Goal: Task Accomplishment & Management: Manage account settings

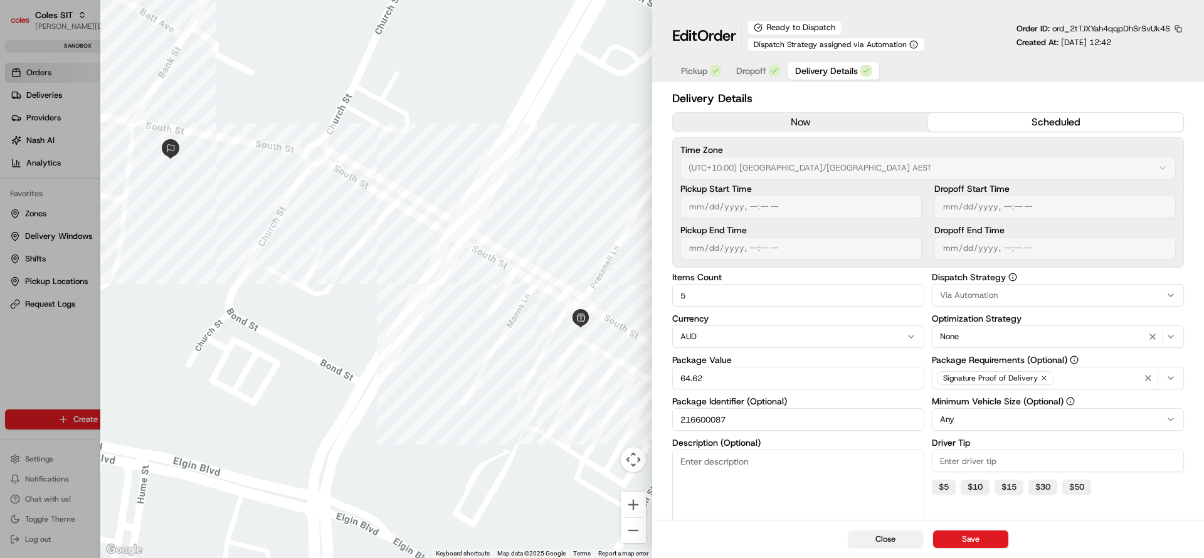
click at [877, 542] on button "Close" at bounding box center [885, 540] width 75 height 18
type input "1"
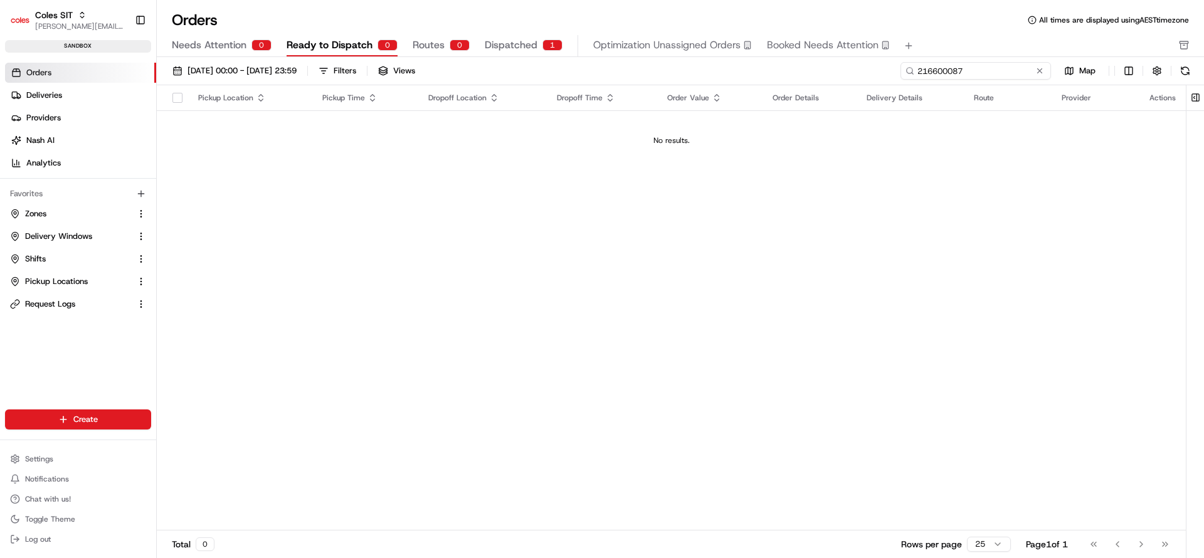
click at [1003, 75] on input "216600087" at bounding box center [976, 71] width 151 height 18
click at [477, 52] on div "Needs Attention 0 Ready to Dispatch 0 Routes 0 Dispatched 1 Optimization Unassi…" at bounding box center [672, 45] width 1000 height 21
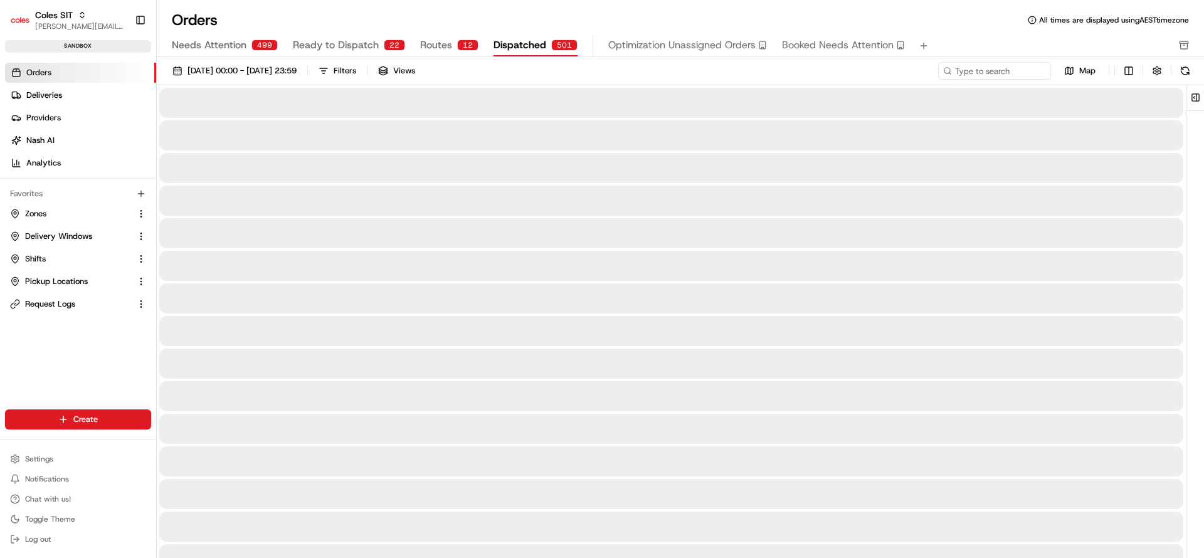
click at [499, 45] on span "Dispatched" at bounding box center [520, 45] width 53 height 15
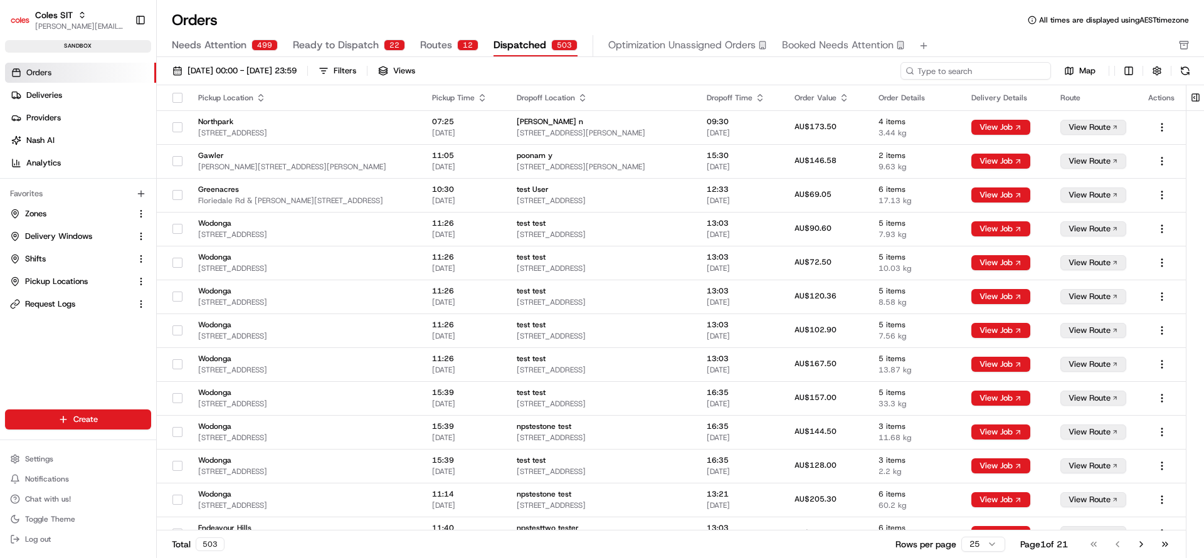
click at [981, 70] on input at bounding box center [976, 71] width 151 height 18
paste input "216600087"
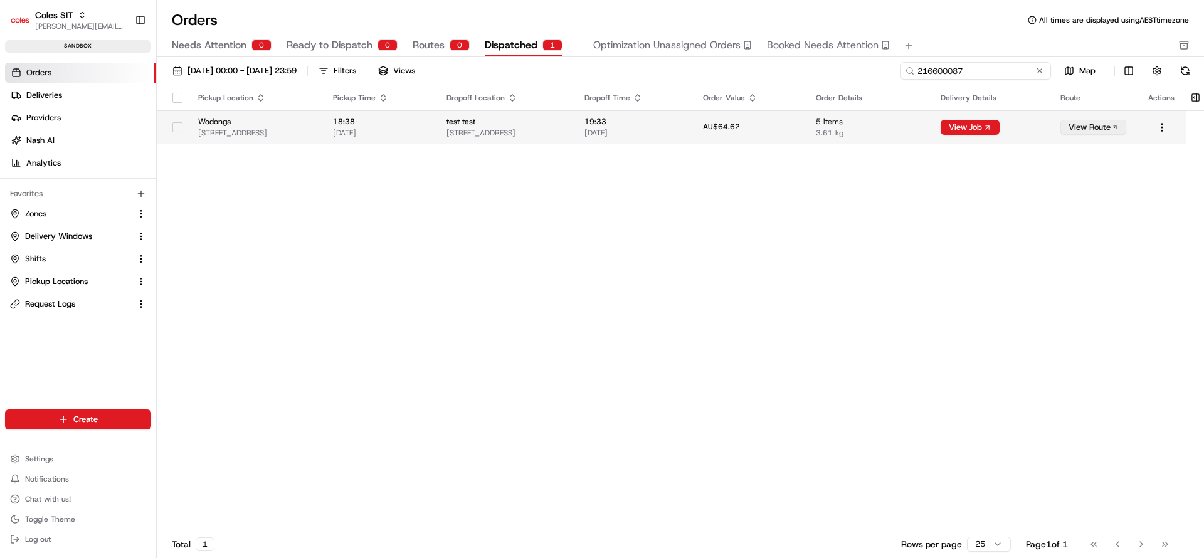
type input "216600087"
click at [806, 140] on td "AU$64.62" at bounding box center [749, 127] width 113 height 34
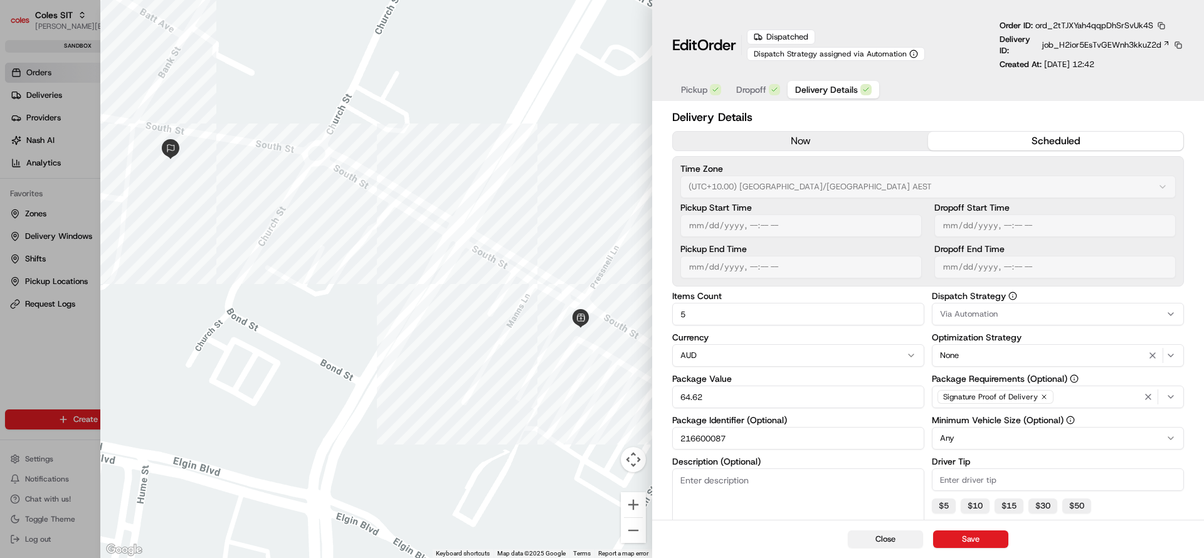
click at [894, 539] on button "Close" at bounding box center [885, 540] width 75 height 18
type input "1"
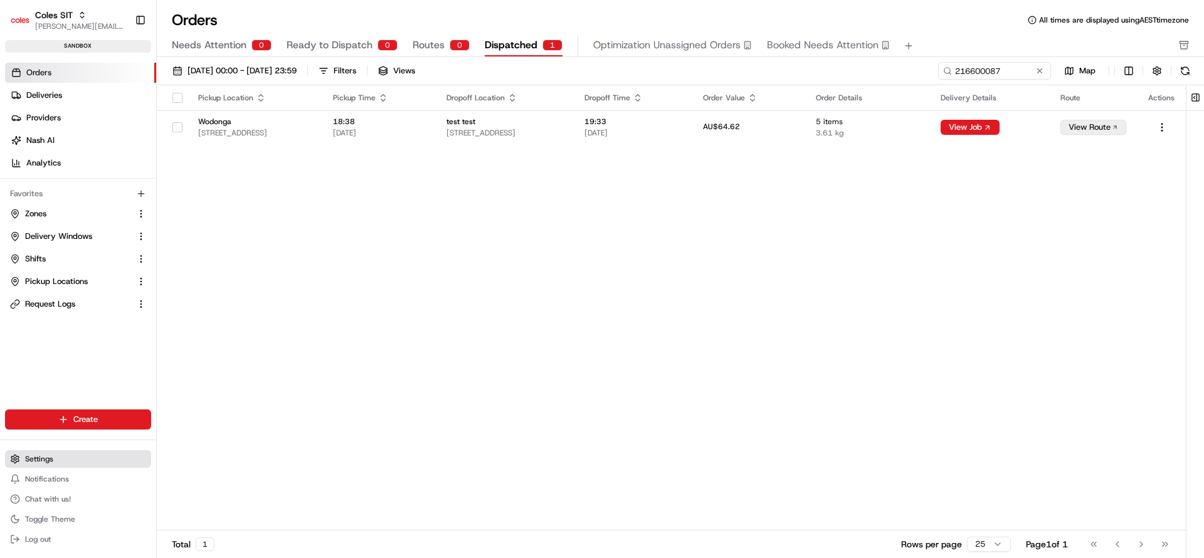
click at [48, 461] on span "Settings" at bounding box center [39, 459] width 28 height 10
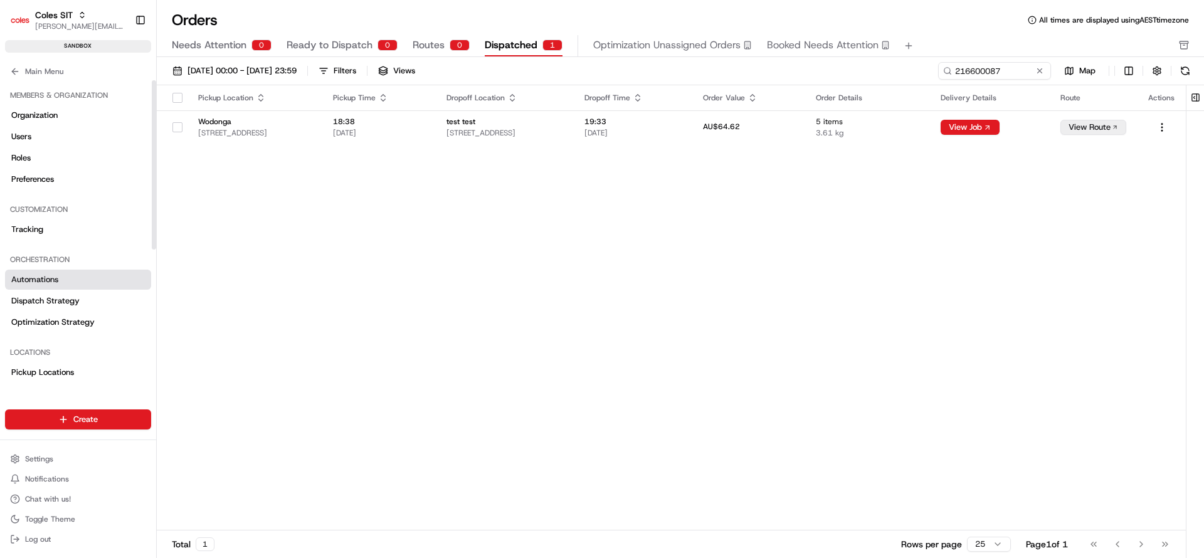
click at [151, 273] on link "Automations" at bounding box center [78, 280] width 146 height 20
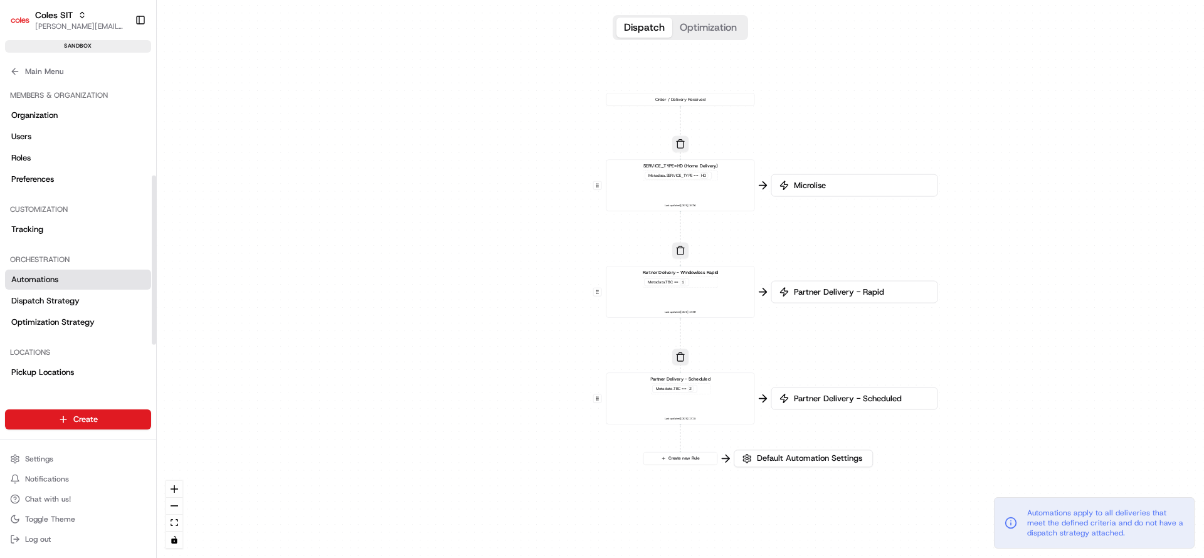
click at [152, 260] on div at bounding box center [153, 233] width 5 height 307
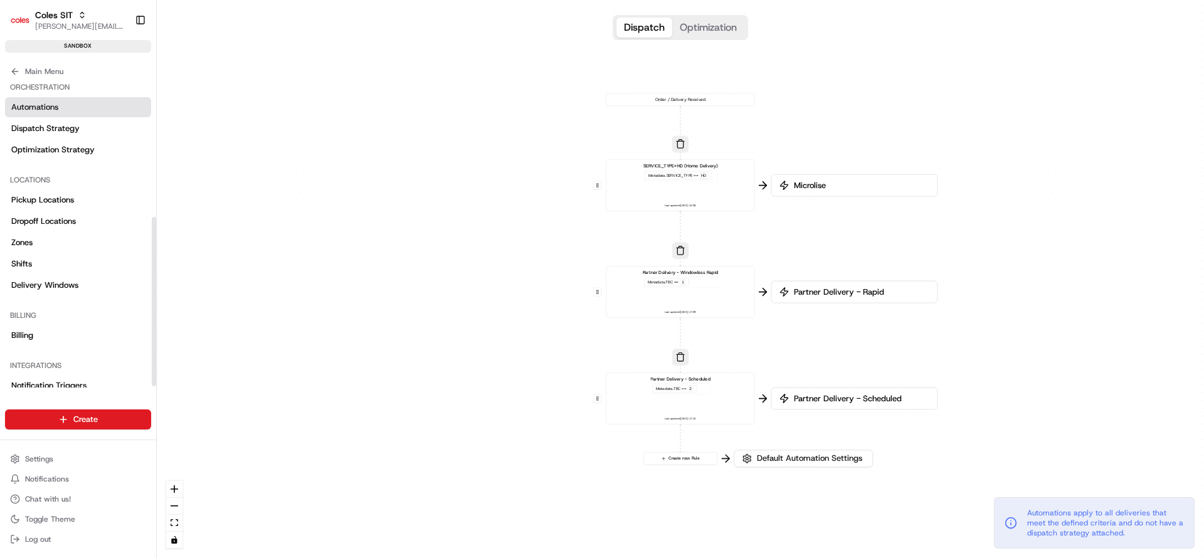
scroll to position [250, 0]
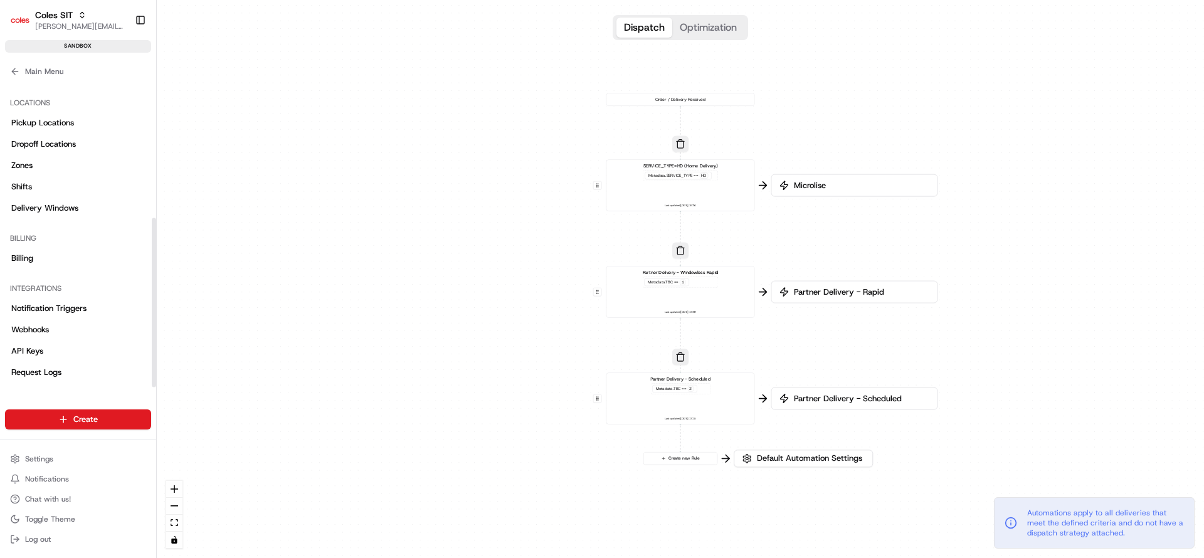
drag, startPoint x: 154, startPoint y: 288, endPoint x: 142, endPoint y: 381, distance: 94.2
click at [152, 381] on div at bounding box center [154, 302] width 4 height 169
click at [17, 330] on span "Webhooks" at bounding box center [30, 329] width 38 height 11
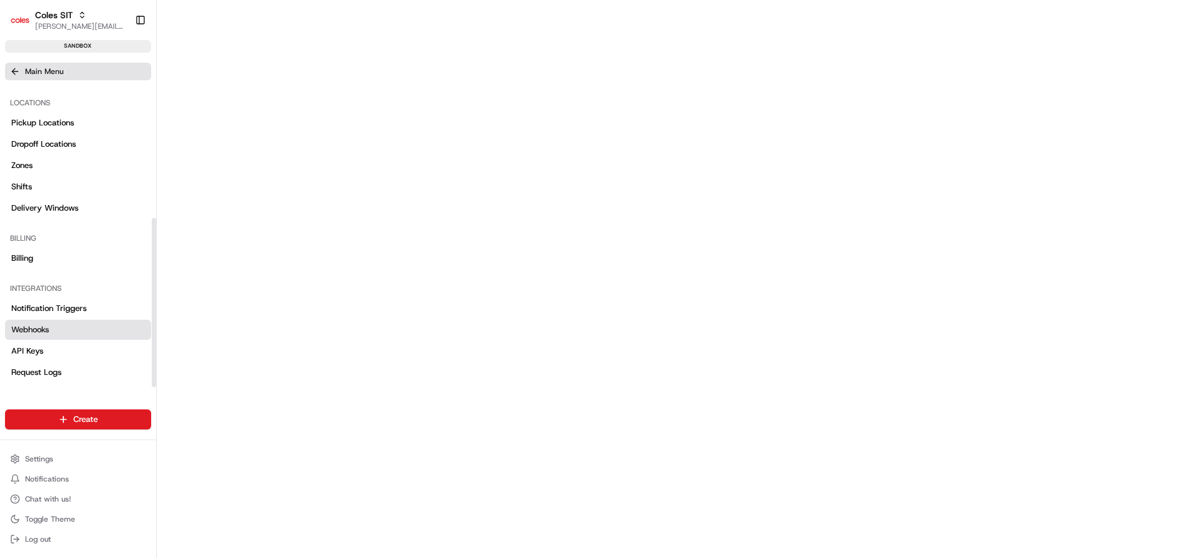
click at [16, 67] on icon at bounding box center [15, 71] width 10 height 10
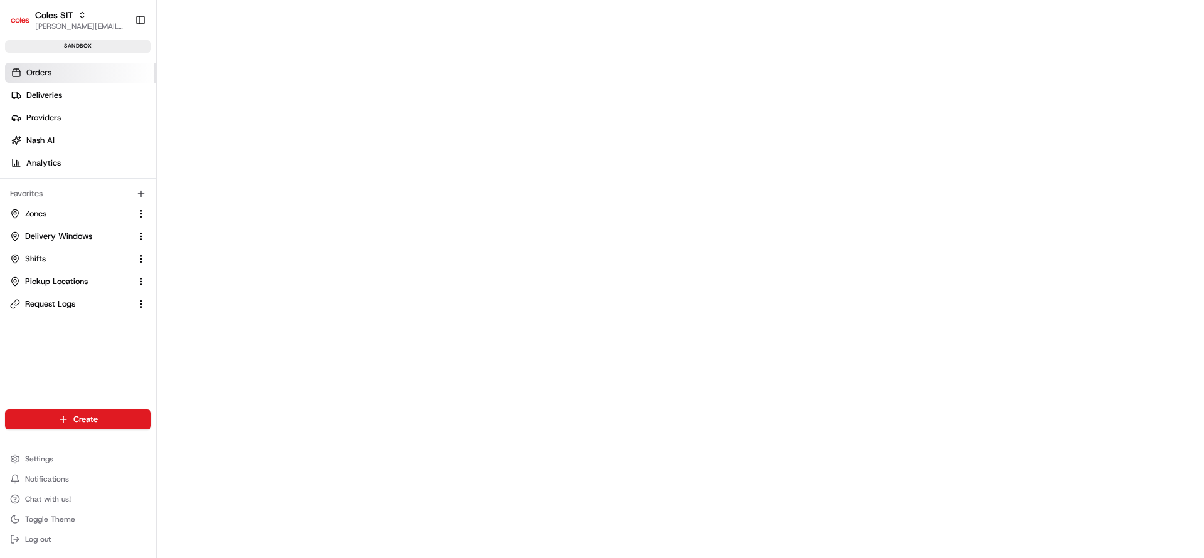
click at [51, 76] on span "Orders" at bounding box center [38, 72] width 25 height 11
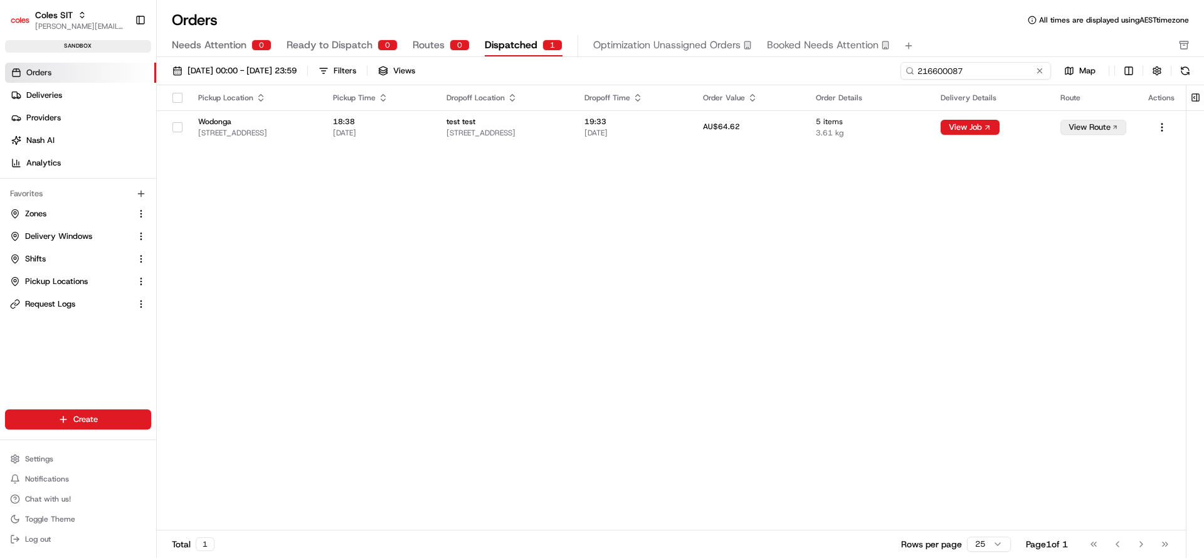
click at [976, 66] on input "216600087" at bounding box center [976, 71] width 151 height 18
paste input "0:string"job_H2ior5EsTvGEWnh3kkuZ2d""
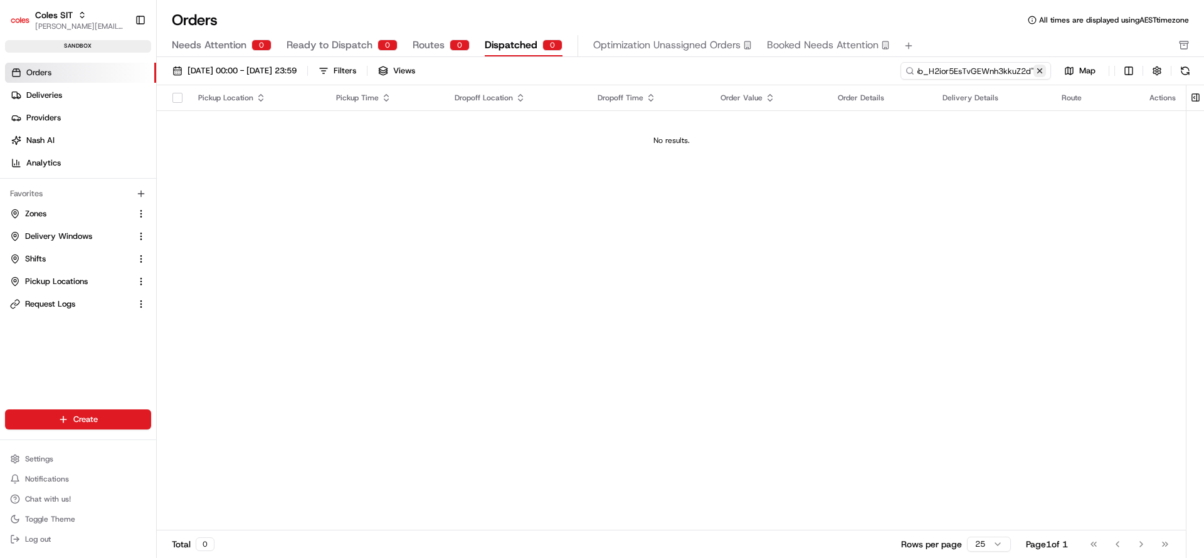
type input "0:string"job_H2ior5EsTvGEWnh3kkuZ2d""
click at [1039, 71] on button at bounding box center [1039, 71] width 13 height 13
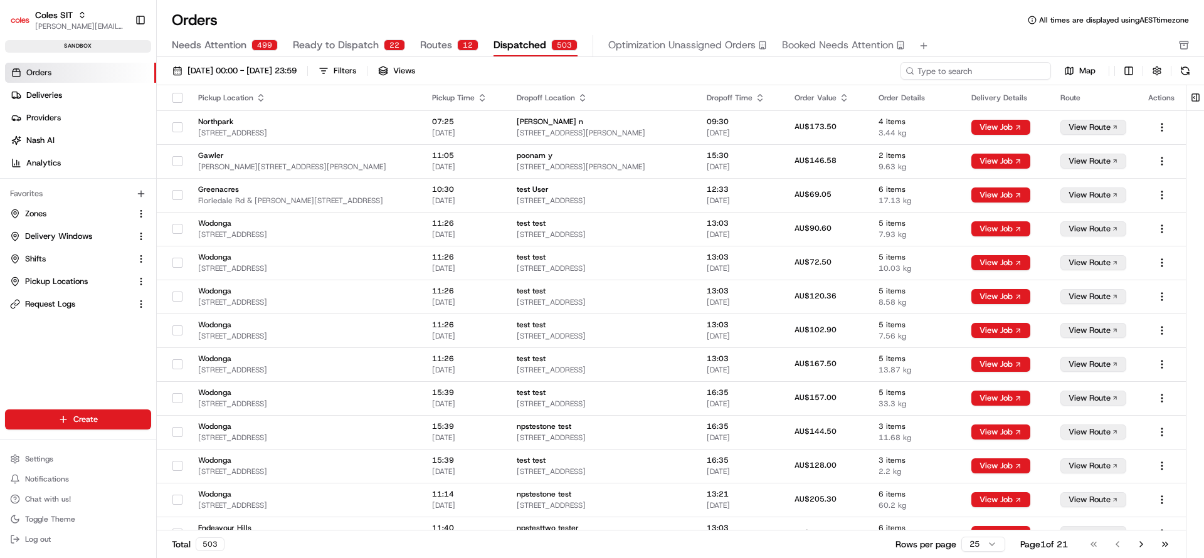
click at [992, 76] on input at bounding box center [976, 71] width 151 height 18
paste input "0:string"job_H2ior5EsTvGEWnh3kkuZ2d""
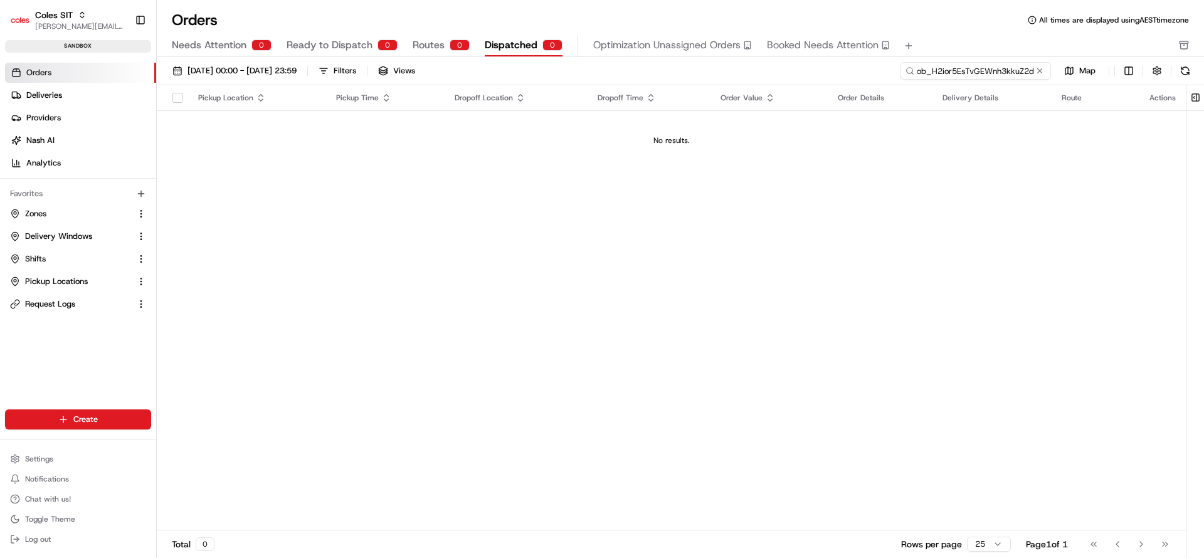
scroll to position [0, 34]
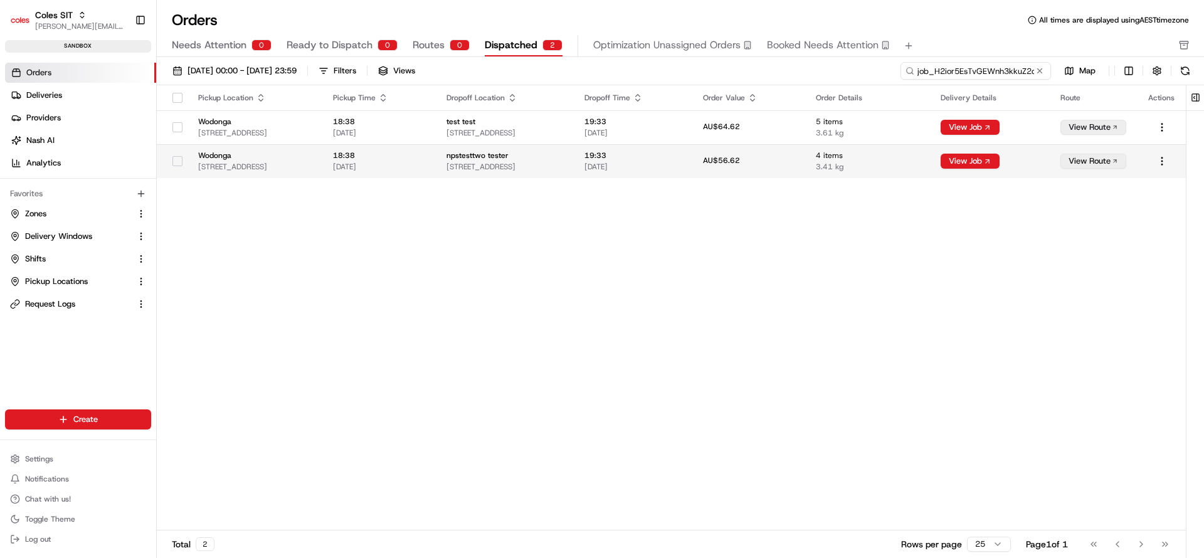
type input "job_H2ior5EsTvGEWnh3kkuZ2d"
click at [740, 164] on span "AU$56.62" at bounding box center [721, 161] width 37 height 10
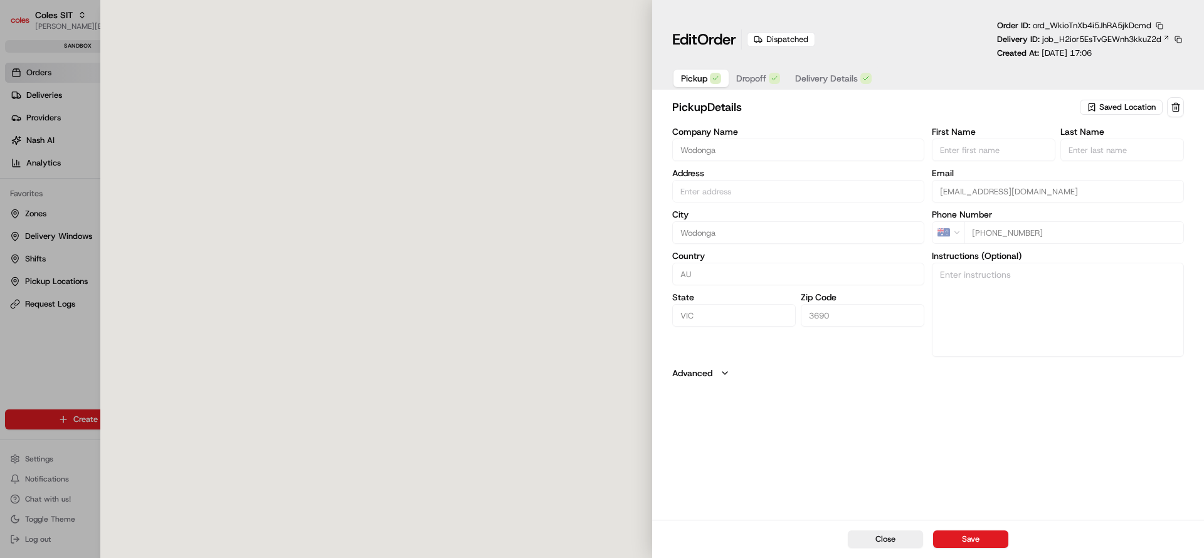
type input "1-13 South St, Wodonga VIC 3690, Australia"
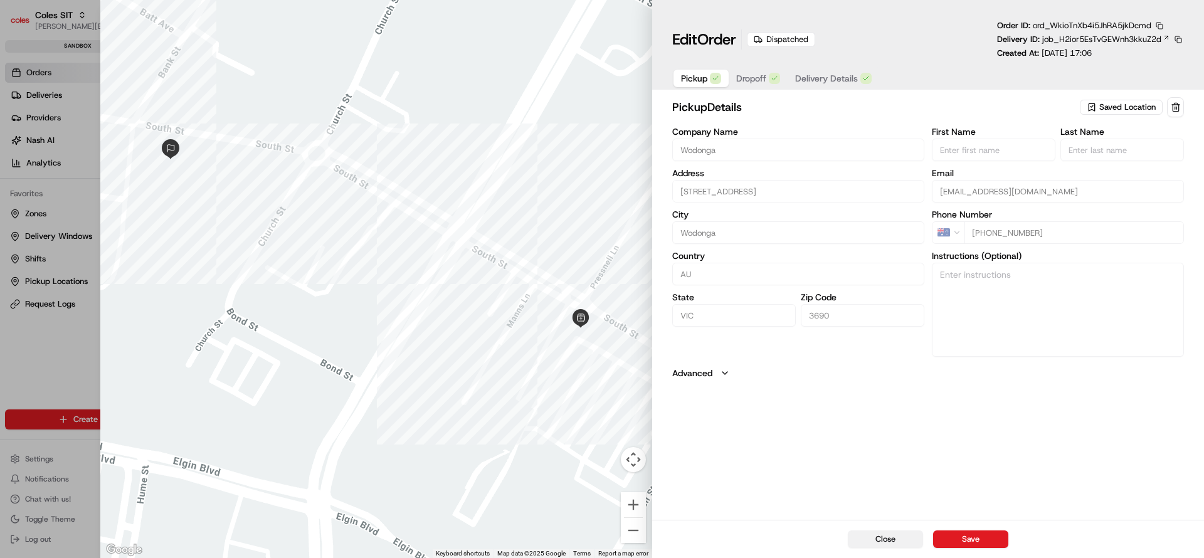
click at [865, 544] on button "Close" at bounding box center [885, 540] width 75 height 18
type input "+1"
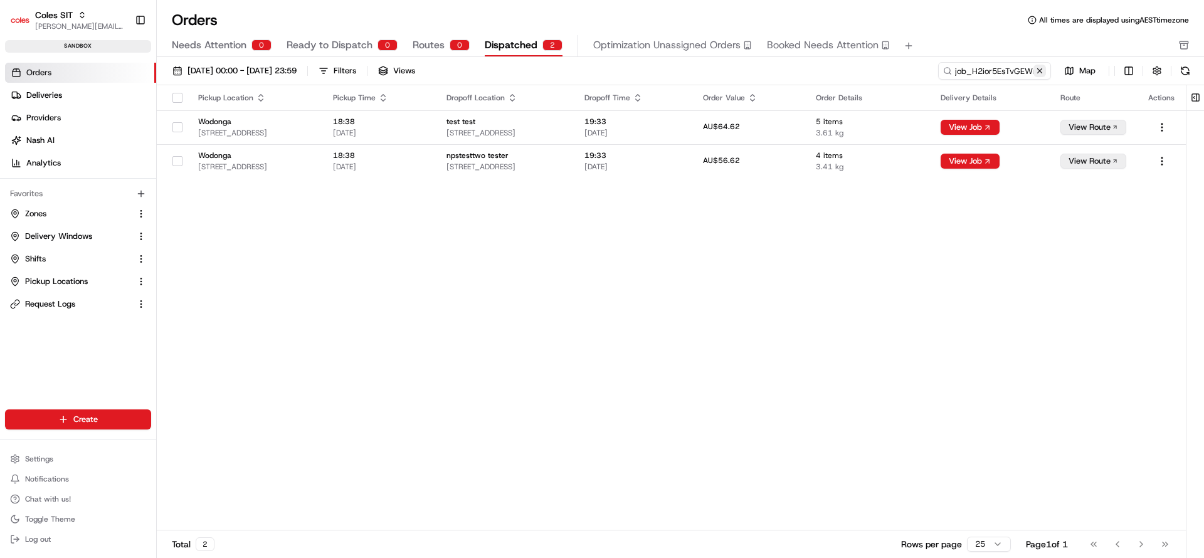
click at [1041, 68] on button at bounding box center [1039, 71] width 13 height 13
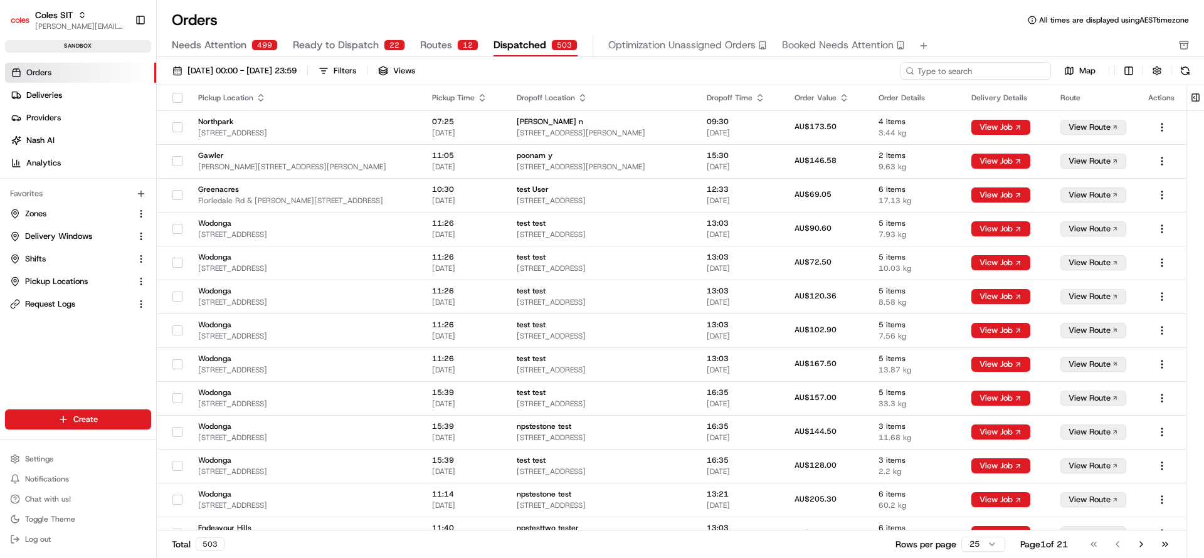
click at [978, 76] on input at bounding box center [976, 71] width 151 height 18
click at [985, 73] on input at bounding box center [976, 71] width 151 height 18
paste input "216600087"
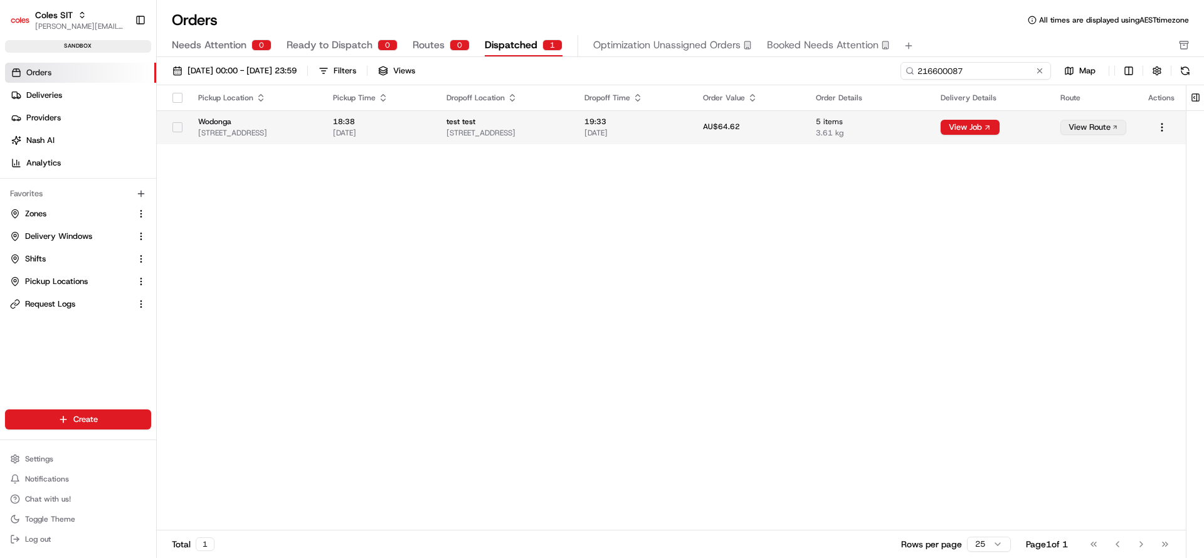
type input "216600087"
click at [693, 138] on td "19:33 18/08/2025" at bounding box center [633, 127] width 119 height 34
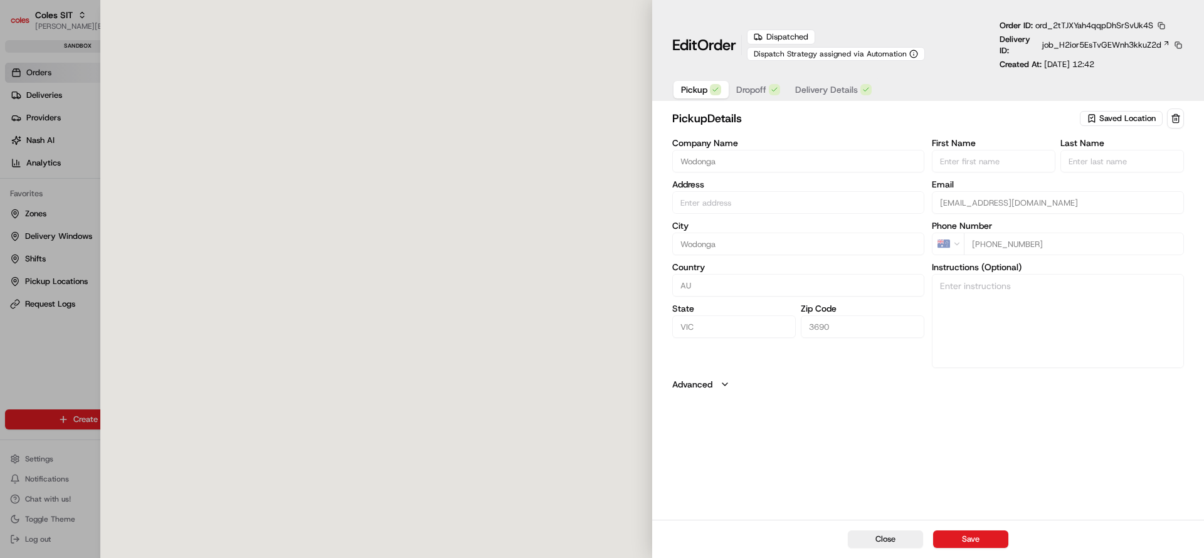
type input "1-13 South St, Wodonga VIC 3690, Australia"
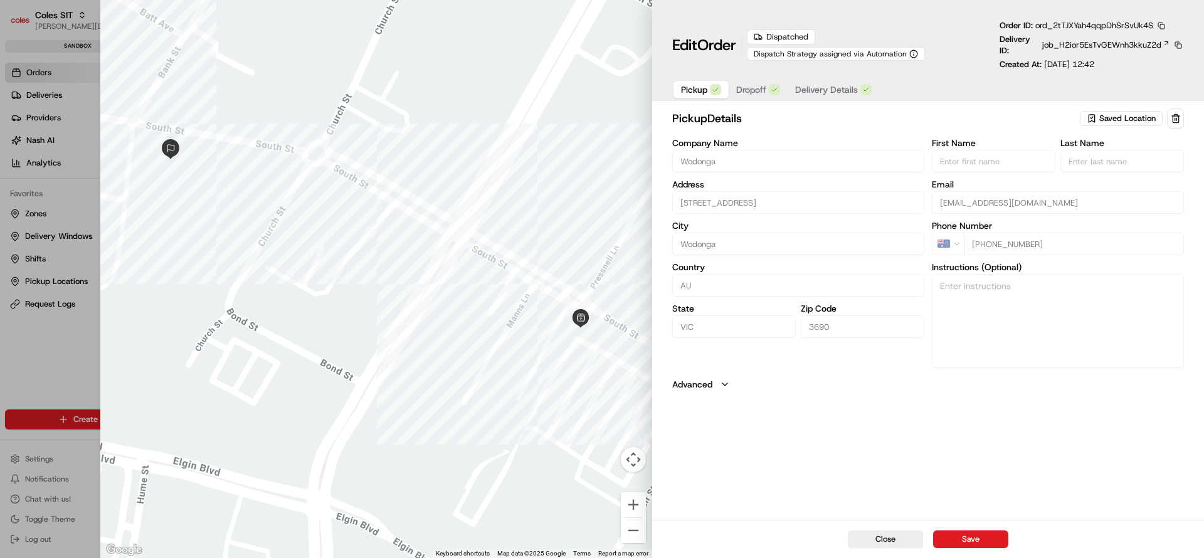
click at [828, 89] on span "Delivery Details" at bounding box center [826, 89] width 63 height 13
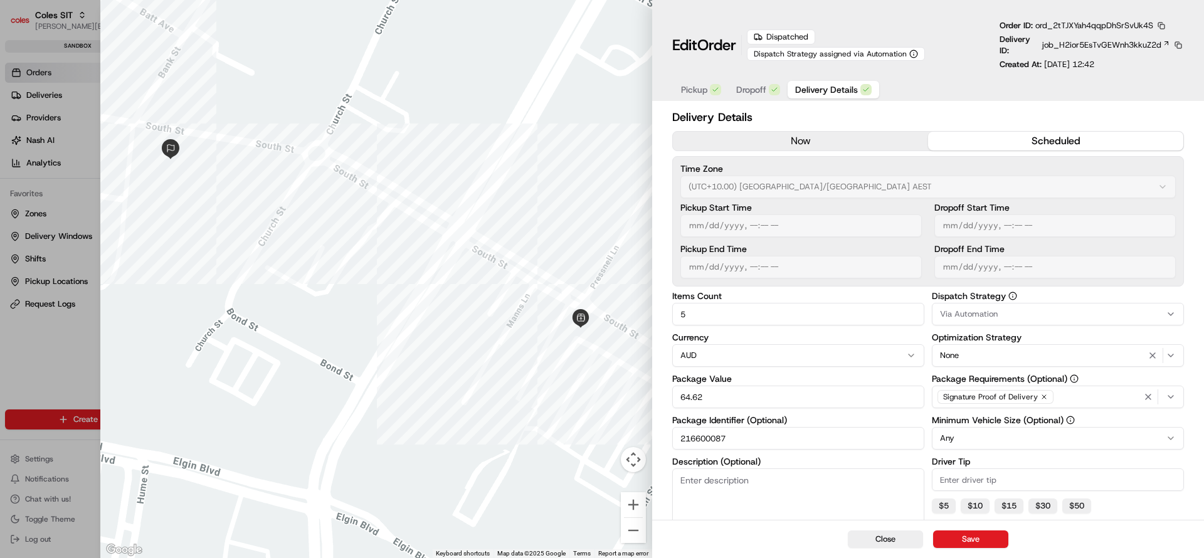
click at [776, 531] on div "Close Save" at bounding box center [928, 539] width 552 height 38
click at [887, 538] on button "Close" at bounding box center [885, 540] width 75 height 18
type input "1"
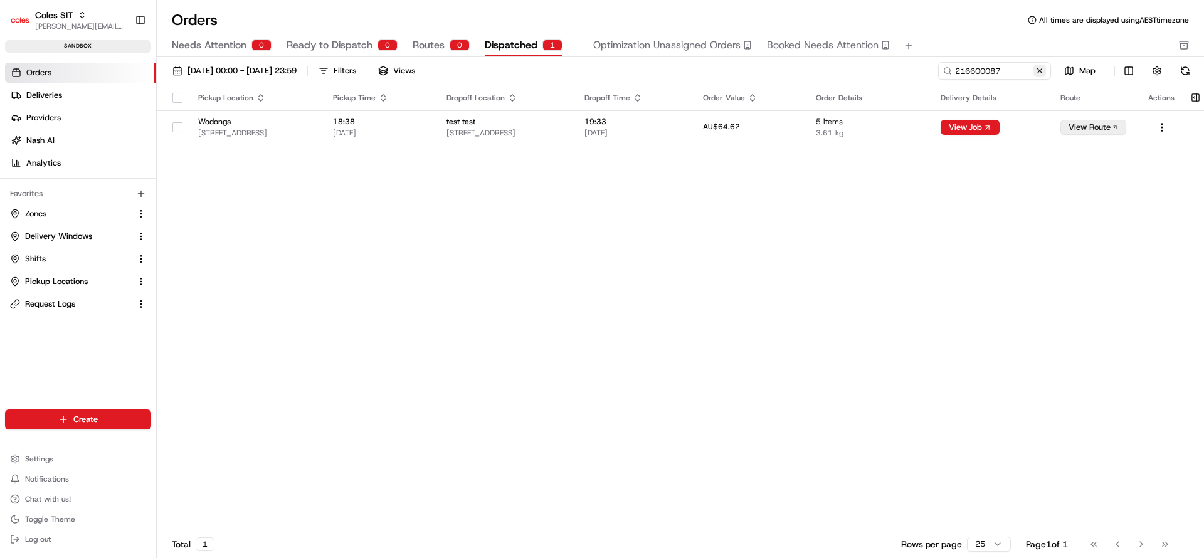
click at [1039, 72] on button at bounding box center [1039, 71] width 13 height 13
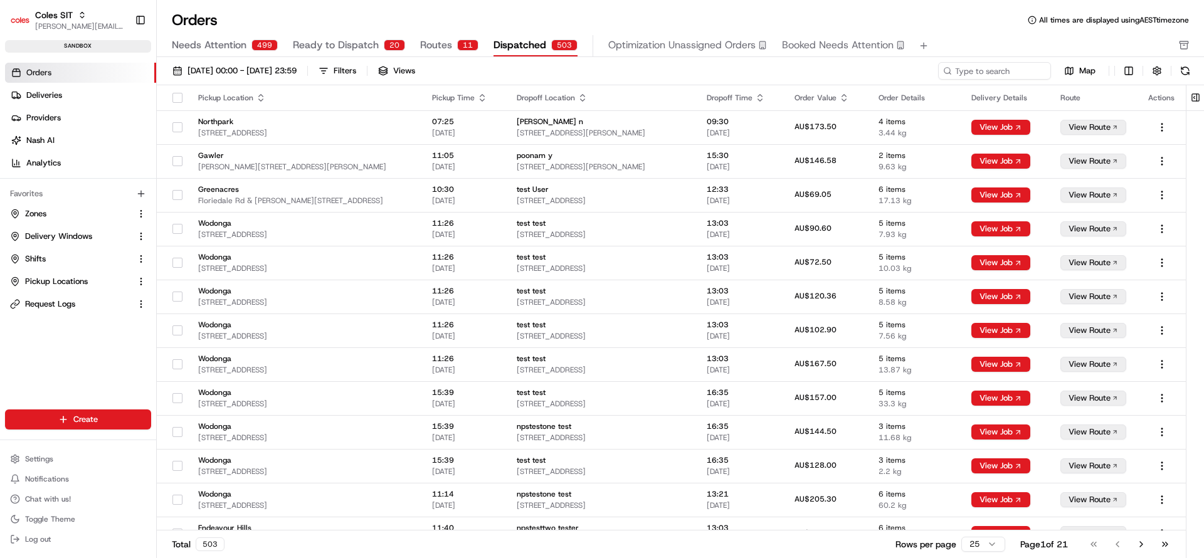
click at [341, 48] on span "Ready to Dispatch" at bounding box center [336, 45] width 86 height 15
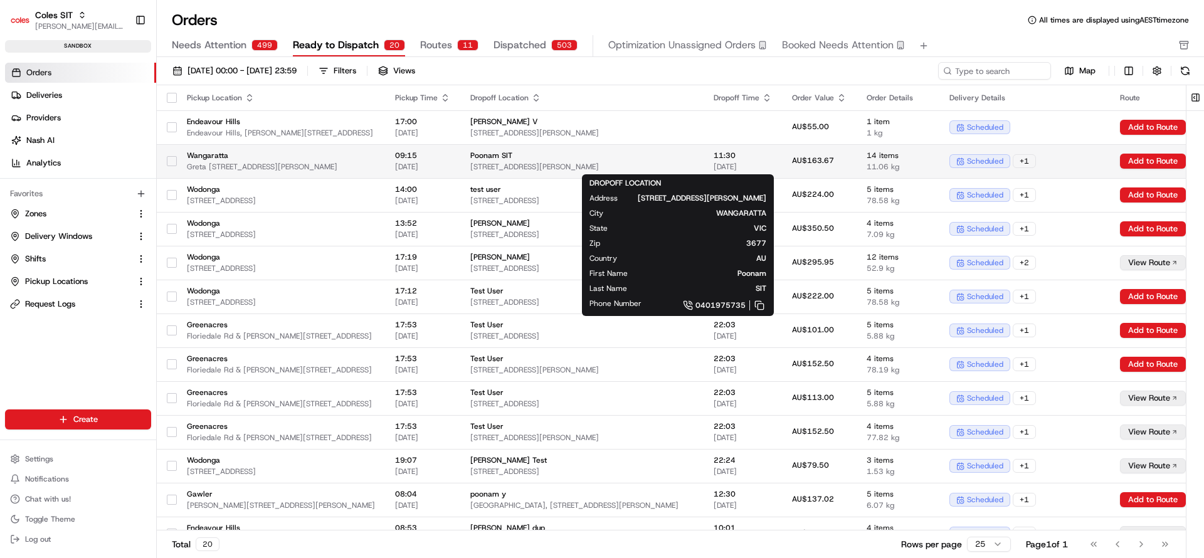
click at [704, 144] on td "Poonam SIT 39 Perry St, WANGARATTA, VIC 3677, AU" at bounding box center [581, 161] width 243 height 34
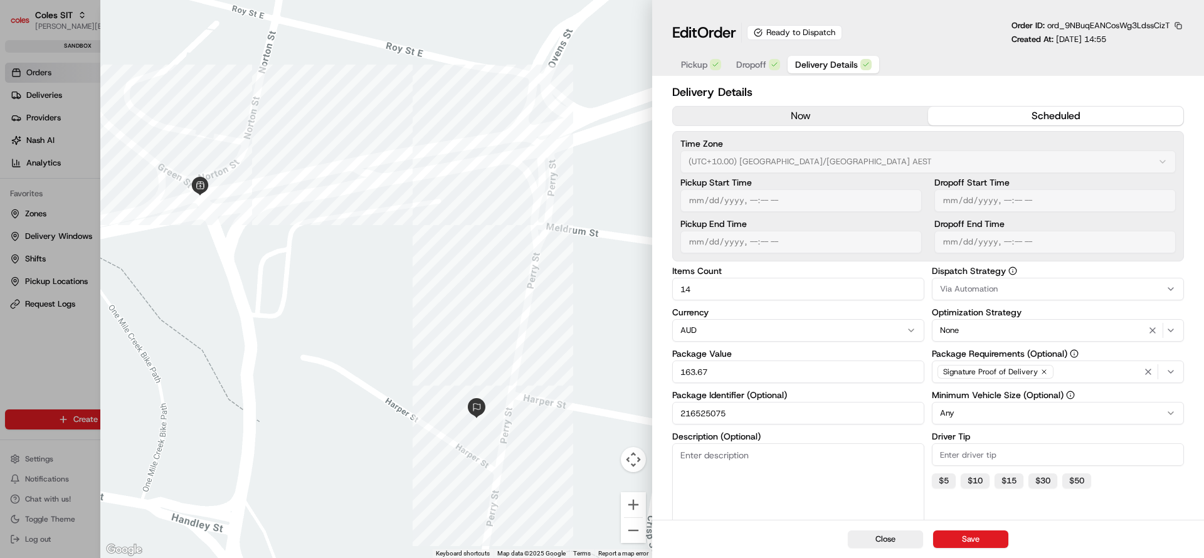
click at [1097, 528] on div "Close Save" at bounding box center [928, 539] width 552 height 38
click at [886, 537] on button "Close" at bounding box center [885, 540] width 75 height 18
type input "1"
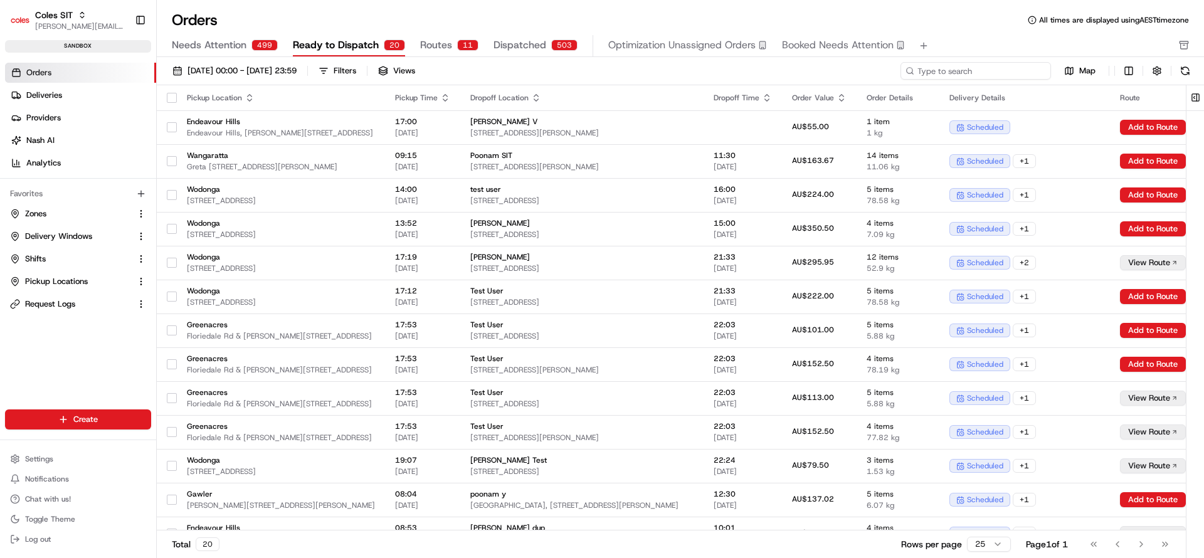
click at [968, 63] on input at bounding box center [976, 71] width 151 height 18
paste input "a216600087"
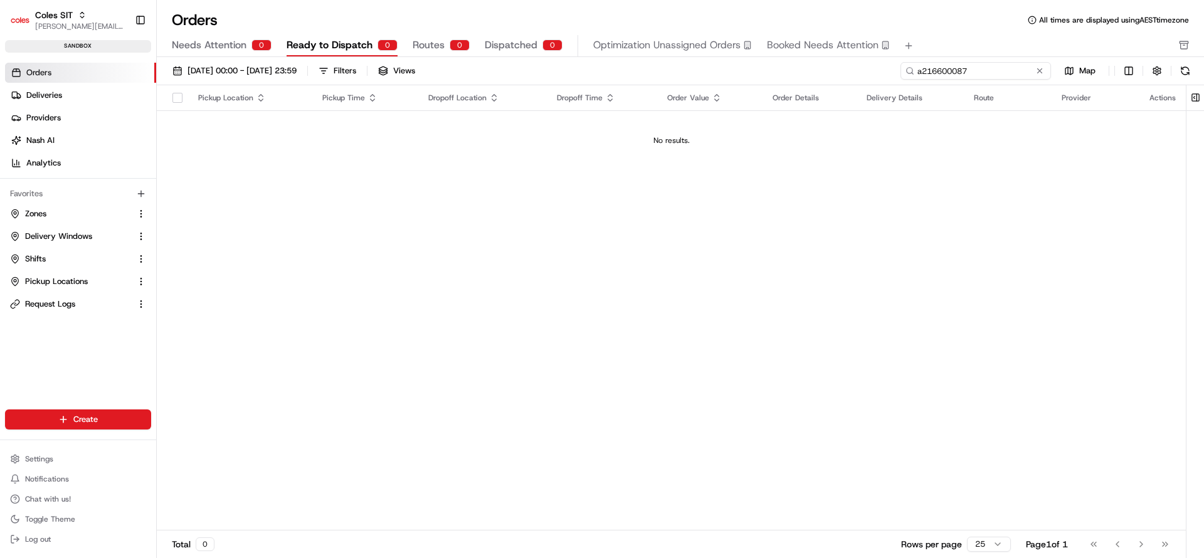
click at [919, 71] on input "a216600087" at bounding box center [976, 71] width 151 height 18
type input "216600087"
click at [504, 46] on span "Dispatched" at bounding box center [511, 45] width 53 height 15
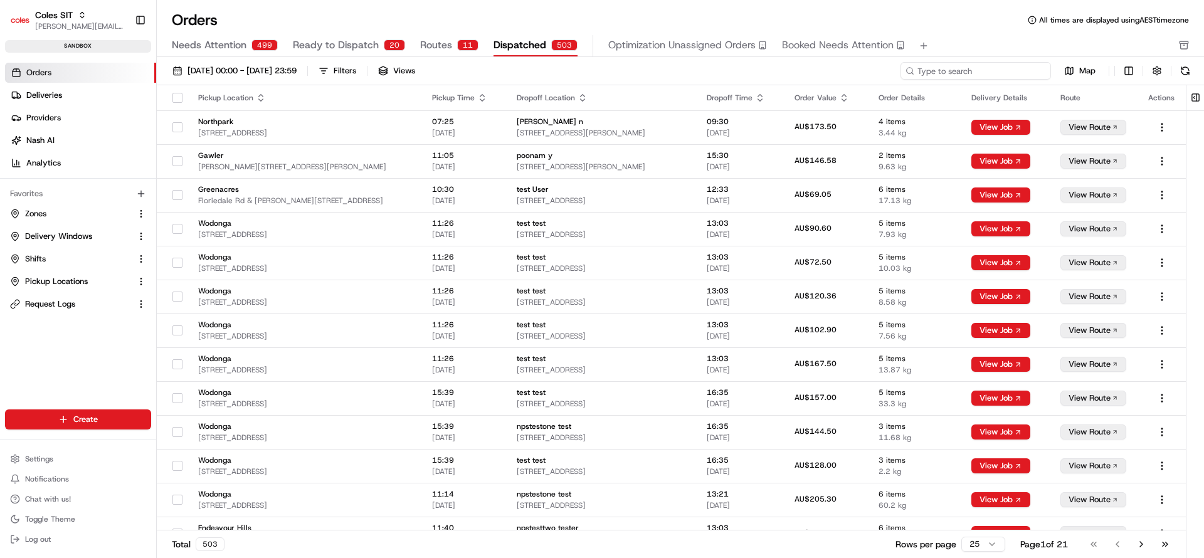
click at [973, 70] on input at bounding box center [976, 71] width 151 height 18
paste input "a216600087"
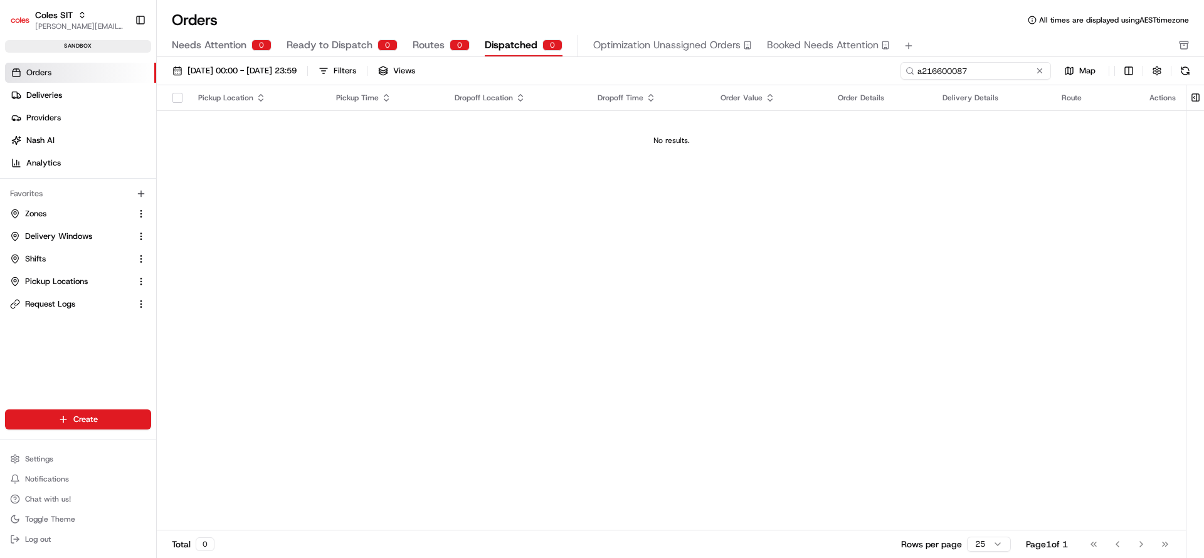
click at [924, 73] on input "a216600087" at bounding box center [976, 71] width 151 height 18
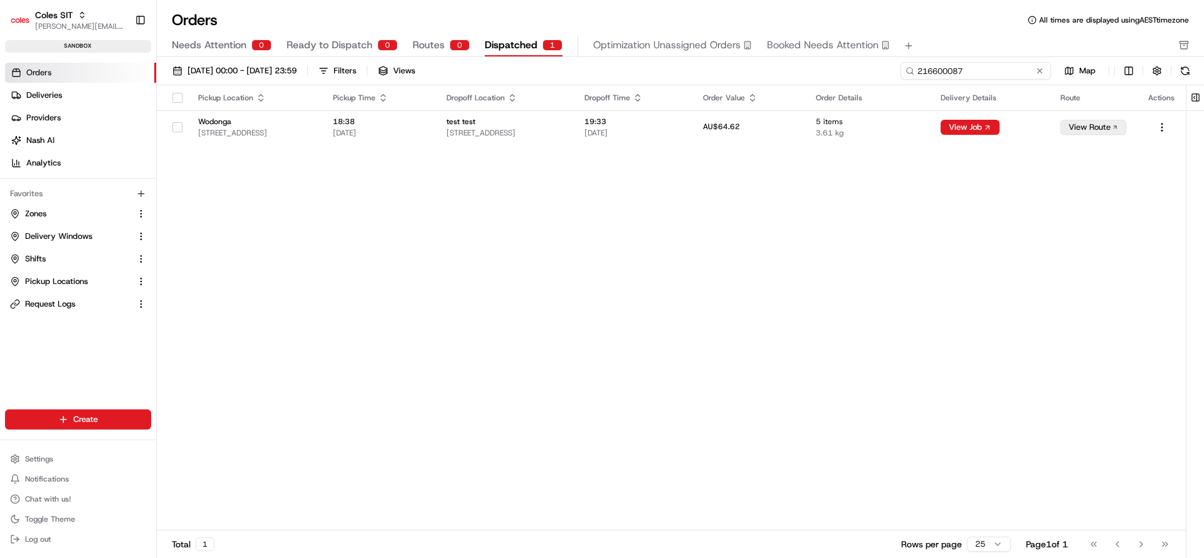
click at [927, 73] on input "216600087" at bounding box center [976, 71] width 151 height 18
type input "216600087"
click at [26, 459] on span "Settings" at bounding box center [39, 459] width 28 height 10
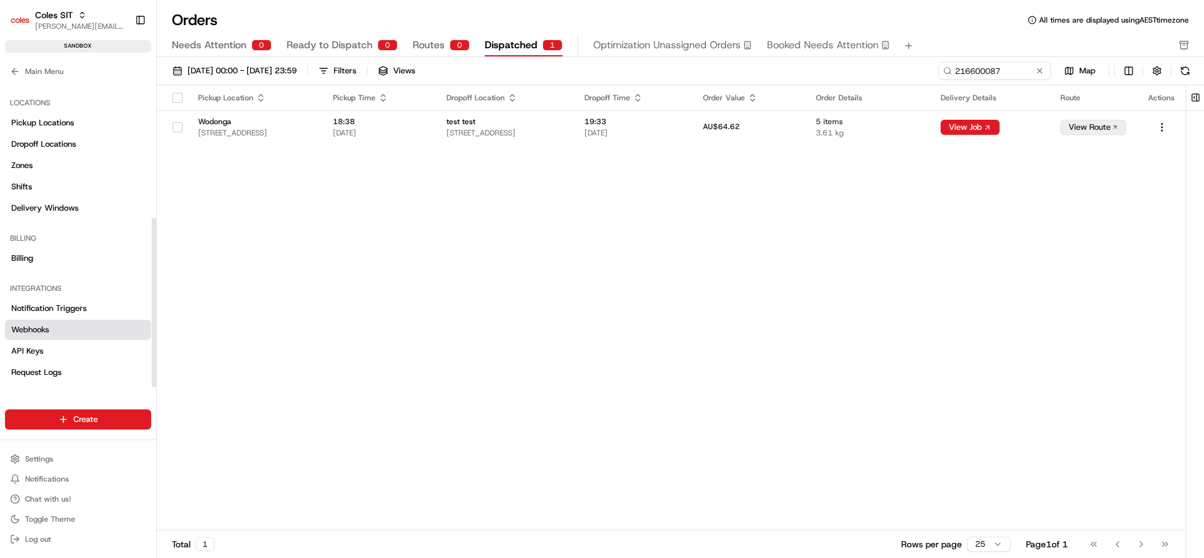
click at [49, 327] on span "Webhooks" at bounding box center [30, 329] width 38 height 11
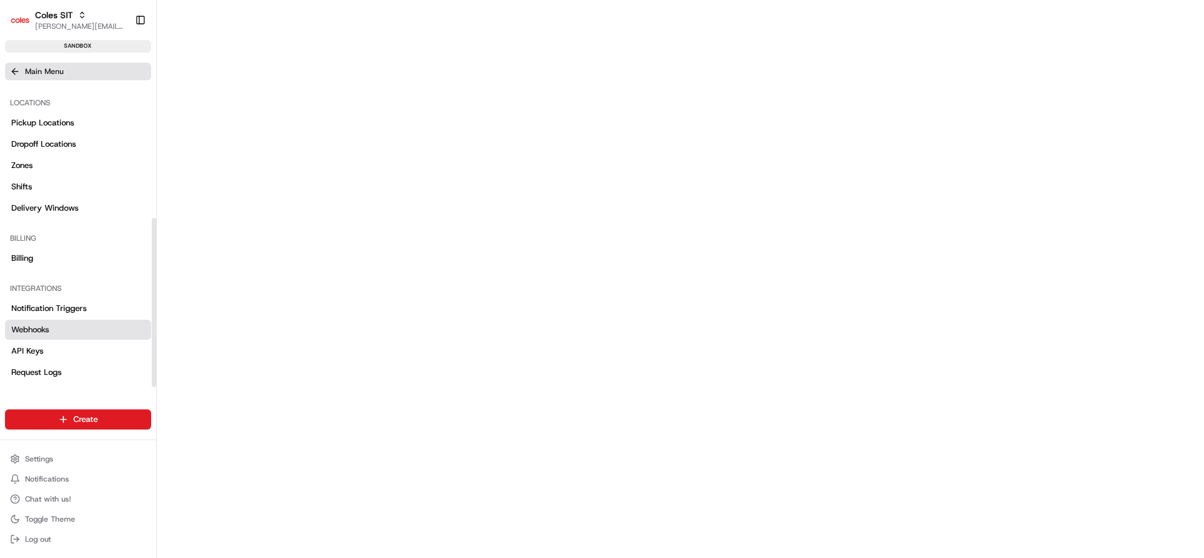
click at [11, 72] on icon at bounding box center [15, 71] width 10 height 10
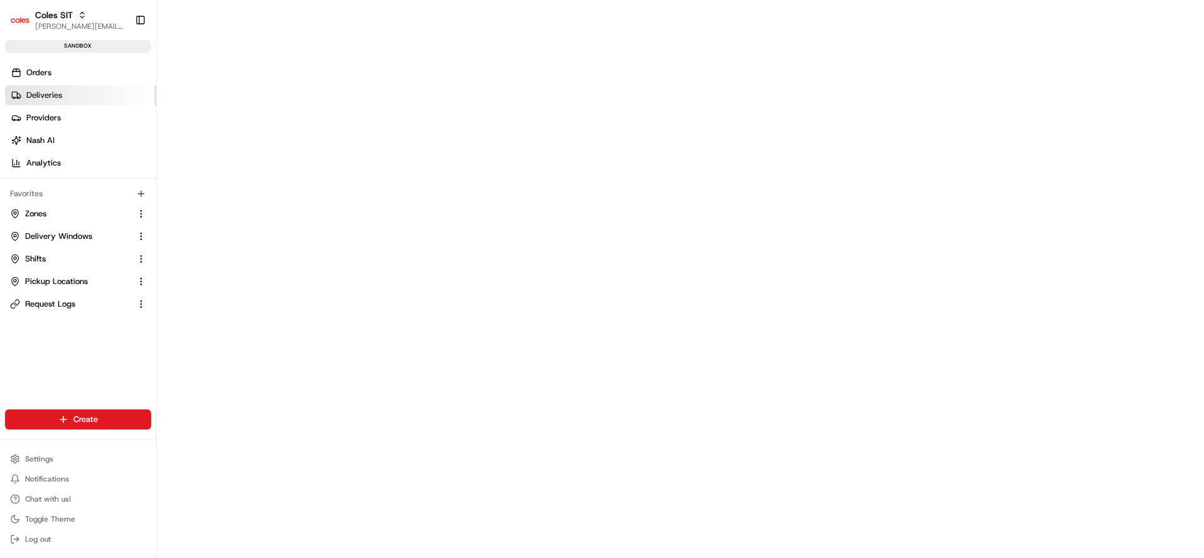
click at [37, 87] on link "Deliveries" at bounding box center [80, 95] width 151 height 20
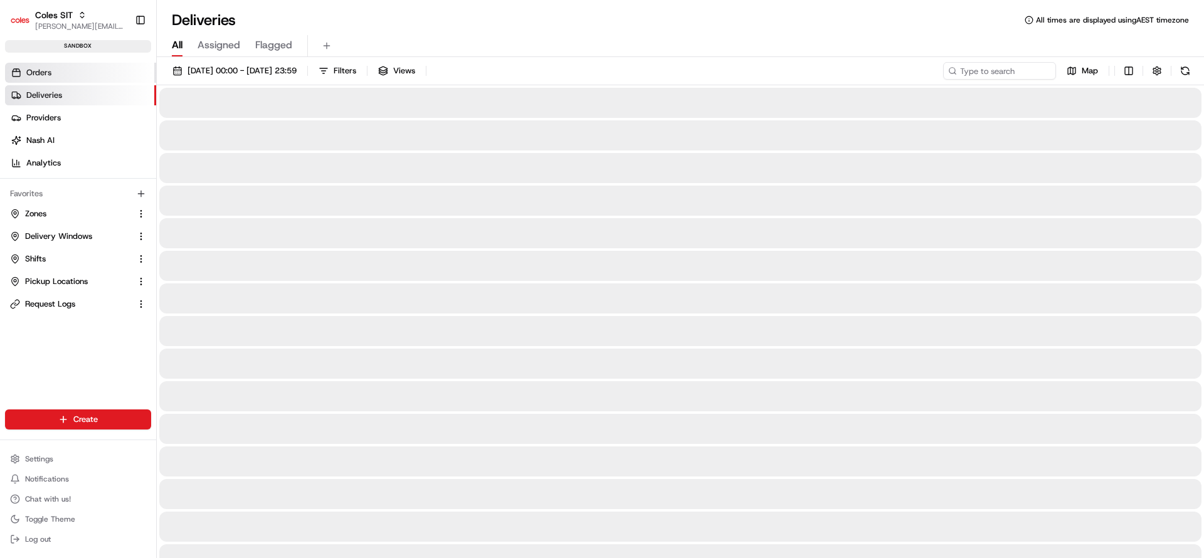
click at [33, 70] on span "Orders" at bounding box center [38, 72] width 25 height 11
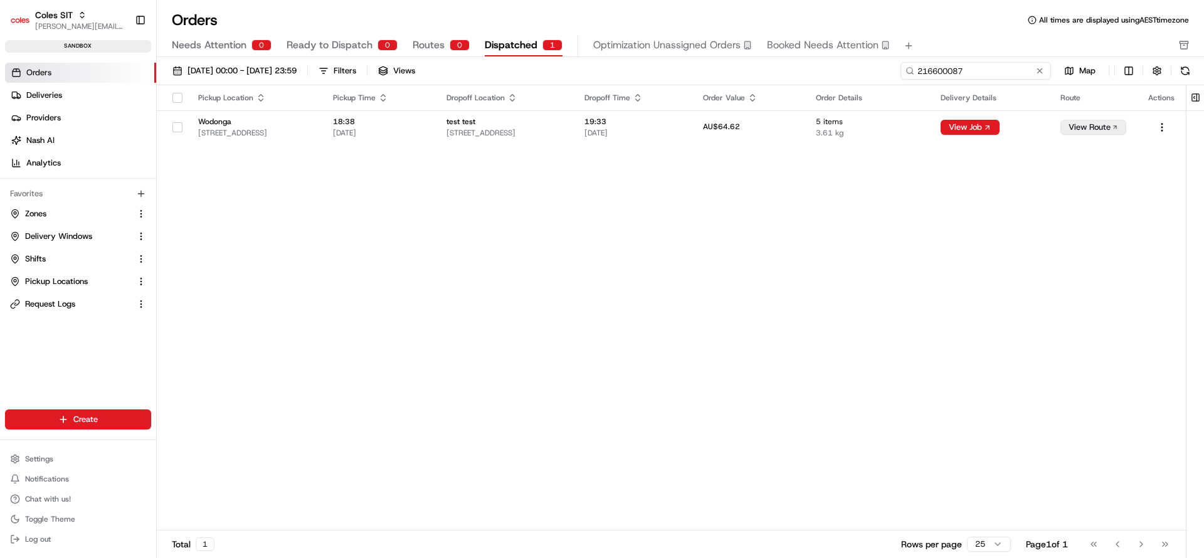
click at [996, 71] on input "216600087" at bounding box center [976, 71] width 151 height 18
click at [1070, 128] on button "View Route" at bounding box center [1093, 127] width 66 height 15
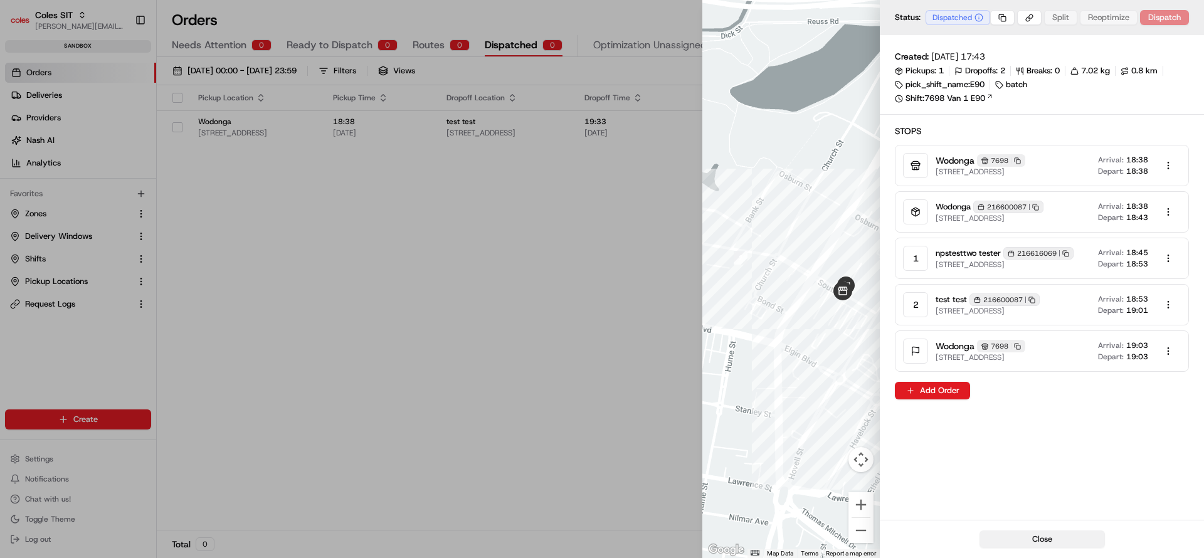
click at [1032, 541] on button "Close" at bounding box center [1042, 540] width 125 height 18
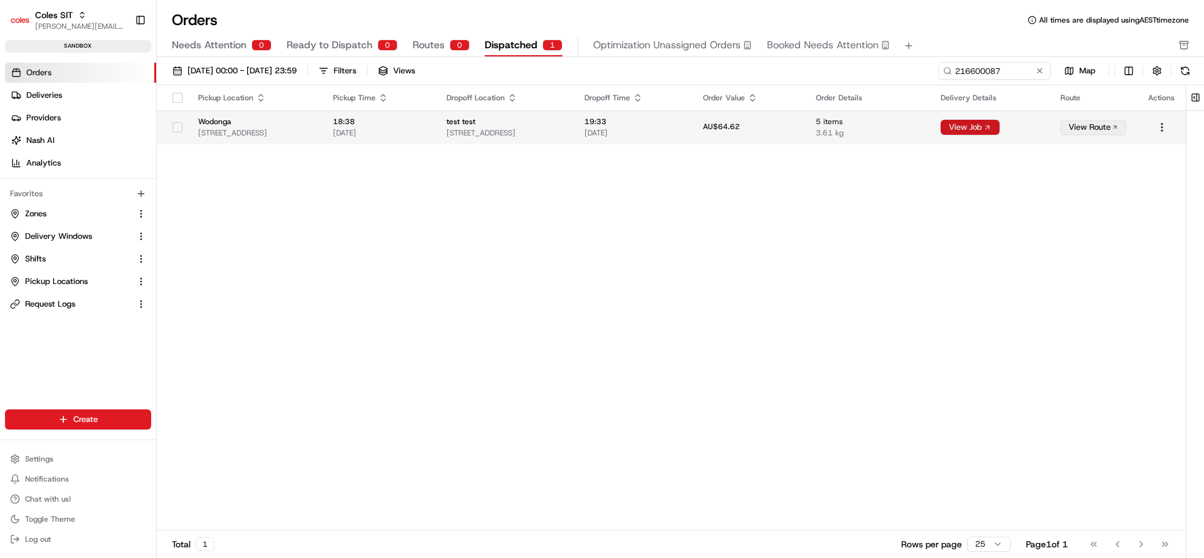
click at [981, 123] on button "View Job" at bounding box center [970, 127] width 59 height 15
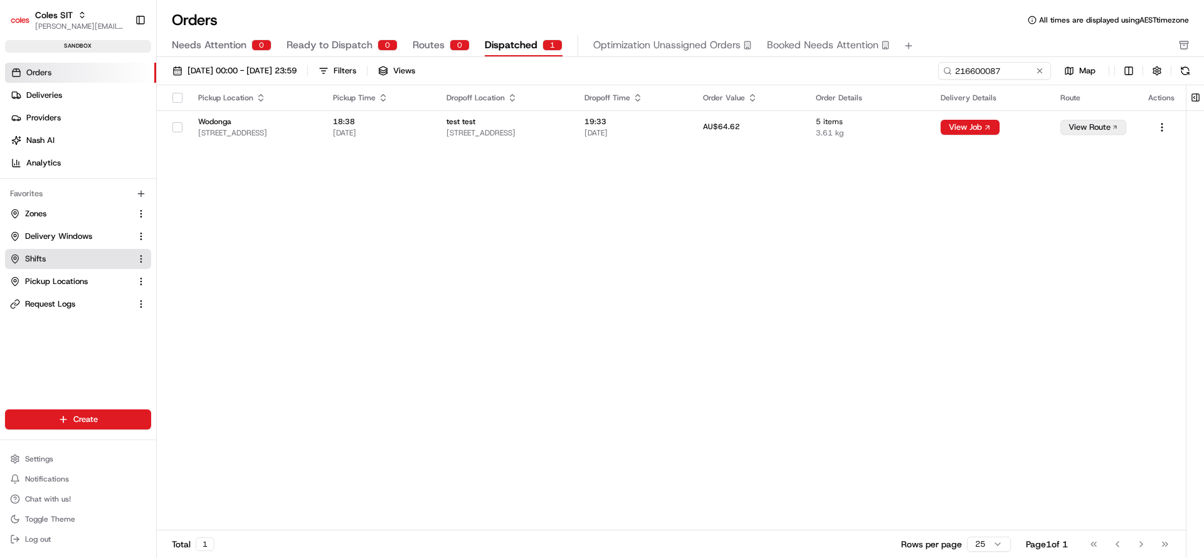
click at [41, 249] on button "Shifts" at bounding box center [78, 259] width 146 height 20
click at [38, 258] on span "Shifts" at bounding box center [35, 258] width 21 height 11
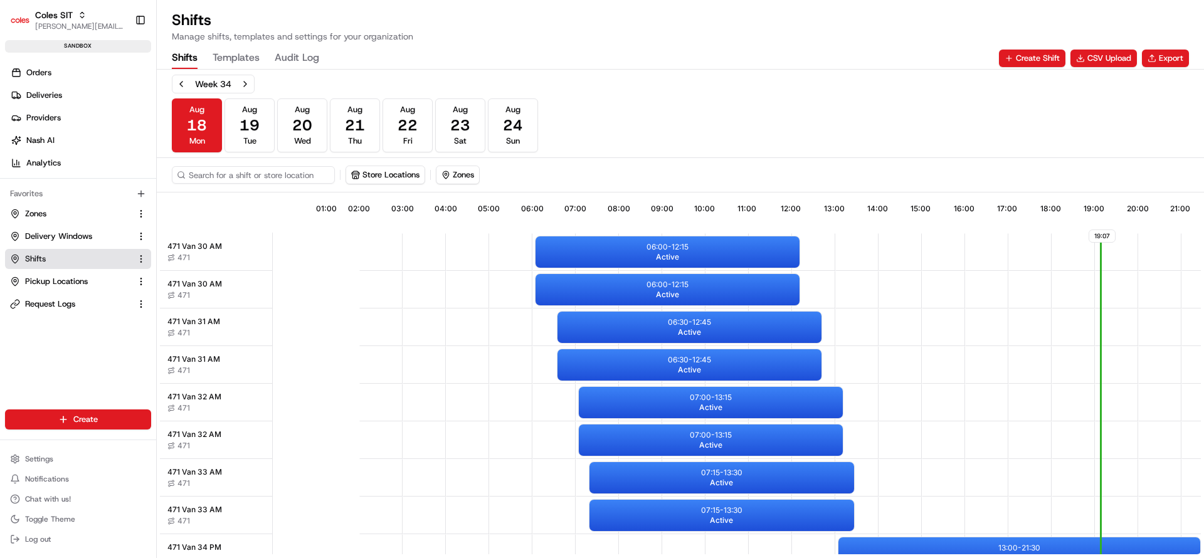
scroll to position [0, 117]
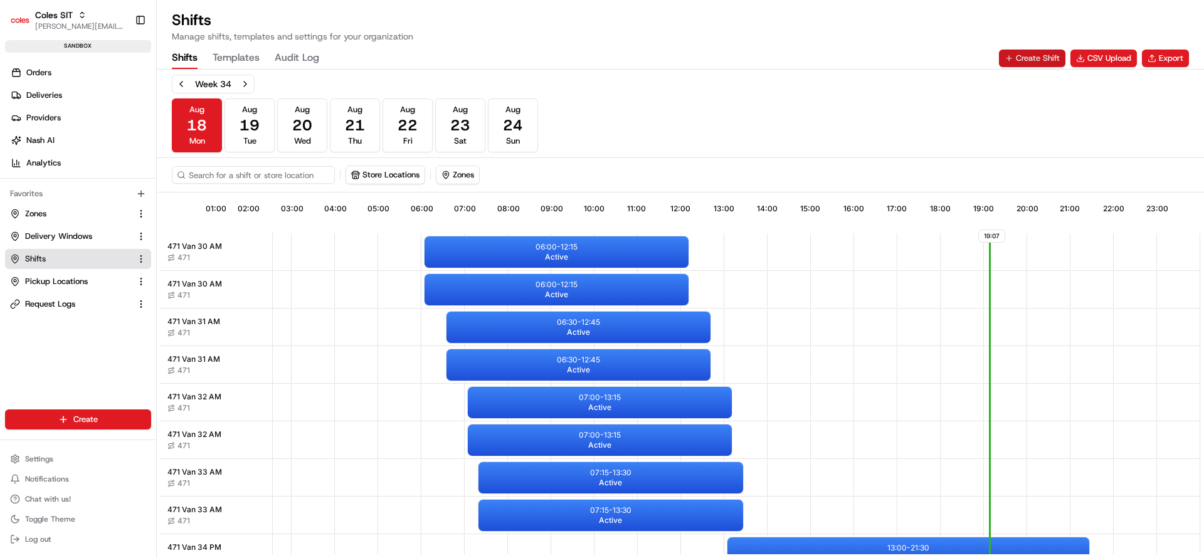
click at [1040, 58] on button "Create Shift" at bounding box center [1032, 59] width 66 height 18
click at [1110, 57] on button "CSV Upload" at bounding box center [1103, 59] width 66 height 18
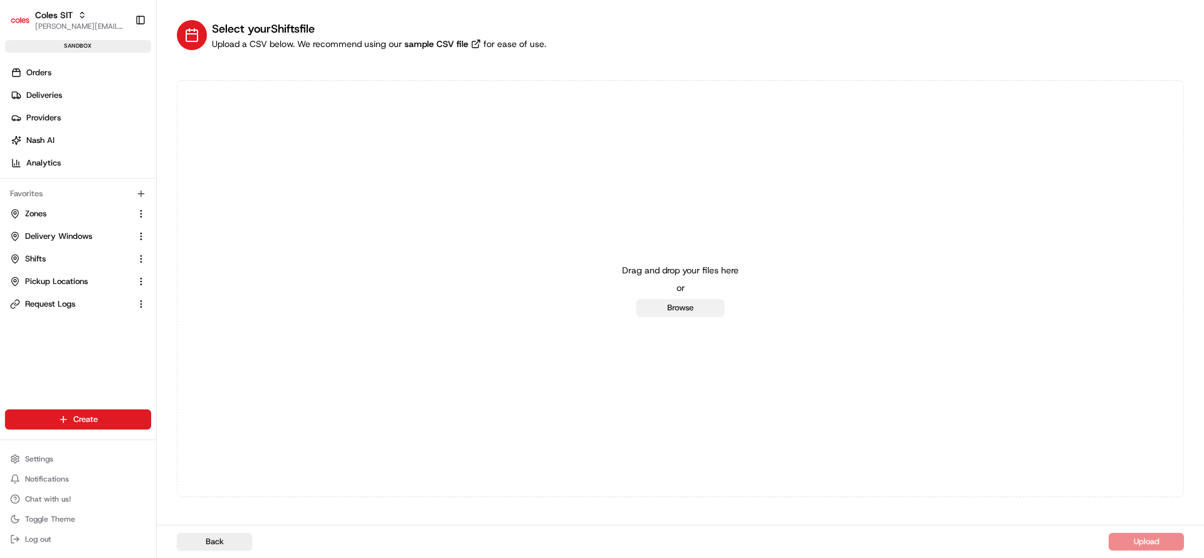
click at [665, 300] on button "Browse" at bounding box center [681, 308] width 88 height 18
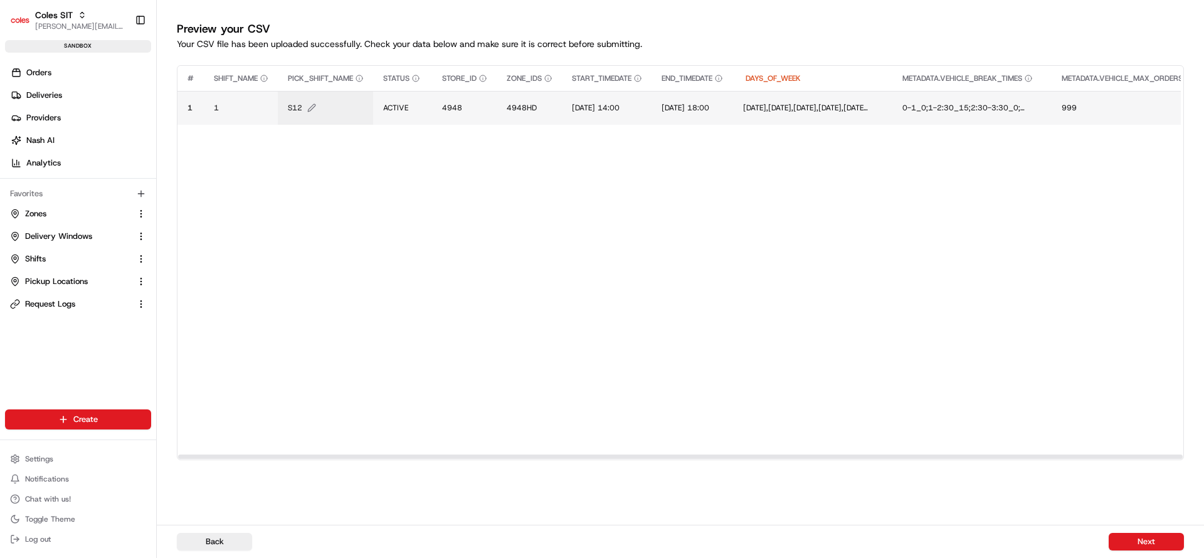
click at [302, 109] on span "S12" at bounding box center [295, 108] width 14 height 10
click at [303, 109] on div "S12" at bounding box center [364, 95] width 151 height 34
click at [317, 95] on input "S12" at bounding box center [364, 94] width 139 height 23
type input "E80"
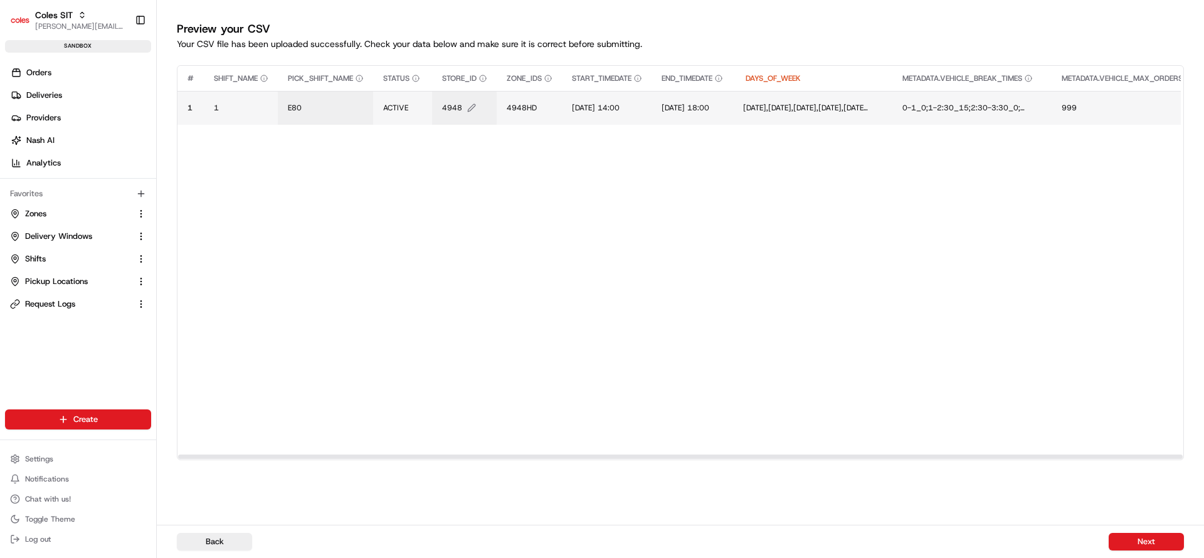
click at [465, 109] on button "4948" at bounding box center [464, 108] width 45 height 10
click at [465, 109] on div "4948" at bounding box center [519, 95] width 151 height 34
click at [466, 97] on input "4948" at bounding box center [519, 94] width 139 height 23
type input "7698"
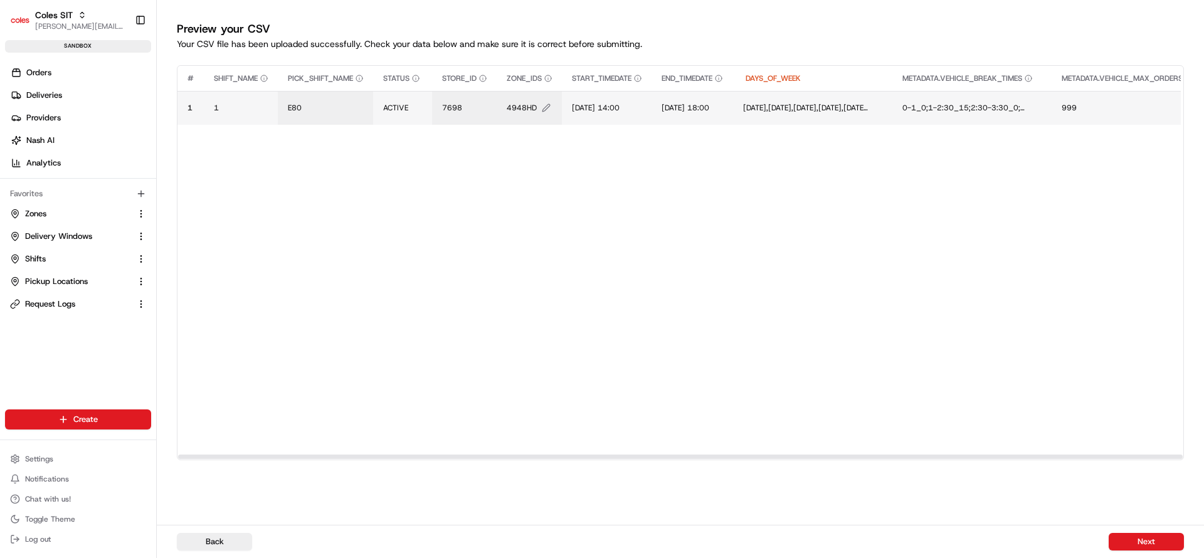
click at [529, 108] on span "4948HD" at bounding box center [522, 108] width 30 height 10
click at [529, 108] on div "4948HD" at bounding box center [584, 95] width 151 height 34
click at [537, 96] on input "4948HD" at bounding box center [584, 94] width 139 height 23
click at [537, 96] on input "7" at bounding box center [584, 94] width 139 height 23
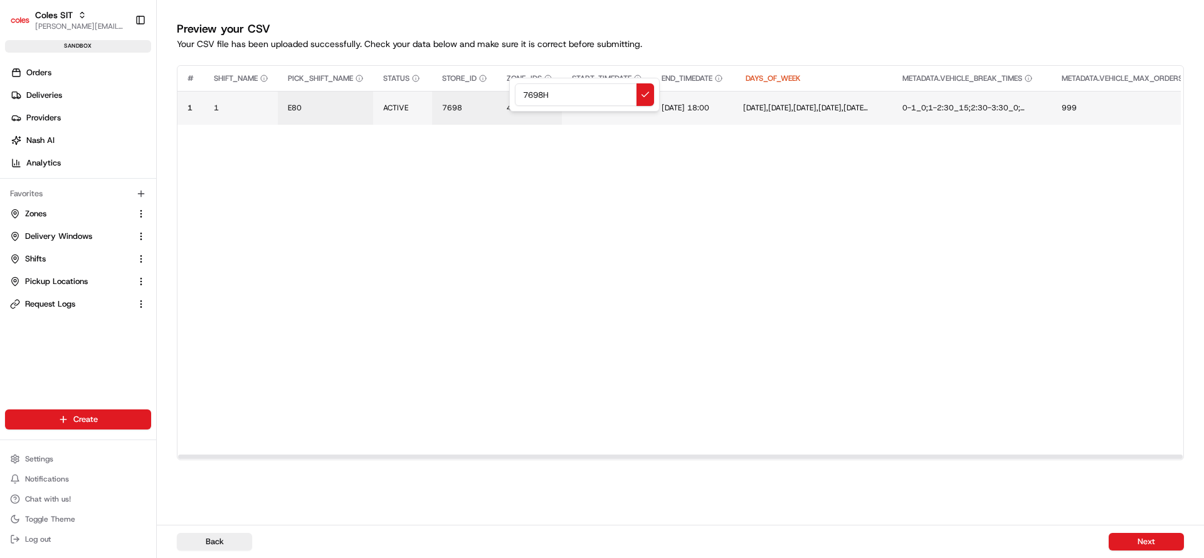
type input "7698HD"
click at [591, 109] on span "1/07/2025 14:00" at bounding box center [596, 108] width 48 height 10
click at [591, 109] on div "1/07/2025 14:00" at bounding box center [649, 95] width 151 height 34
click at [594, 96] on input "1/07/2025 14:00" at bounding box center [649, 94] width 139 height 23
type input "18/08/2025 19:30"
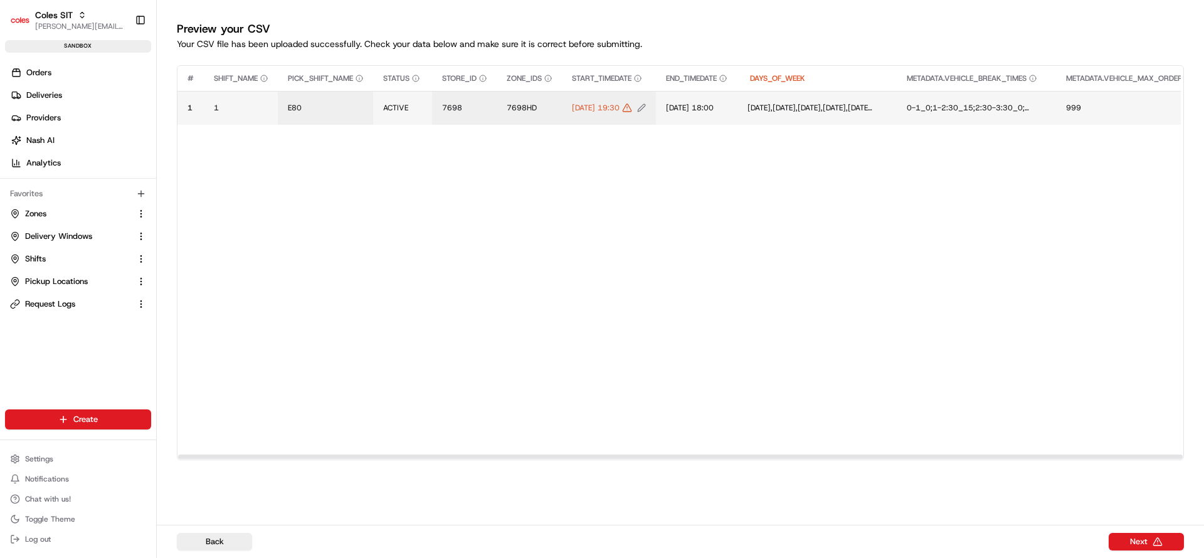
click at [620, 110] on span "18/08/2025 19:30" at bounding box center [596, 108] width 48 height 10
click at [638, 110] on div "18/08/2025 19:30" at bounding box center [649, 95] width 151 height 34
click at [657, 96] on input "18/08/2025 19:30" at bounding box center [649, 94] width 139 height 23
type input "18/08/2025 19:45"
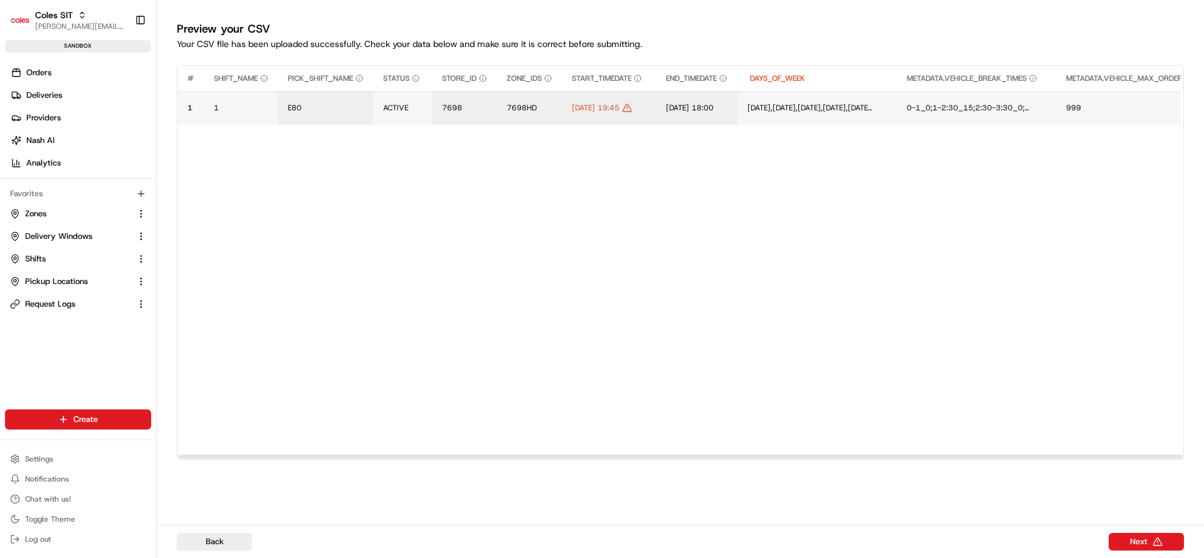
click at [722, 100] on td "1/07/2025 18:00" at bounding box center [697, 108] width 82 height 34
click at [699, 108] on span "1/07/2025 18:00" at bounding box center [690, 108] width 48 height 10
click at [699, 108] on div "1/07/2025 18:00" at bounding box center [766, 95] width 151 height 34
click at [708, 95] on input "1/07/2025 18:00" at bounding box center [766, 94] width 139 height 23
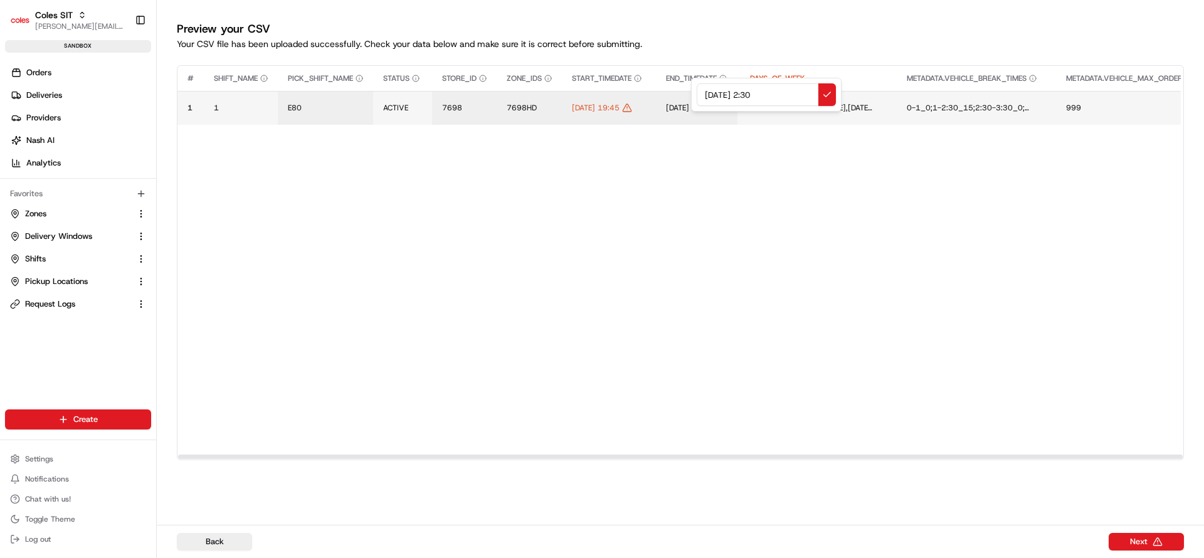
type input "18/08/2025 22:30"
click at [1139, 535] on button "Next" at bounding box center [1146, 542] width 75 height 18
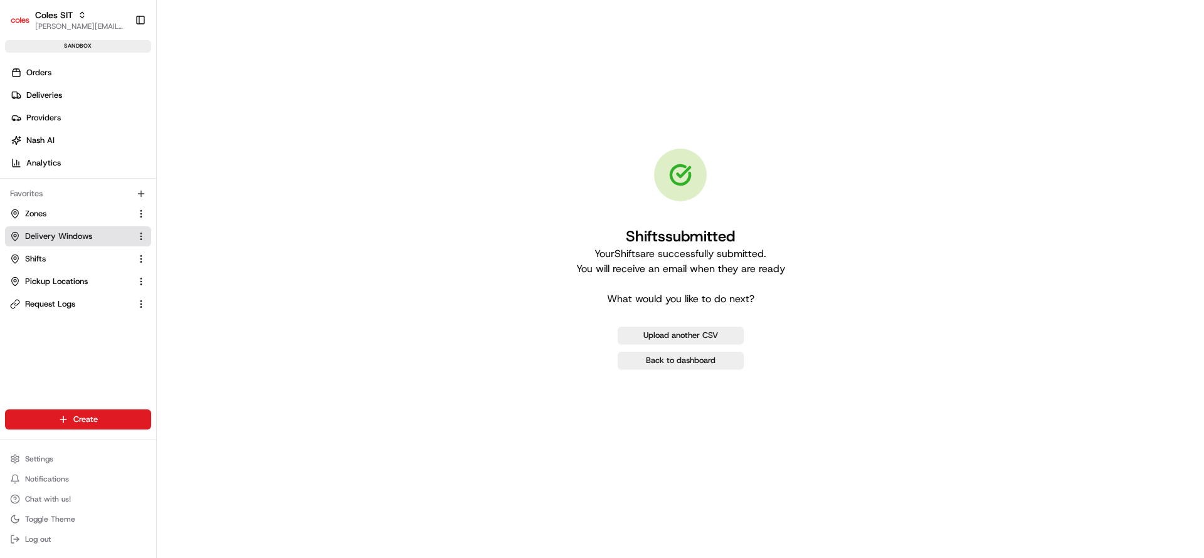
click at [70, 240] on span "Delivery Windows" at bounding box center [58, 236] width 67 height 11
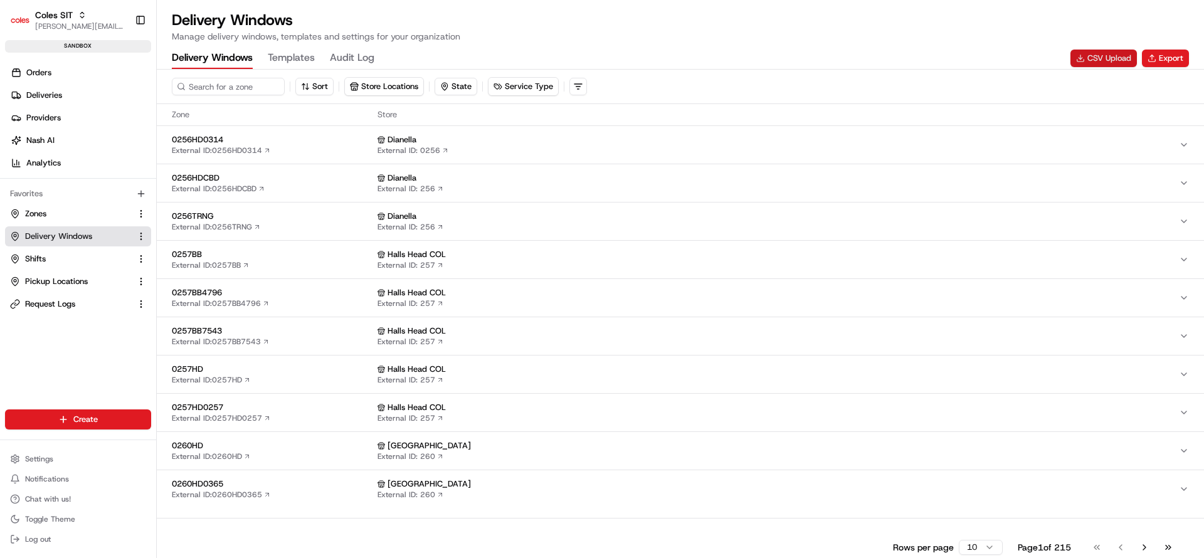
click at [1099, 58] on button "CSV Upload" at bounding box center [1103, 59] width 66 height 18
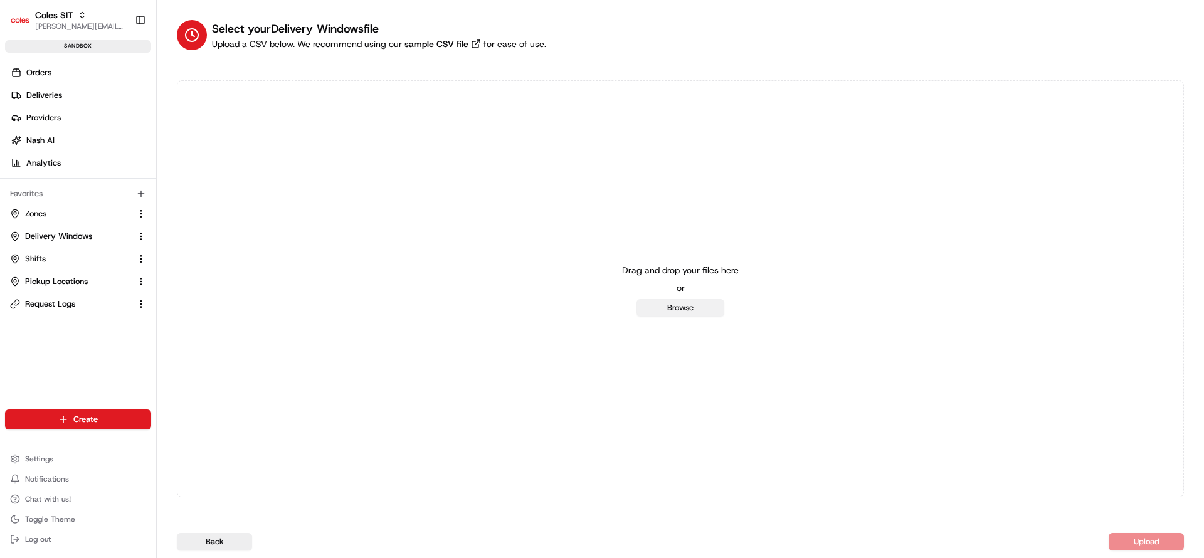
click at [679, 302] on button "Browse" at bounding box center [681, 308] width 88 height 18
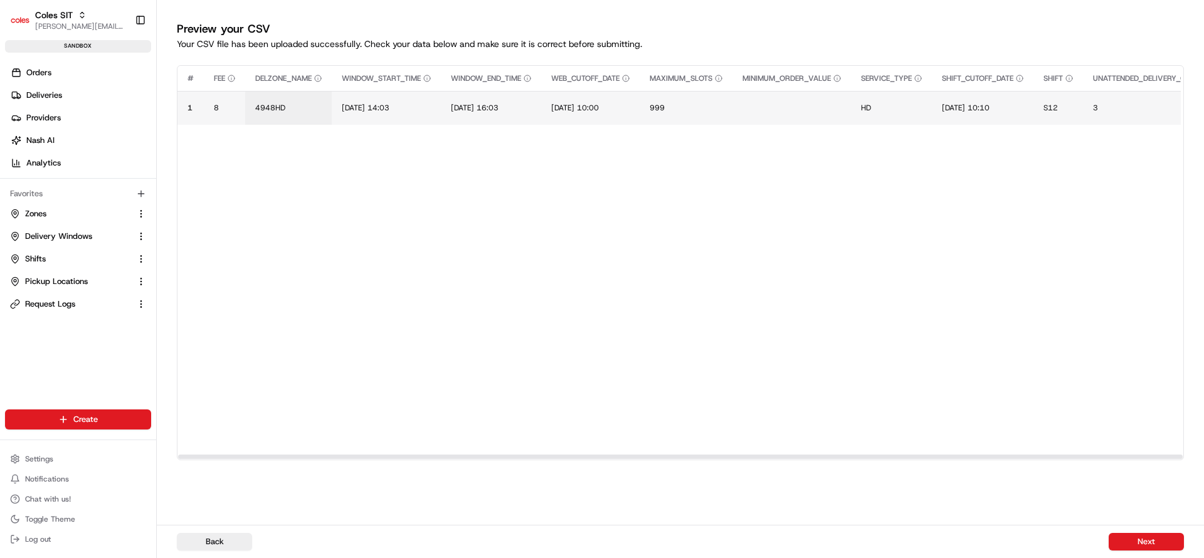
click at [265, 114] on td "4948HD" at bounding box center [288, 108] width 87 height 34
click at [269, 103] on span "4948HD" at bounding box center [270, 108] width 30 height 10
click at [269, 102] on input "4948HD" at bounding box center [331, 94] width 139 height 23
click at [277, 107] on div "4948HD" at bounding box center [331, 95] width 151 height 34
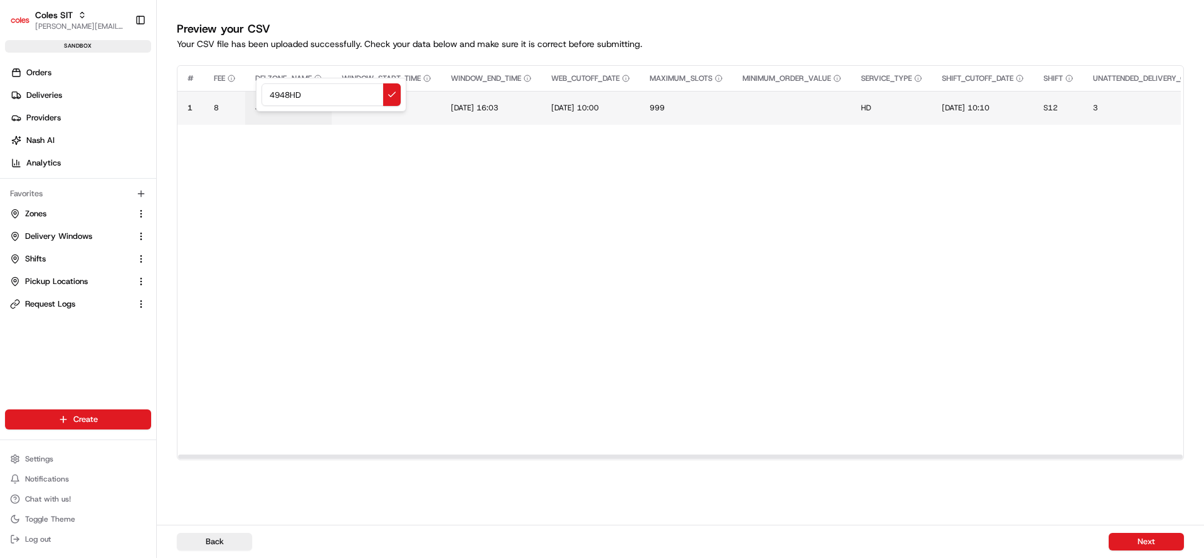
click at [287, 92] on input "4948HD" at bounding box center [331, 94] width 139 height 23
type input "7698HD"
click at [351, 103] on span "20/06/2025 14:03" at bounding box center [366, 108] width 48 height 10
click at [351, 102] on input "20/06/2025 14:03" at bounding box center [418, 94] width 139 height 23
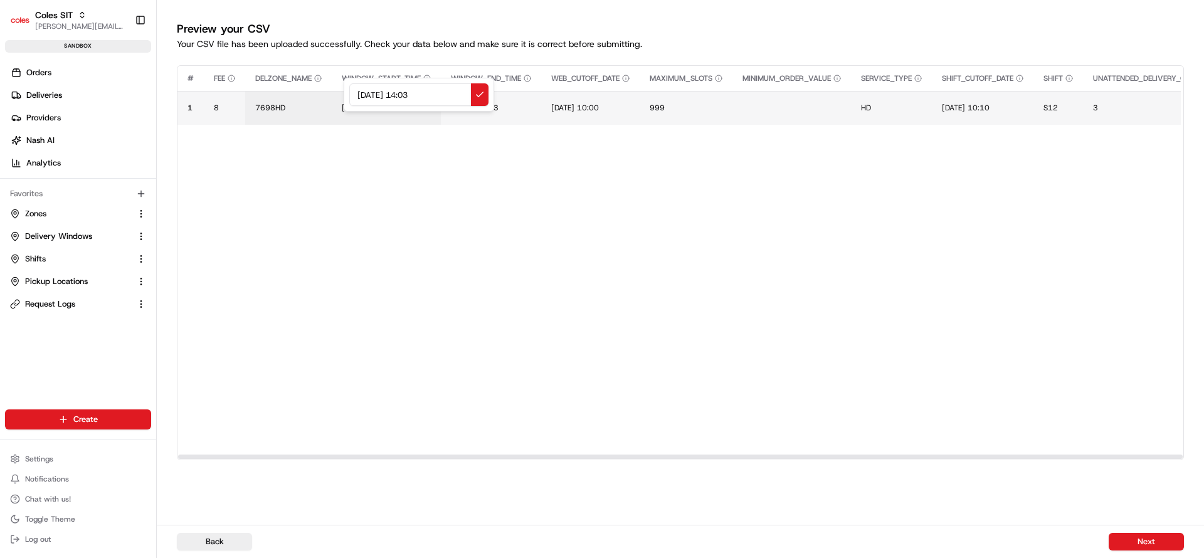
click at [420, 95] on input "18/08/2025 14:03" at bounding box center [418, 94] width 139 height 23
type input "18/08/2025 20:03"
click at [496, 106] on span "20/06/2025 16:03" at bounding box center [475, 108] width 48 height 10
click at [471, 96] on input "20/06/2025 16:03" at bounding box center [529, 94] width 139 height 23
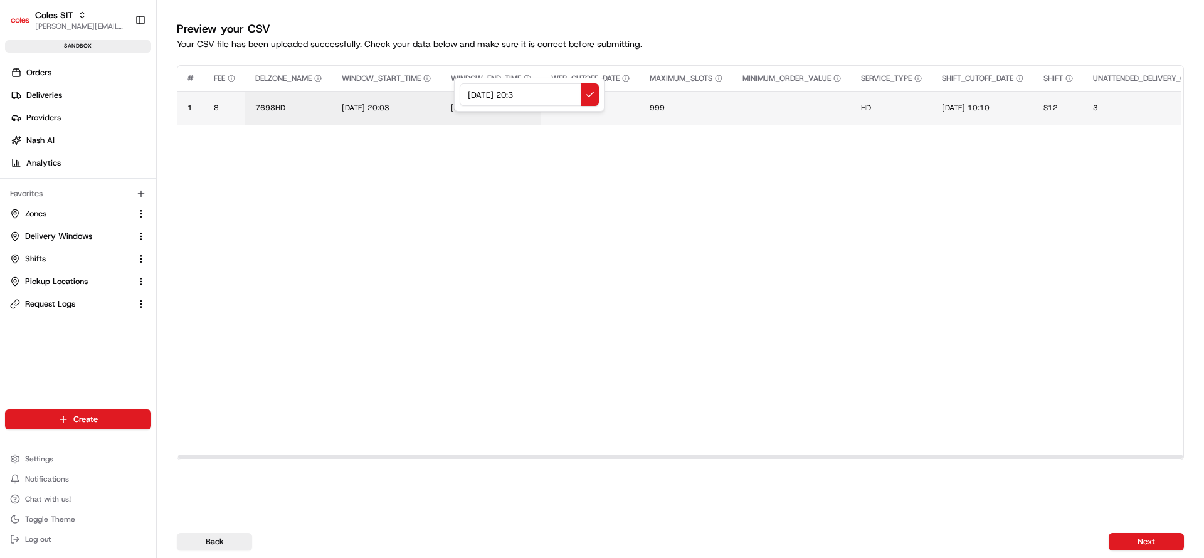
type input "18/08/2025 20:43"
click at [581, 110] on span "19/06/2025 10:00" at bounding box center [575, 108] width 48 height 10
click at [581, 110] on div "19/06/2025 10:00" at bounding box center [632, 95] width 151 height 34
click at [579, 97] on input "19/06/2025 10:00" at bounding box center [632, 94] width 139 height 23
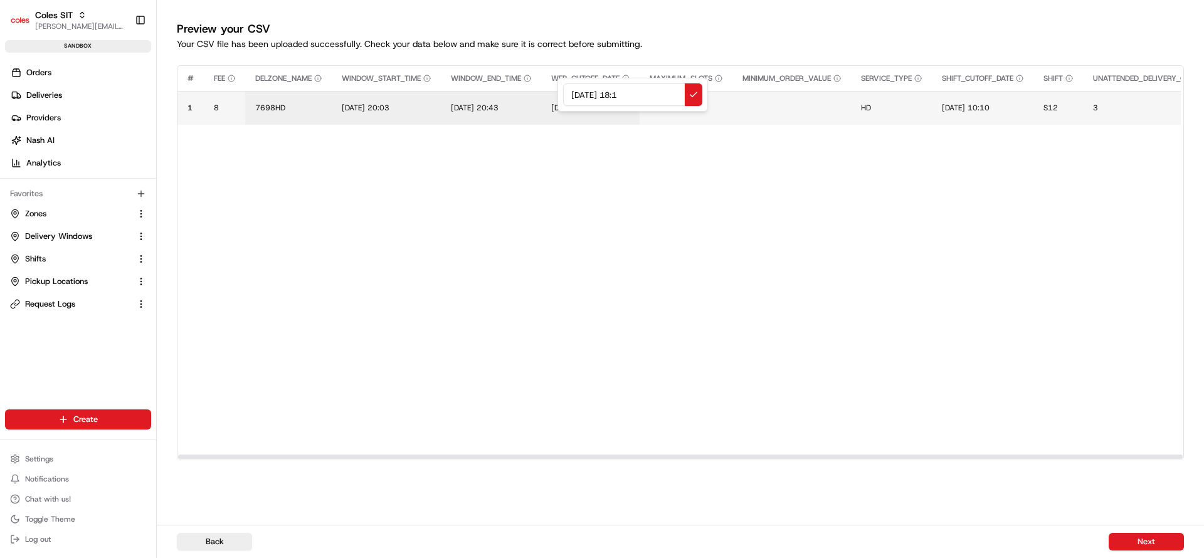
type input "18/08/2025 18:18"
click at [599, 106] on span "18/08/2025 18:18" at bounding box center [575, 108] width 48 height 10
click at [606, 106] on div "18/08/2025 18:18" at bounding box center [632, 95] width 151 height 34
click at [630, 97] on input "18/08/2025 18:18" at bounding box center [632, 94] width 139 height 23
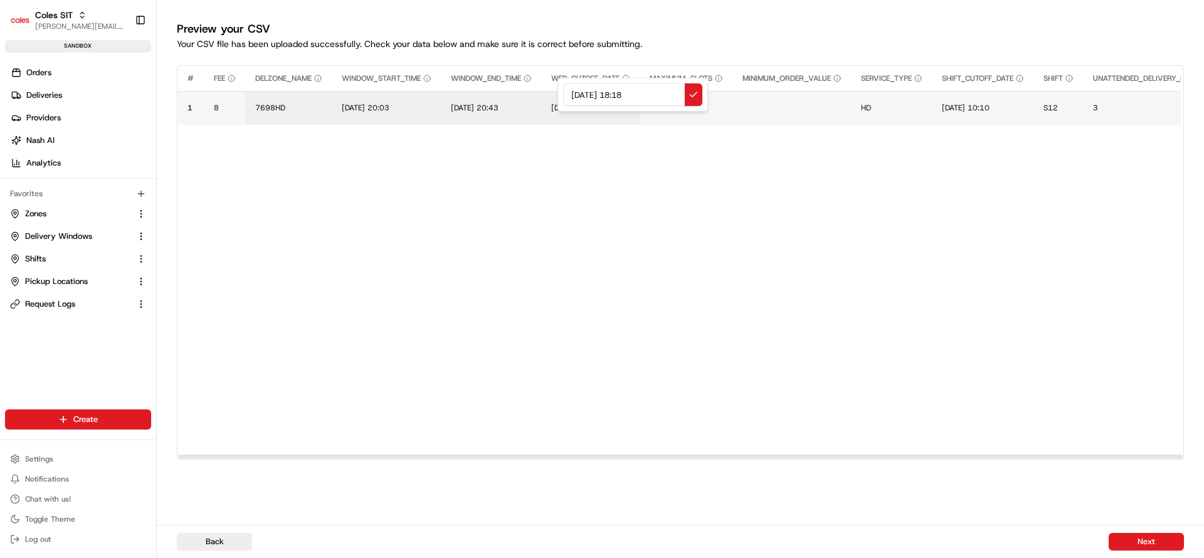
click at [630, 97] on input "18/08/2025 18:18" at bounding box center [632, 94] width 139 height 23
type input "18/08/2025 19:18"
click at [982, 108] on span "19/06/2025 10:10" at bounding box center [966, 108] width 48 height 10
click at [978, 94] on input "19/06/2025 10:10" at bounding box center [1029, 94] width 139 height 23
type input "18/08/2025 19:20"
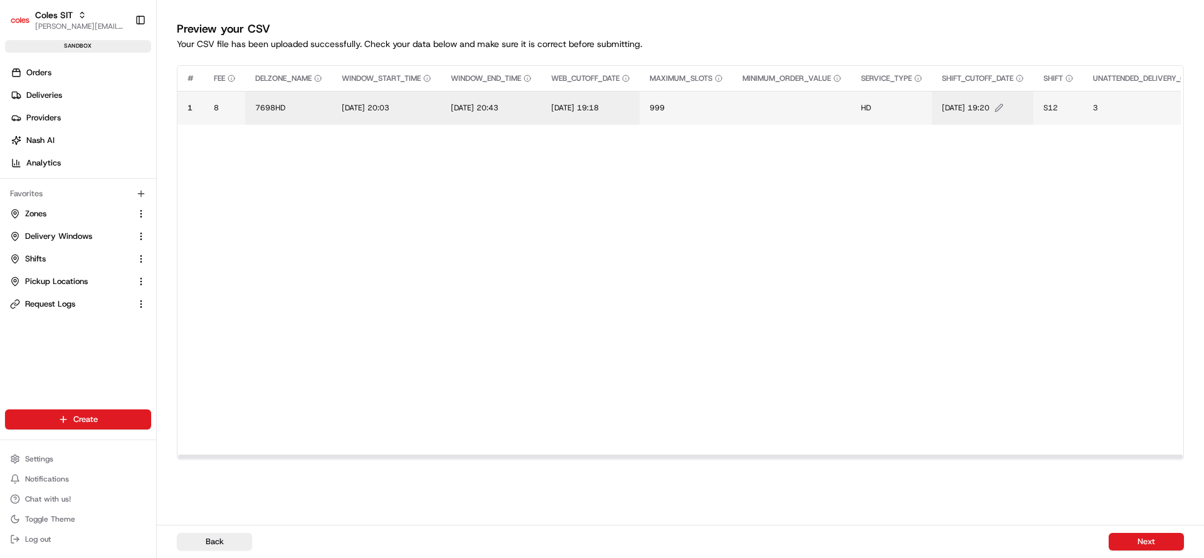
click at [983, 106] on span "18/08/2025 19:20" at bounding box center [966, 108] width 48 height 10
click at [1045, 97] on input "18/08/2025 19:20" at bounding box center [1029, 94] width 139 height 23
type input "18/08/2025 19:28"
click at [1058, 108] on span "S12" at bounding box center [1051, 108] width 14 height 10
click at [1070, 108] on div "S12" at bounding box center [1133, 95] width 151 height 34
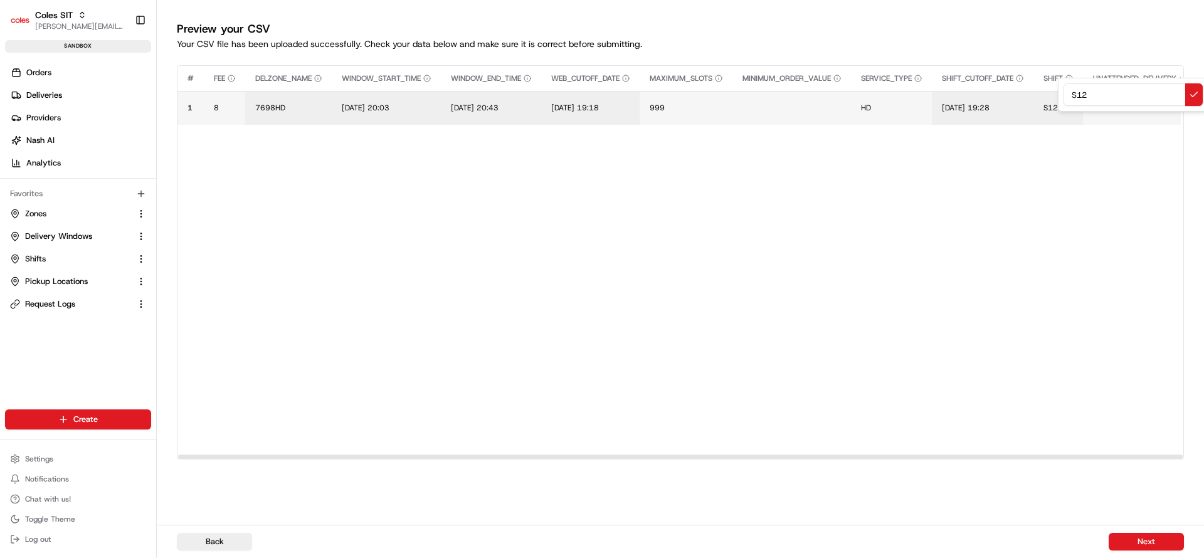
click at [1078, 100] on input "S12" at bounding box center [1133, 94] width 139 height 23
type input "E80"
click at [1130, 540] on button "Next" at bounding box center [1146, 542] width 75 height 18
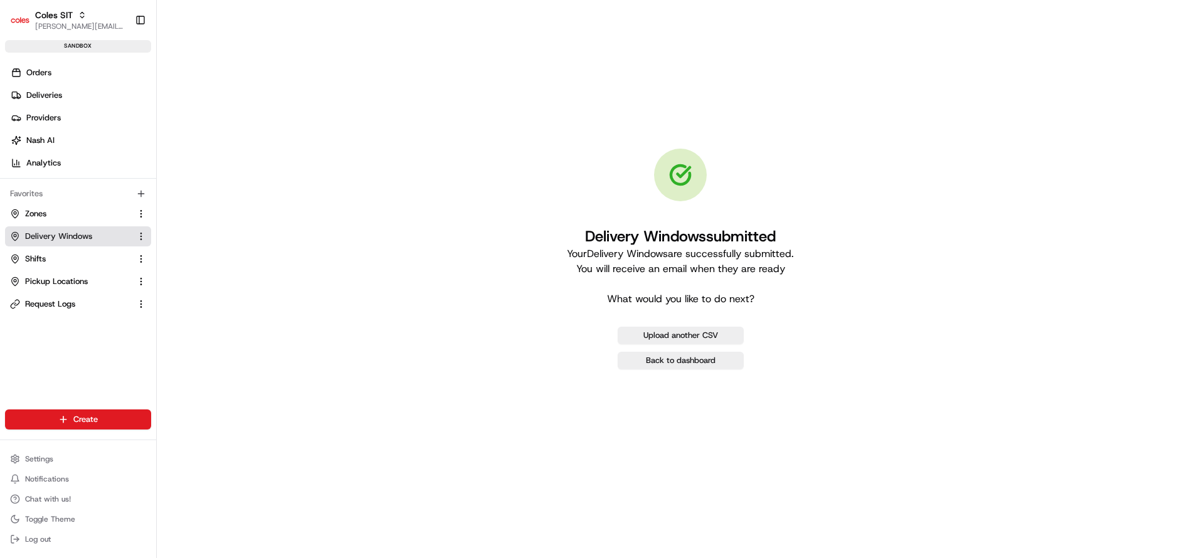
click at [48, 238] on span "Delivery Windows" at bounding box center [58, 236] width 67 height 11
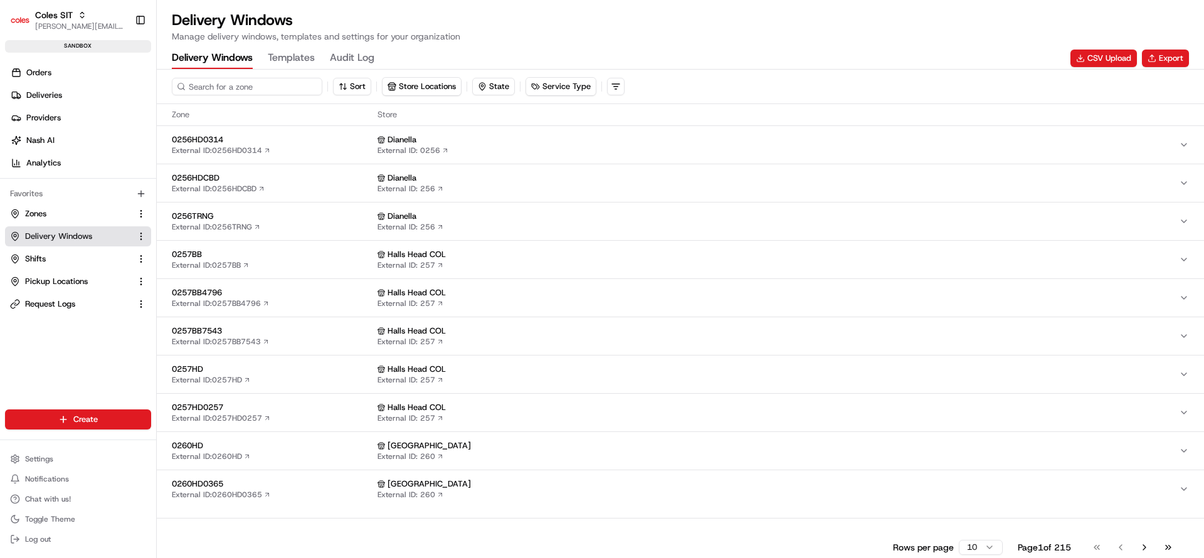
click at [262, 83] on input at bounding box center [247, 87] width 151 height 18
paste input "216619014"
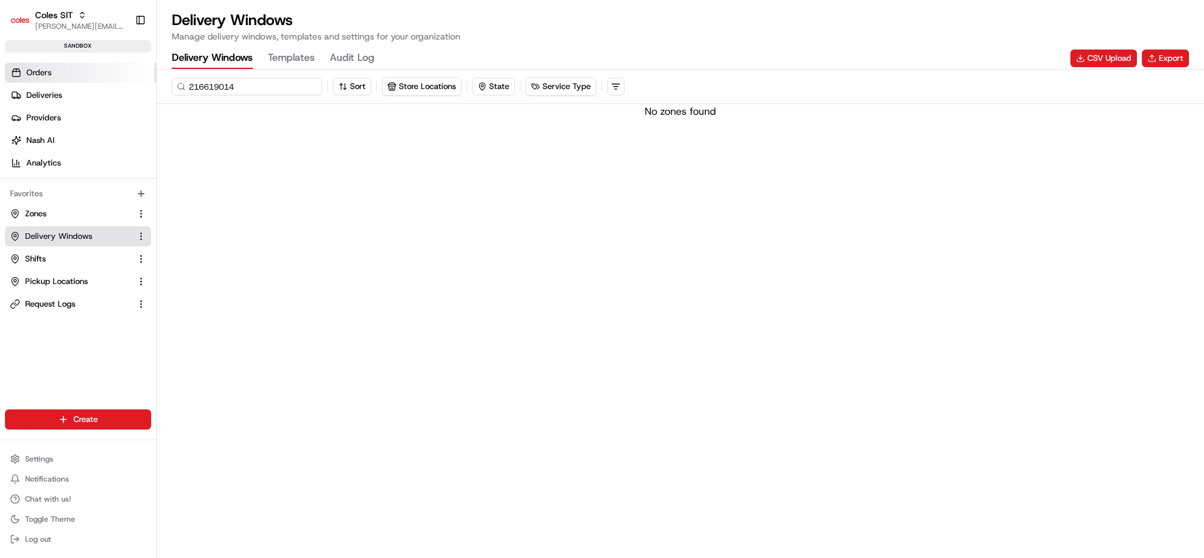
type input "216619014"
click at [30, 71] on span "Orders" at bounding box center [38, 72] width 25 height 11
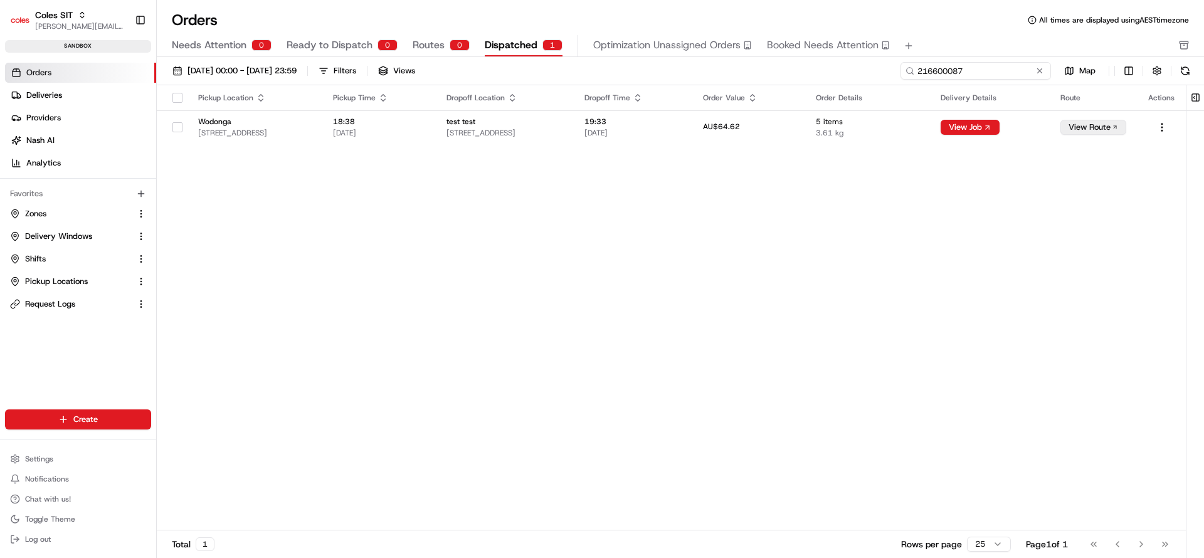
click at [986, 63] on input "216600087" at bounding box center [976, 71] width 151 height 18
paste input "19014"
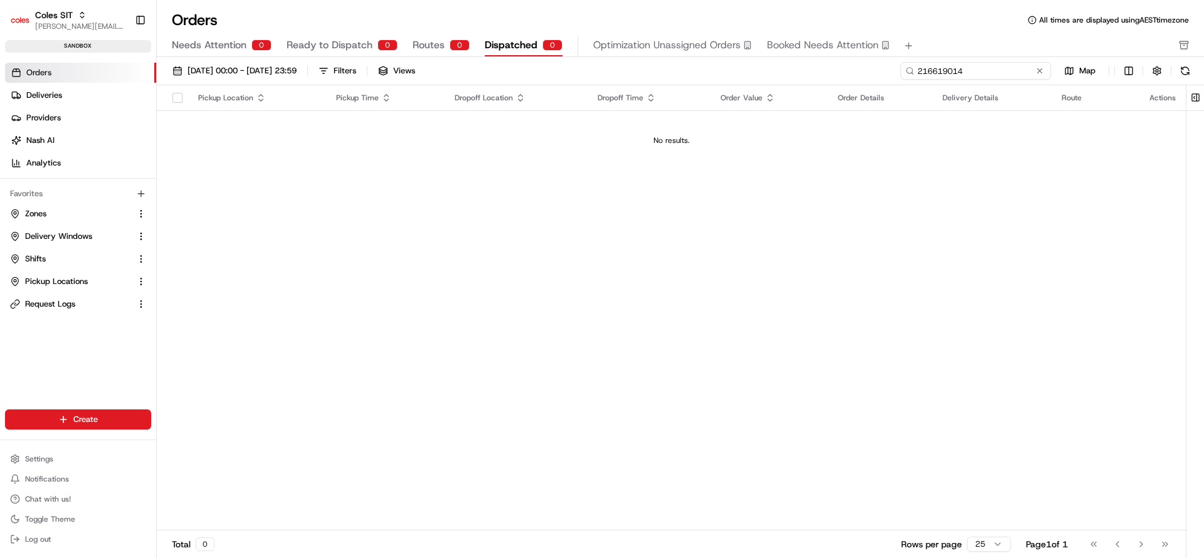
type input "216619014"
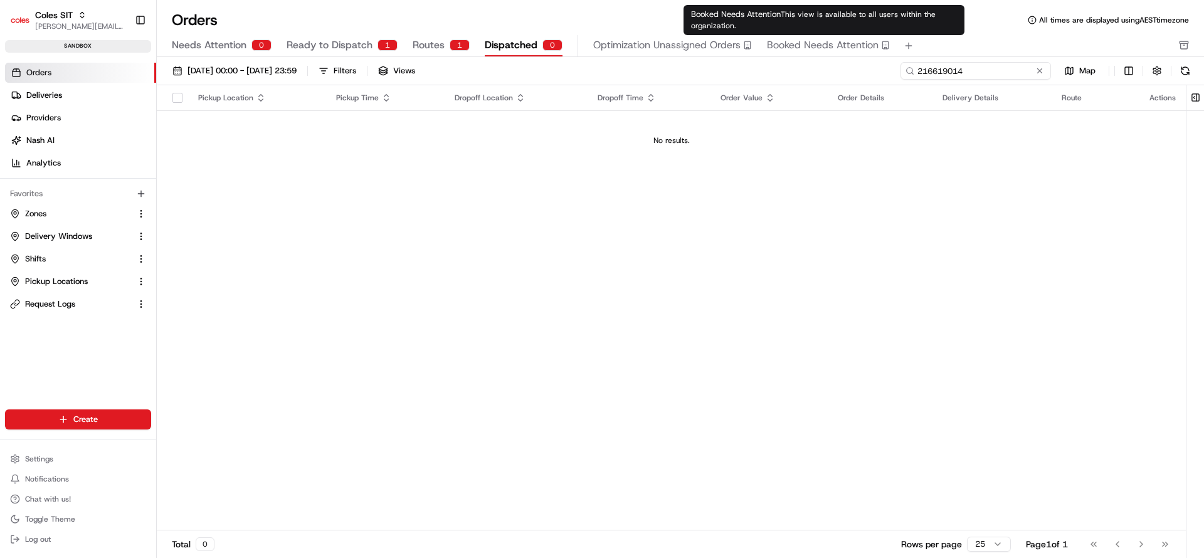
click at [926, 65] on input "216619014" at bounding box center [976, 71] width 151 height 18
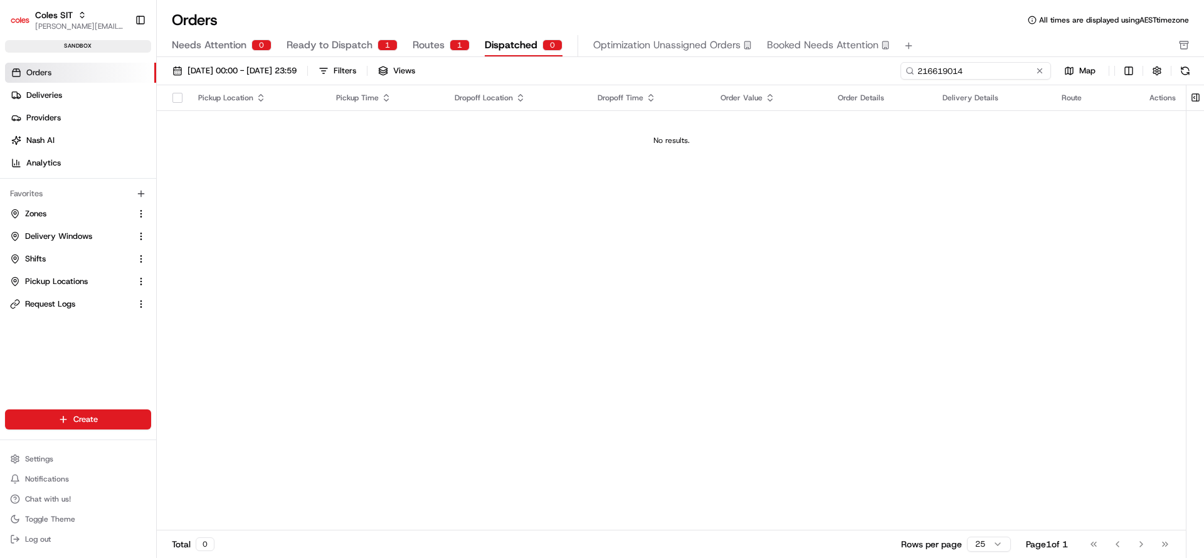
click at [926, 65] on input "216619014" at bounding box center [976, 71] width 151 height 18
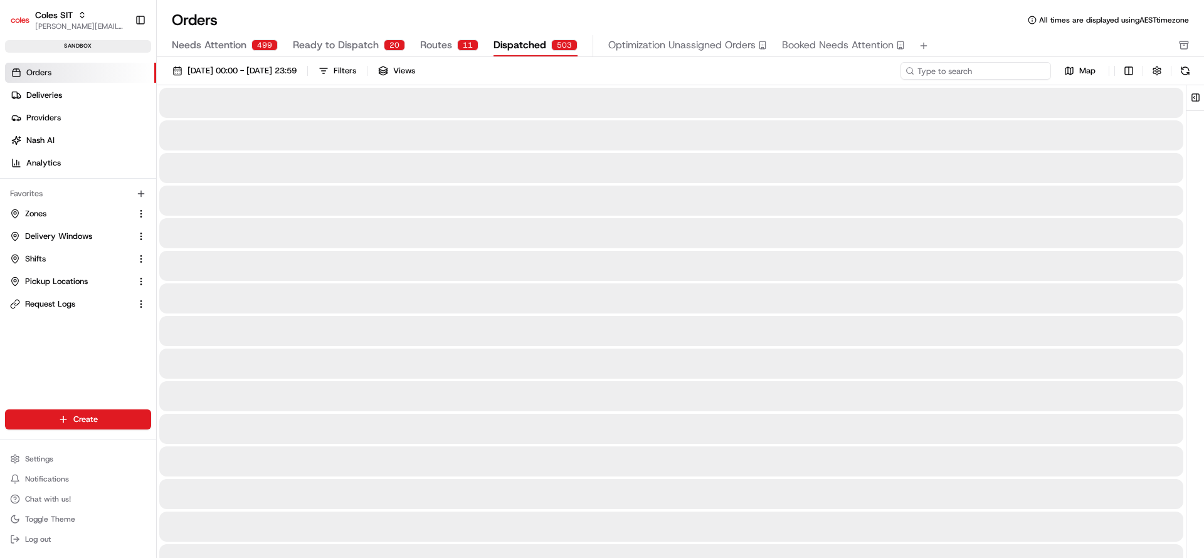
click at [958, 75] on input at bounding box center [976, 71] width 151 height 18
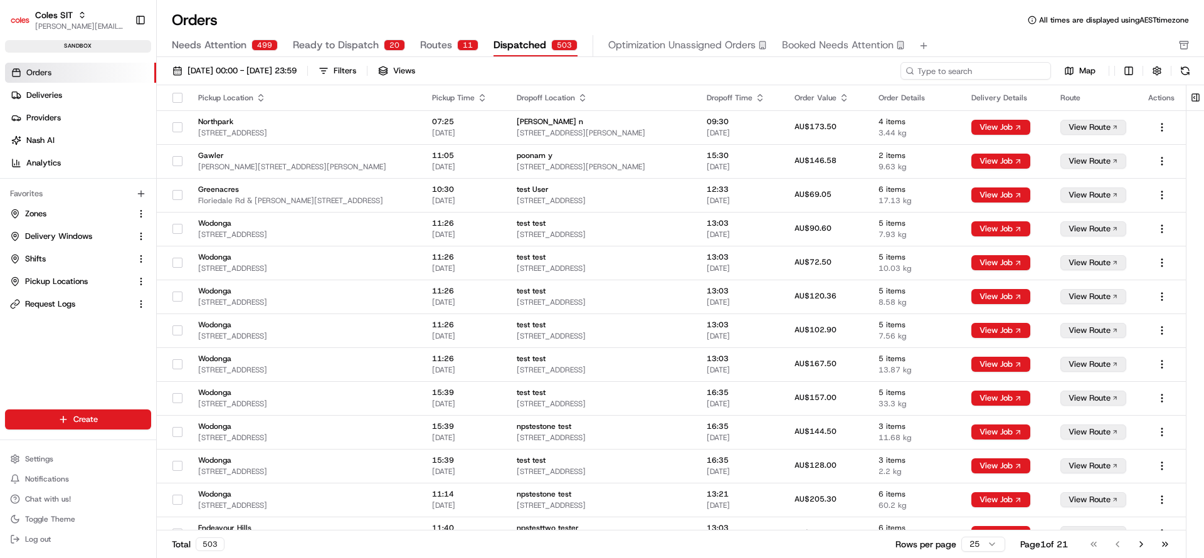
type input "216619014"
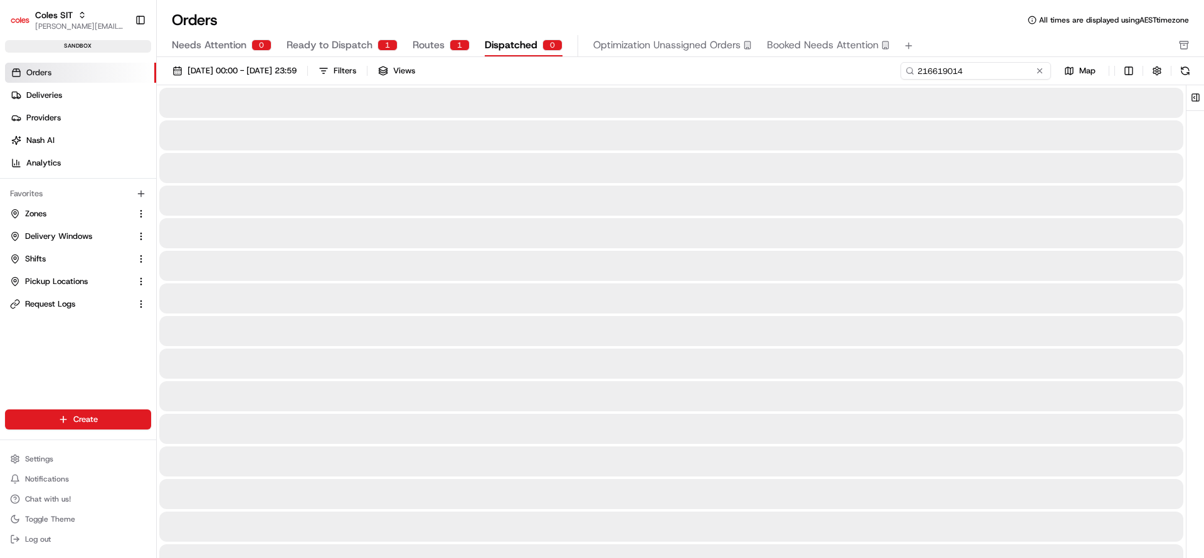
click at [958, 74] on input "216619014" at bounding box center [976, 71] width 151 height 18
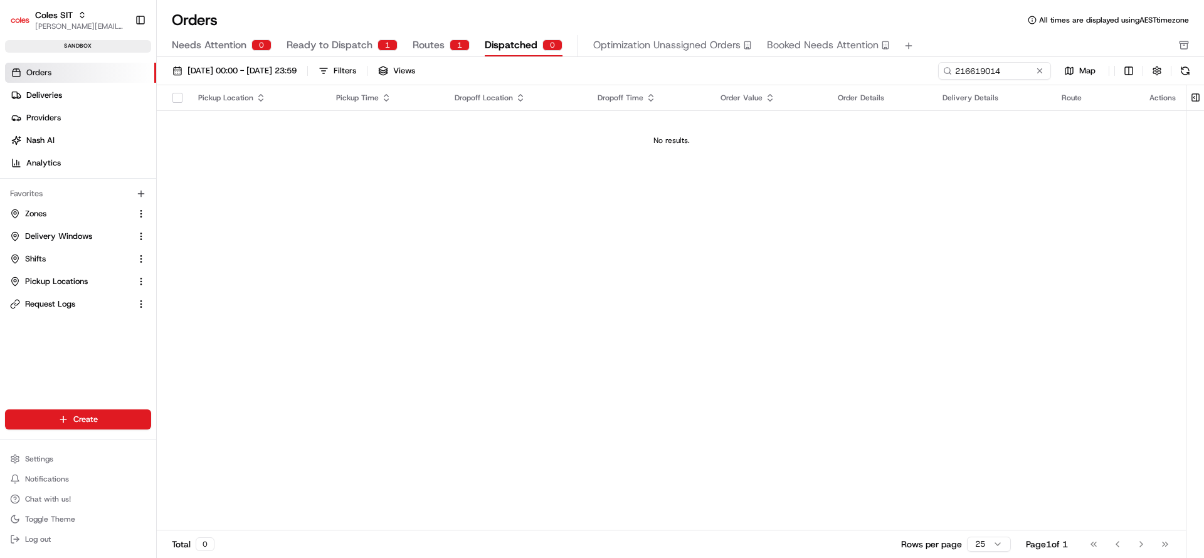
click at [361, 40] on span "Ready to Dispatch" at bounding box center [330, 45] width 86 height 15
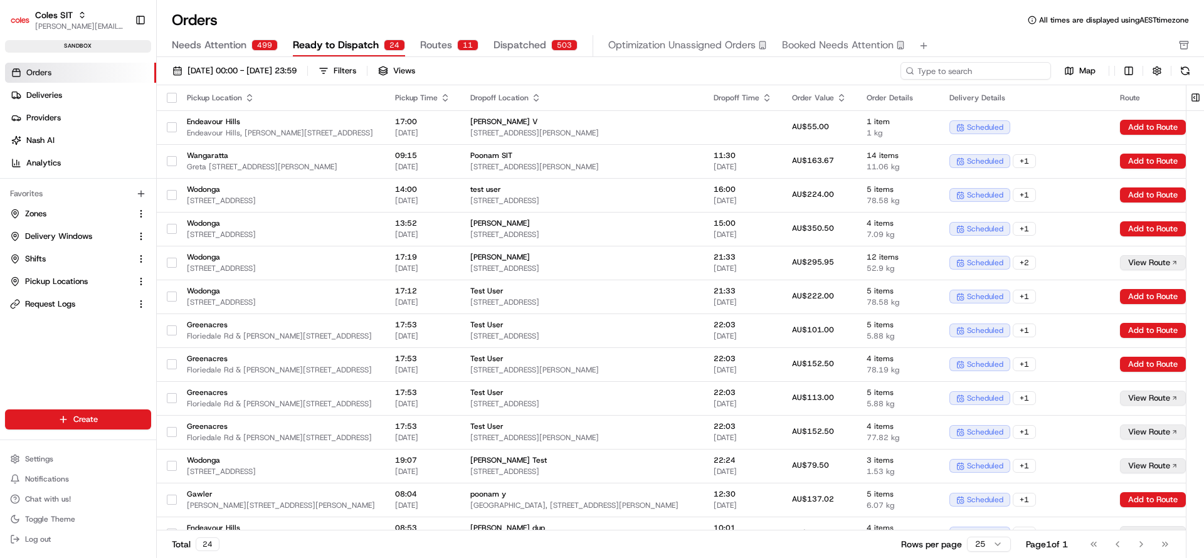
click at [1000, 66] on input at bounding box center [976, 71] width 151 height 18
paste input "216619014"
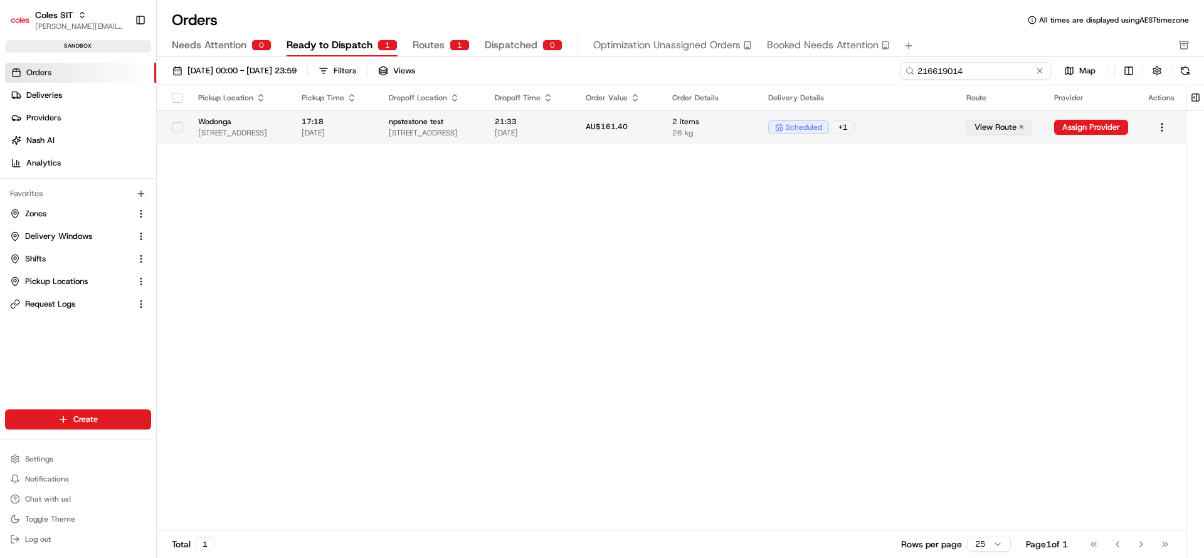
type input "216619014"
click at [748, 130] on span "26 kg" at bounding box center [710, 133] width 76 height 10
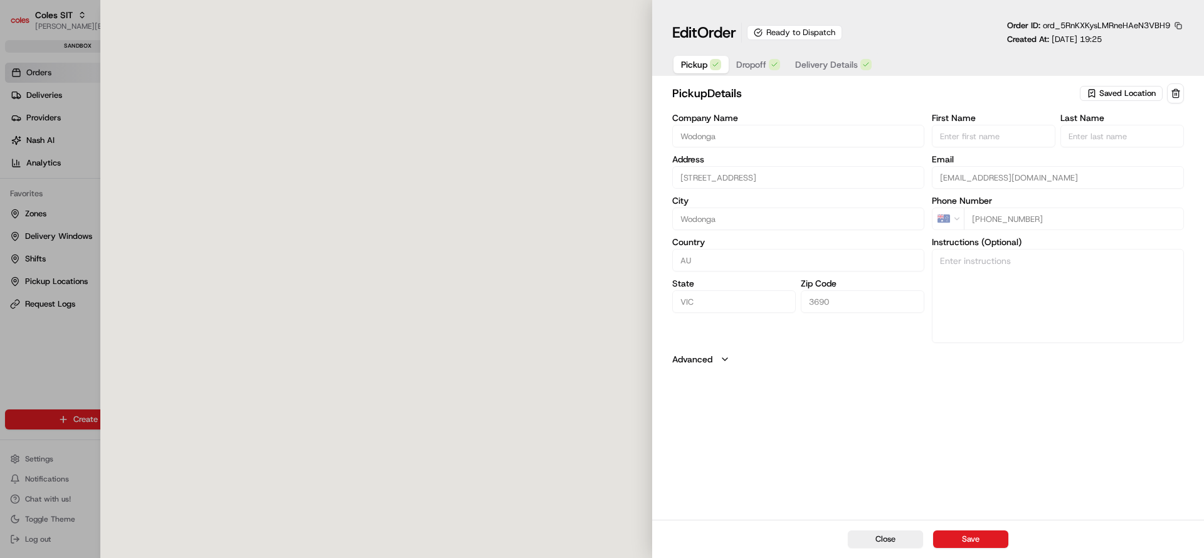
type input "1-13 South St, Wodonga VIC 3690, Australia"
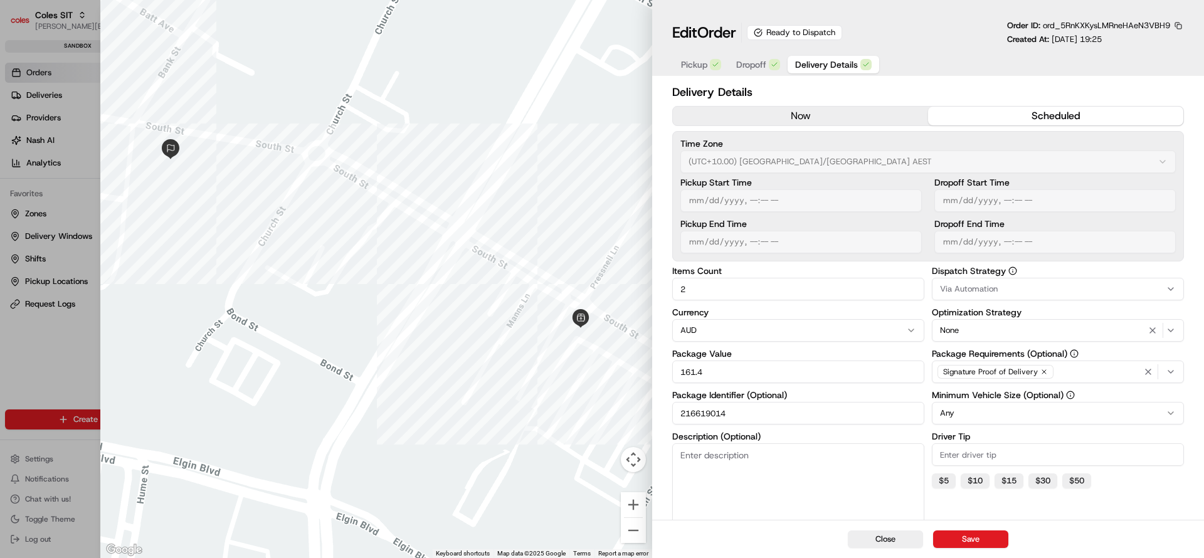
click at [803, 68] on span "Delivery Details" at bounding box center [826, 64] width 63 height 13
click at [890, 542] on button "Close" at bounding box center [885, 540] width 75 height 18
type input "1"
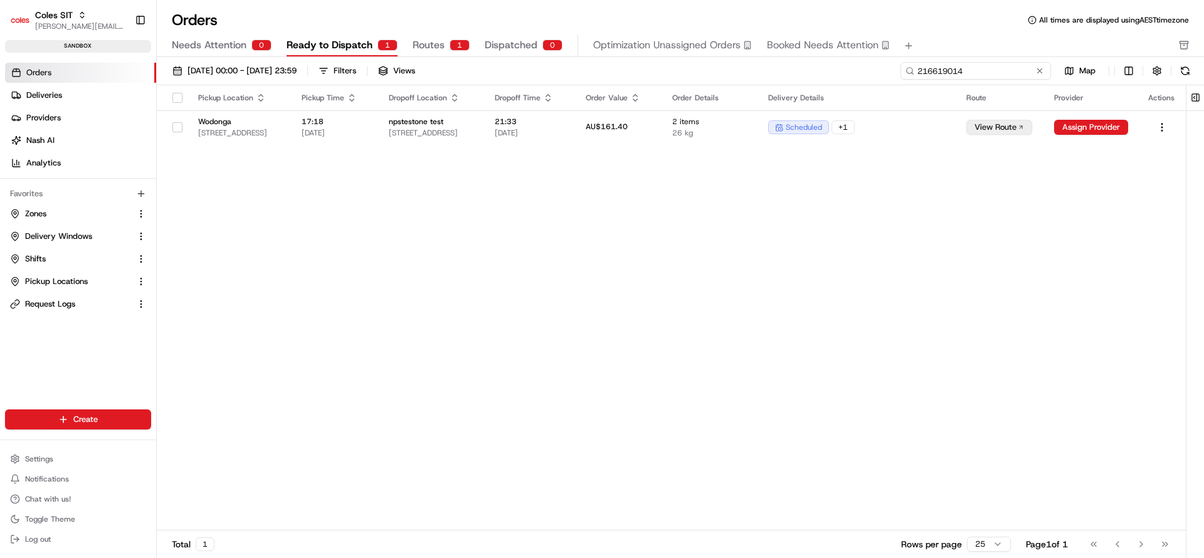
click at [1010, 65] on input "216619014" at bounding box center [976, 71] width 151 height 18
paste input "a216615175"
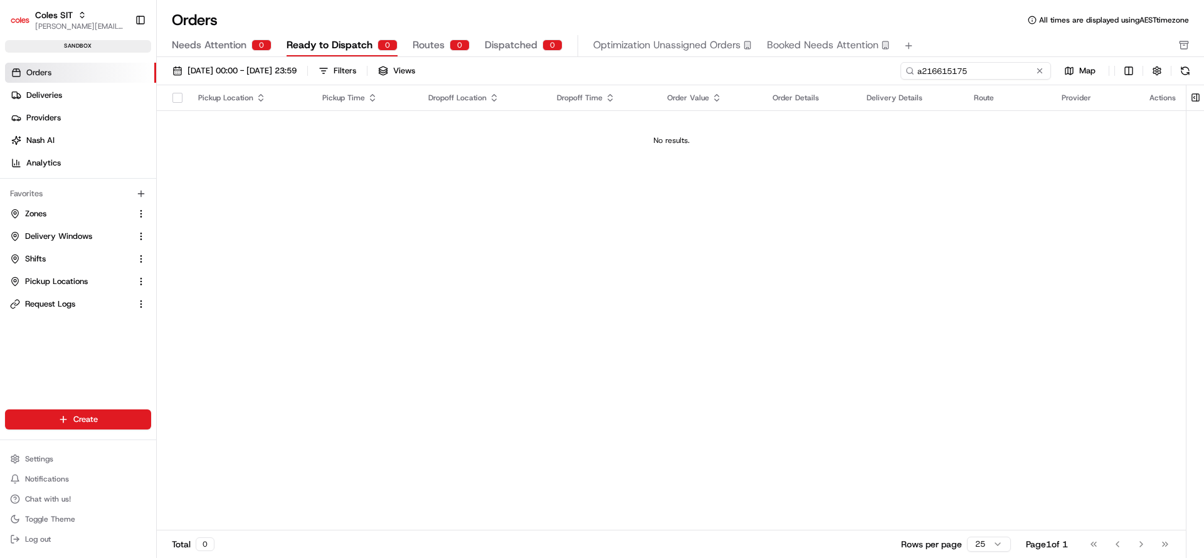
click at [922, 71] on input "a216615175" at bounding box center [976, 71] width 151 height 18
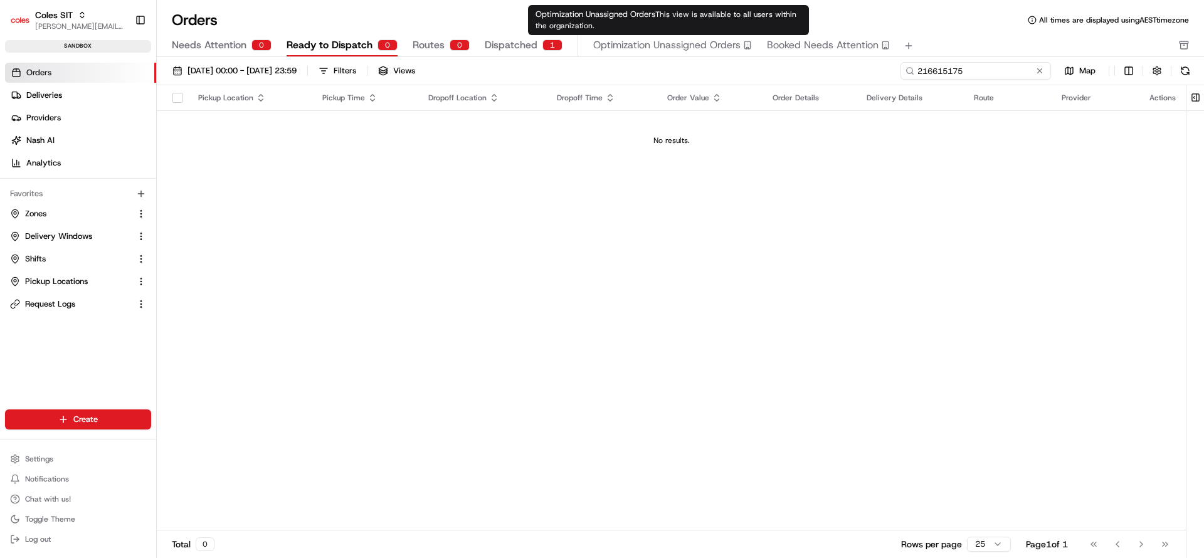
type input "216615175"
click at [537, 44] on button "Dispatched 1" at bounding box center [524, 45] width 78 height 21
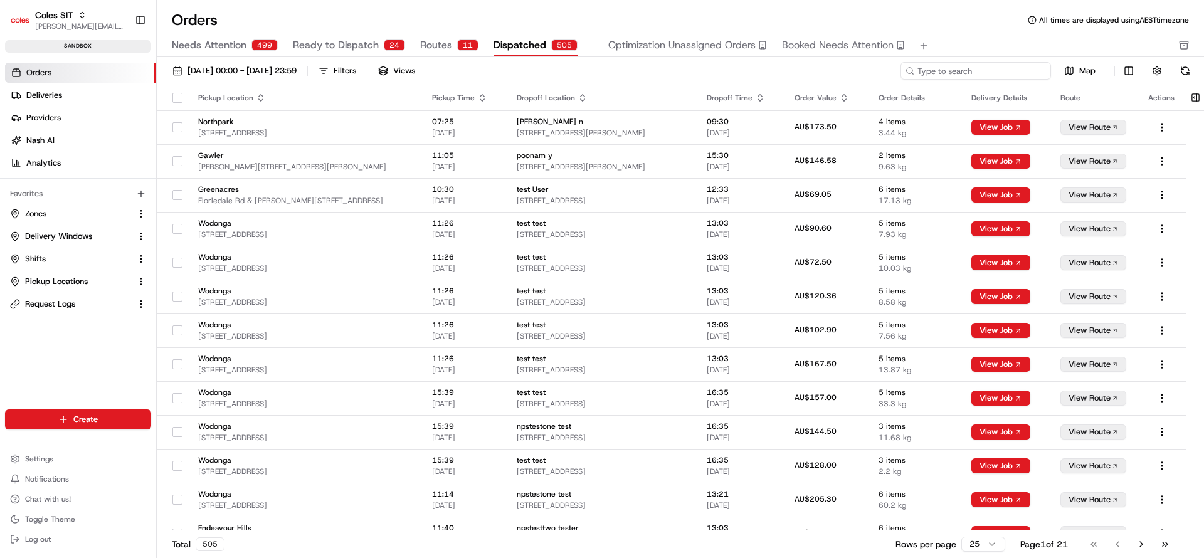
click at [971, 73] on input at bounding box center [976, 71] width 151 height 18
paste input "a216615175"
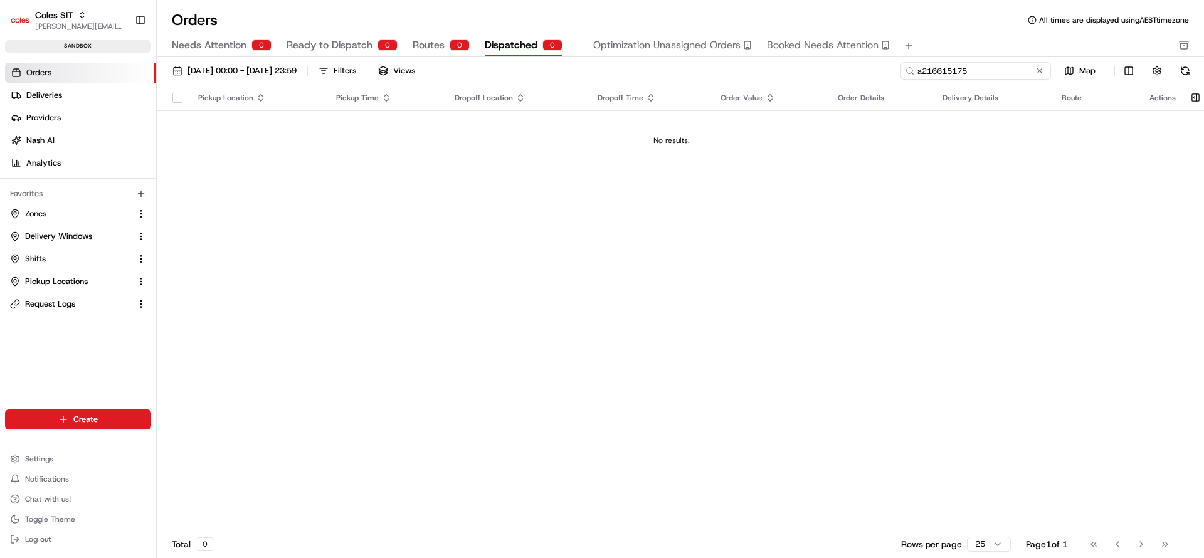
click at [921, 74] on input "a216615175" at bounding box center [976, 71] width 151 height 18
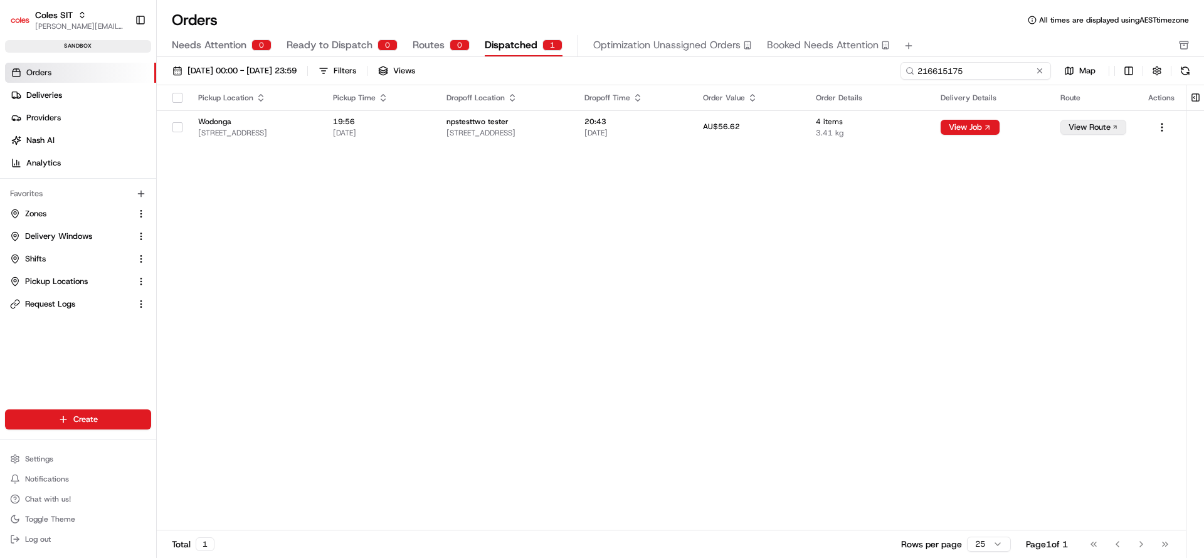
click at [940, 73] on input "216615175" at bounding box center [976, 71] width 151 height 18
type input "216615175"
click at [789, 136] on td "AU$56.62" at bounding box center [749, 127] width 113 height 34
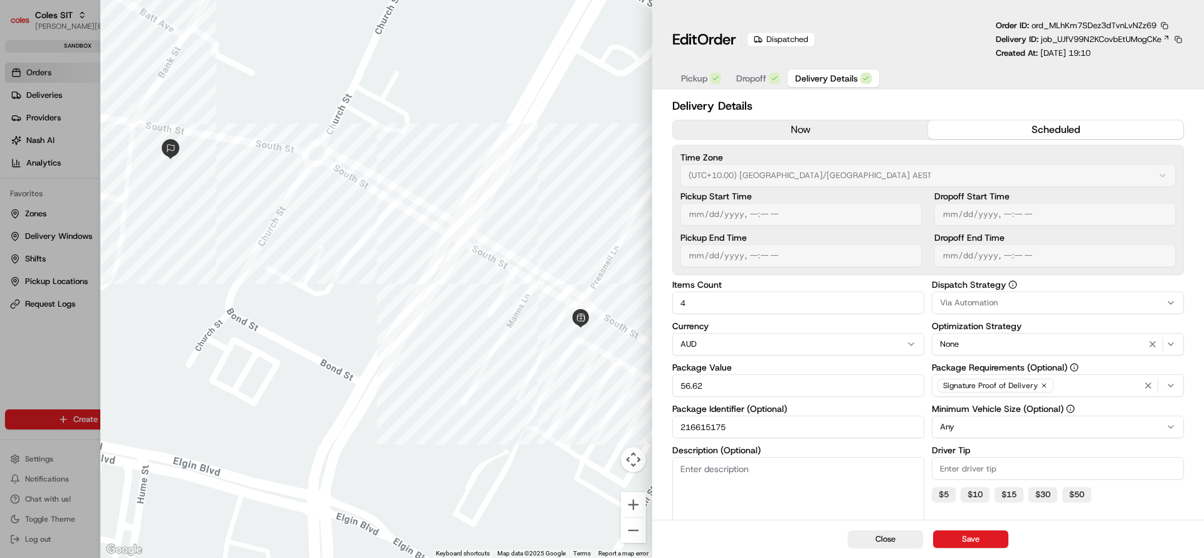
click at [751, 77] on span "Dropoff" at bounding box center [751, 78] width 30 height 13
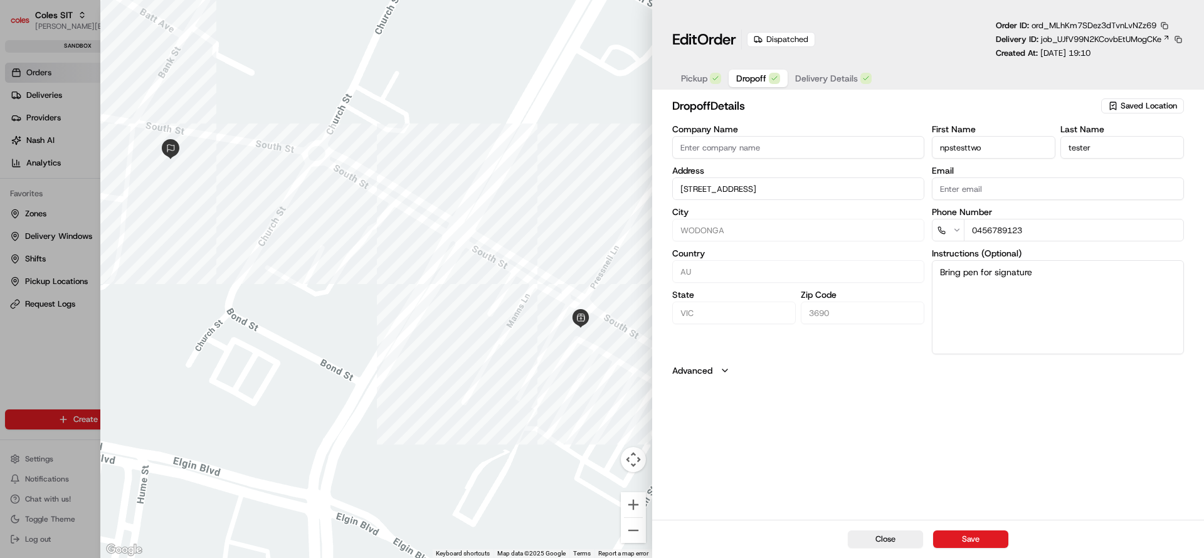
click at [815, 82] on span "Delivery Details" at bounding box center [826, 78] width 63 height 13
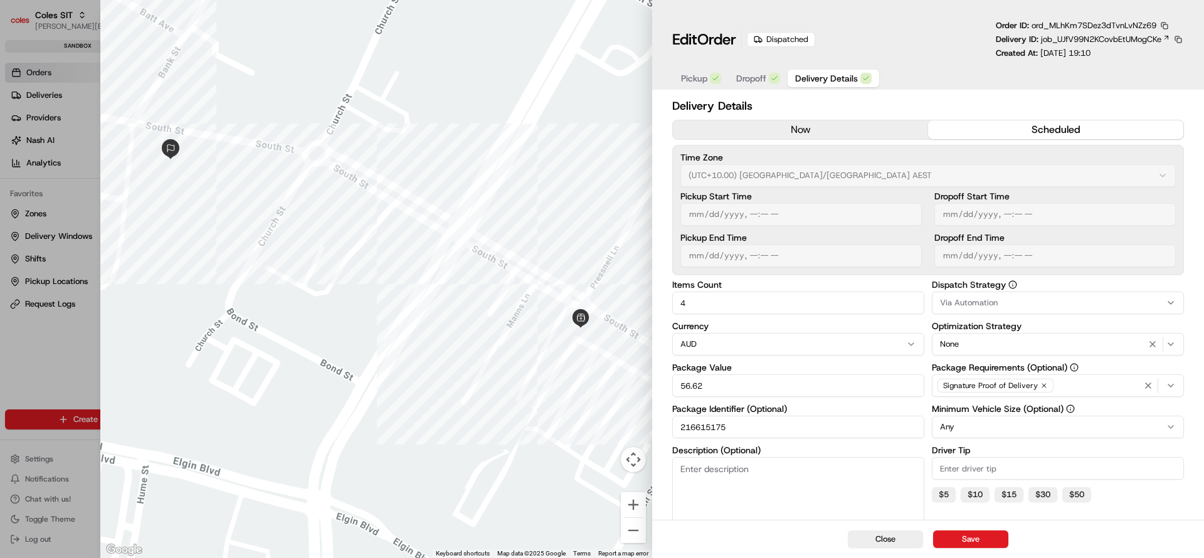
click at [1197, 457] on div "Delivery Details now scheduled Time Zone (UTC+10.00) Australia/Sydney AEST Pick…" at bounding box center [928, 388] width 552 height 586
click at [1077, 40] on span "job_UJfV99N2KCovbEtUMogCKe" at bounding box center [1101, 39] width 120 height 11
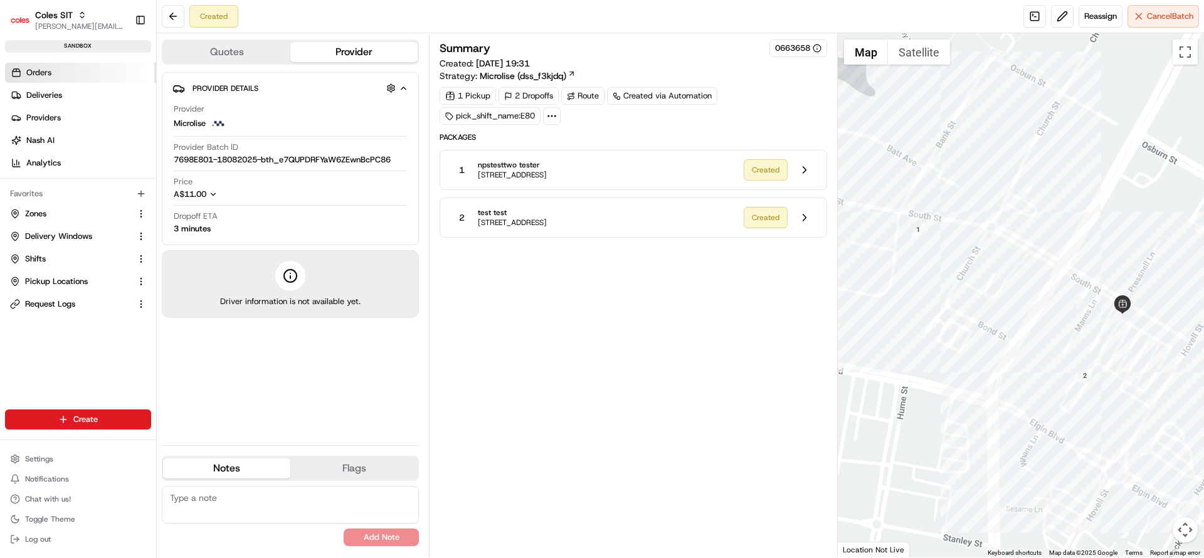
click at [45, 70] on span "Orders" at bounding box center [38, 72] width 25 height 11
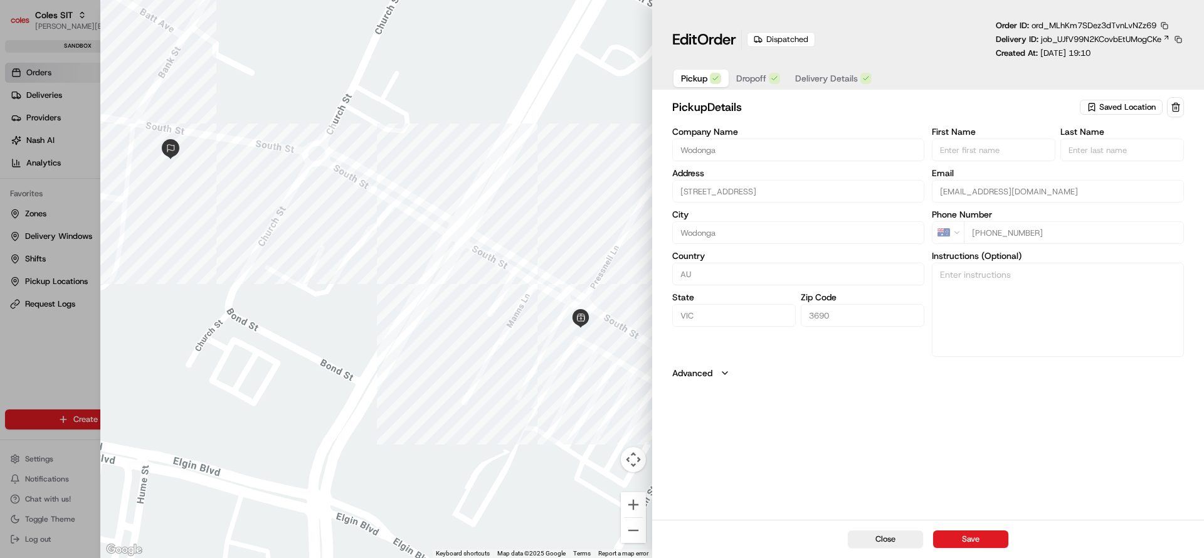
click at [1029, 423] on div "pickup Details Saved Location Company Name Wodonga Address 1-13 South St, Wodon…" at bounding box center [928, 307] width 552 height 425
click at [867, 542] on button "Close" at bounding box center [885, 540] width 75 height 18
type input "+1"
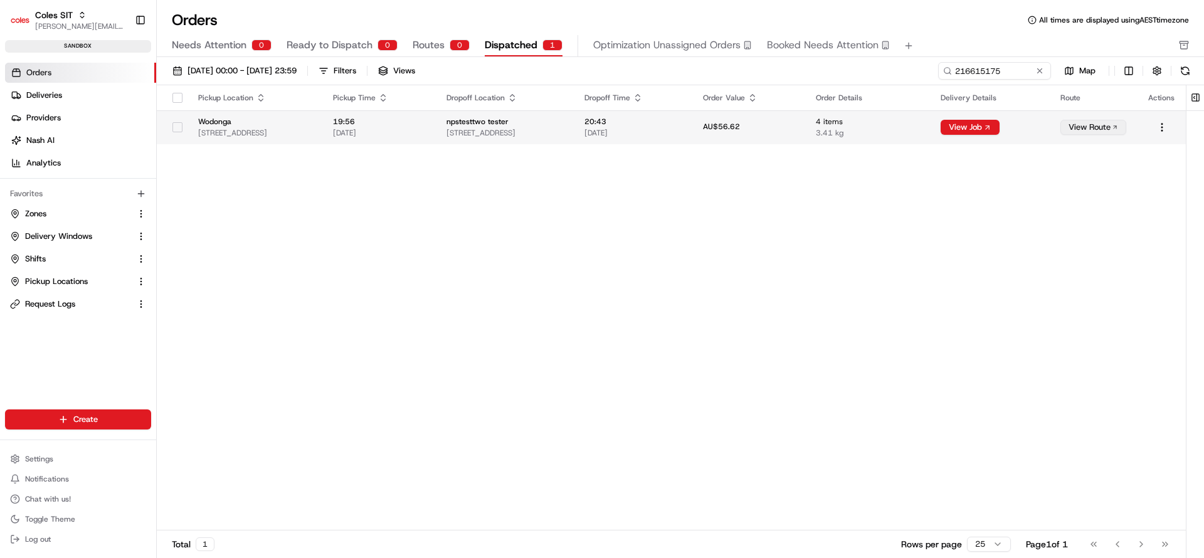
click at [1090, 123] on button "View Route" at bounding box center [1093, 127] width 66 height 15
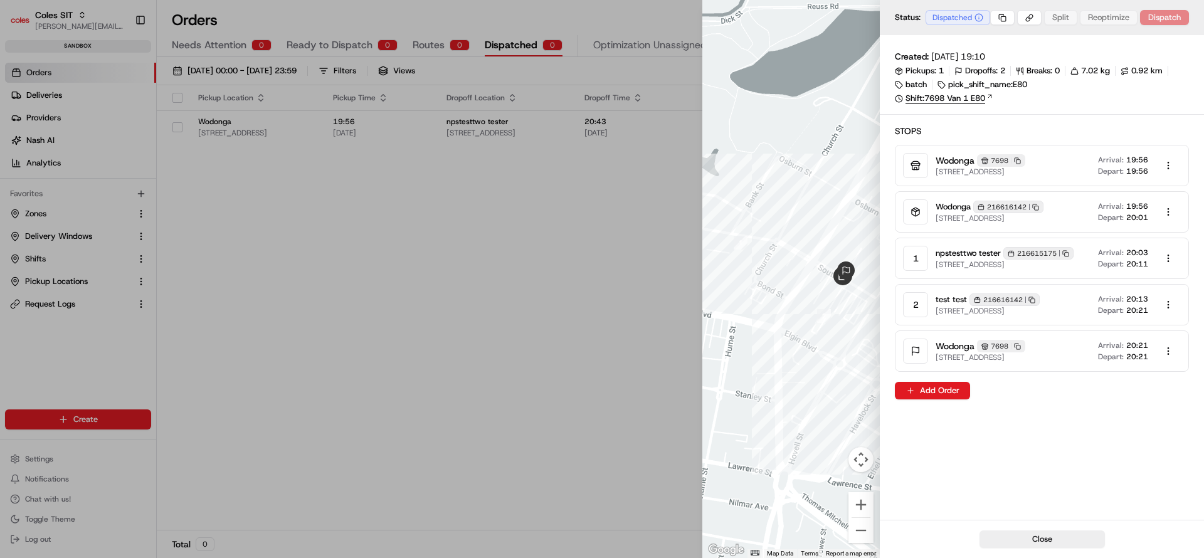
click at [952, 97] on link "Shift: 7698 Van 1 E80" at bounding box center [1042, 98] width 294 height 11
click at [45, 290] on div at bounding box center [602, 279] width 1204 height 558
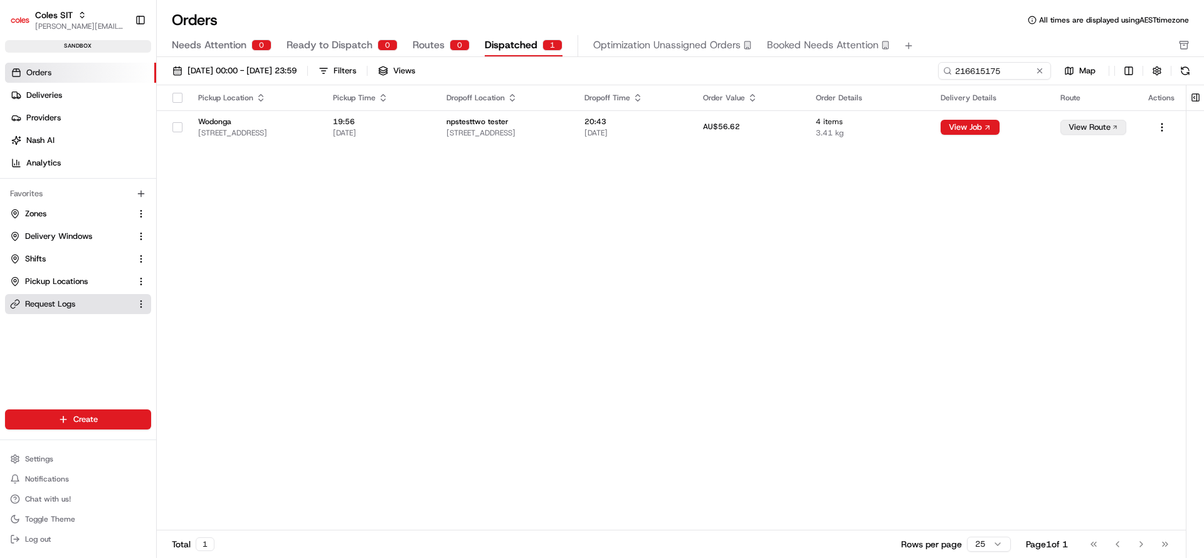
click at [36, 303] on span "Request Logs" at bounding box center [50, 304] width 50 height 11
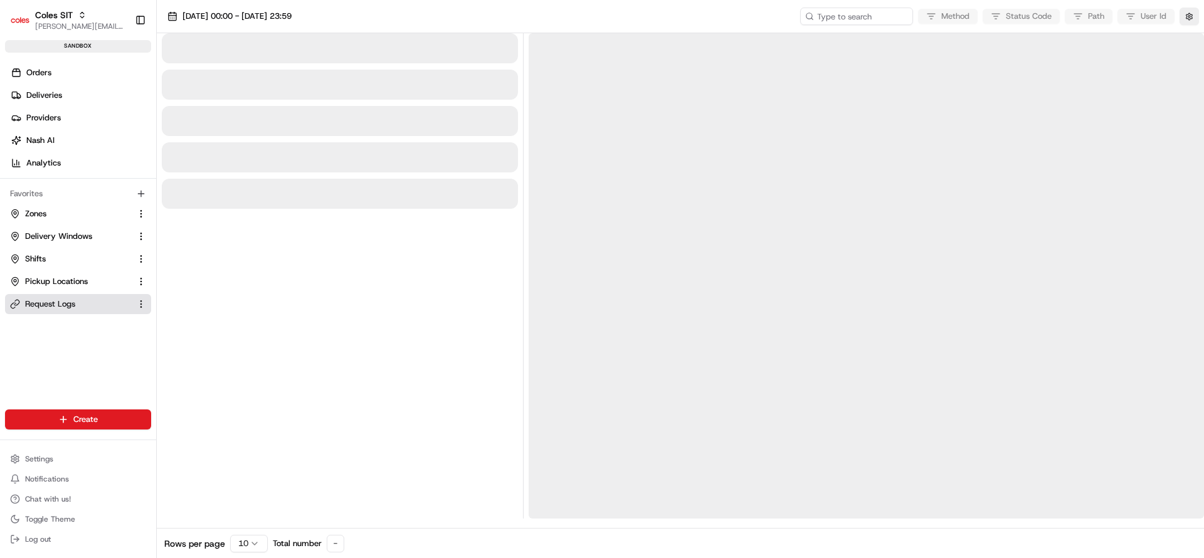
click at [36, 303] on span "Request Logs" at bounding box center [50, 304] width 50 height 11
click at [830, 12] on input at bounding box center [838, 17] width 151 height 18
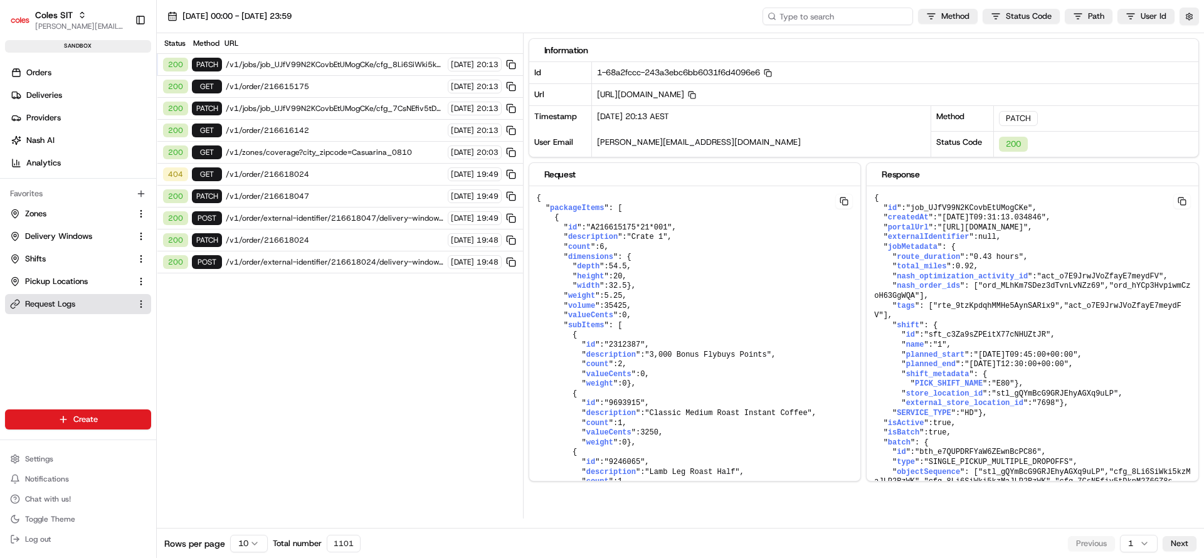
paste input "1-68a2fccc-243a3ebc6bb6031f6d4096e6"
type input "1-68a2fccc-243a3ebc6bb6031f6d4096e6"
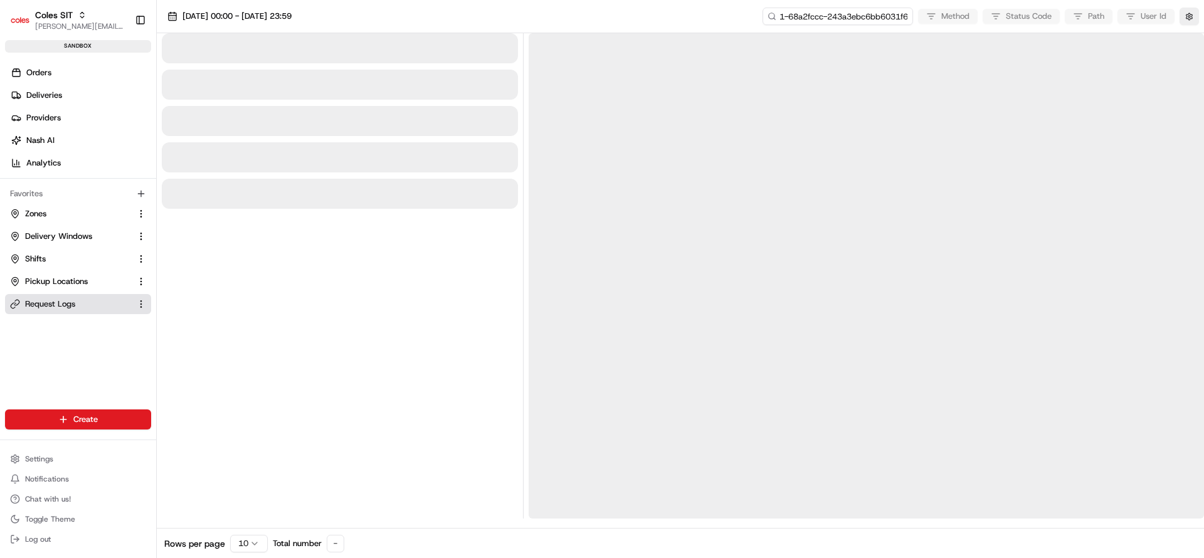
click at [861, 18] on input "1-68a2fccc-243a3ebc6bb6031f6d4096e6" at bounding box center [838, 17] width 151 height 18
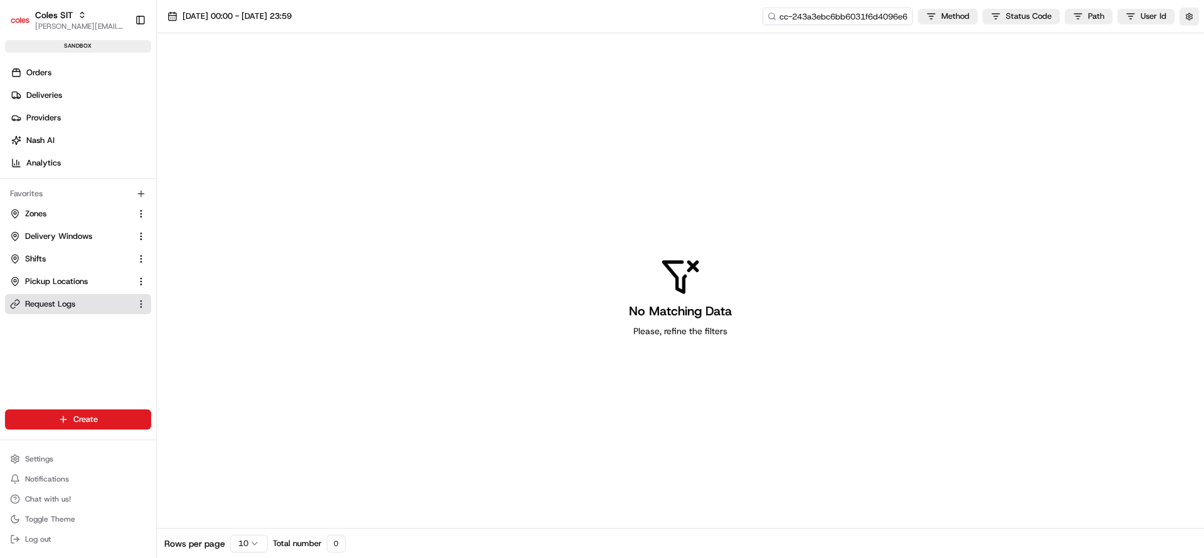
type input "1-68a2fccc-243a3ebc6bb6031f6d4096e6"
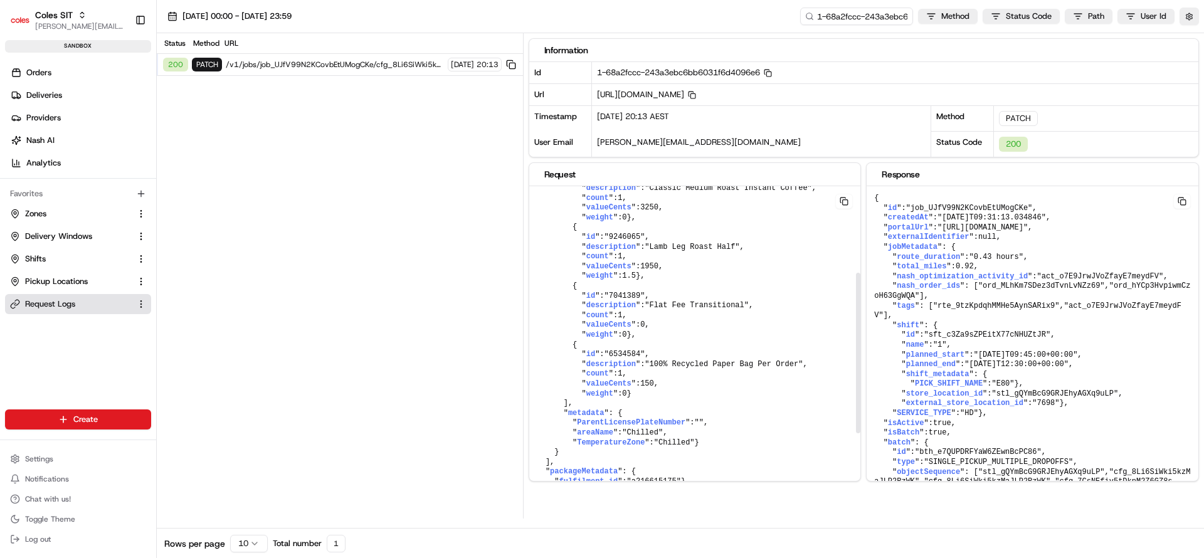
scroll to position [313, 0]
drag, startPoint x: 588, startPoint y: 243, endPoint x: 709, endPoint y: 494, distance: 278.5
click at [709, 494] on div "Information Id 1-68a2fccc-243a3ebc6bb6031f6d4096e6 Copy 1-68a2fccc-243a3ebc6bb6…" at bounding box center [867, 275] width 676 height 485
click at [734, 355] on pre "{ " packageItems ": [ { " id ": "A216615175*21*001" , " description ": "Crate 1…" at bounding box center [695, 232] width 332 height 543
click at [648, 267] on pre "{ " packageItems ": [ { " id ": "A216615175*21*001" , " description ": "Crate 1…" at bounding box center [695, 232] width 332 height 543
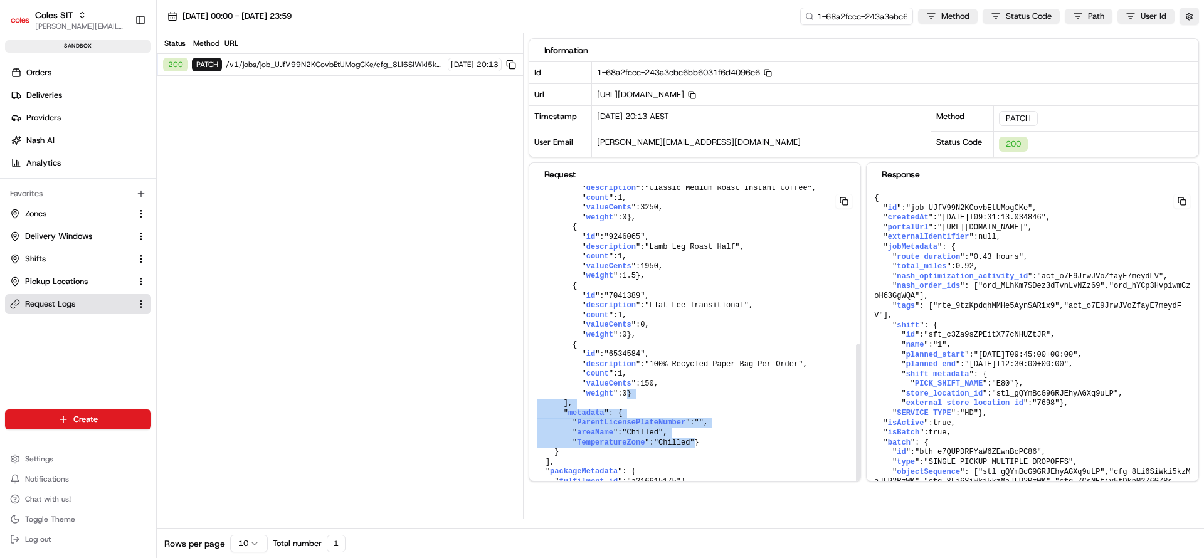
drag, startPoint x: 852, startPoint y: 413, endPoint x: 855, endPoint y: 351, distance: 61.5
click at [855, 351] on pre "{ " packageItems ": [ { " id ": "A216615175*21*001" , " description ": "Crate 1…" at bounding box center [695, 232] width 332 height 543
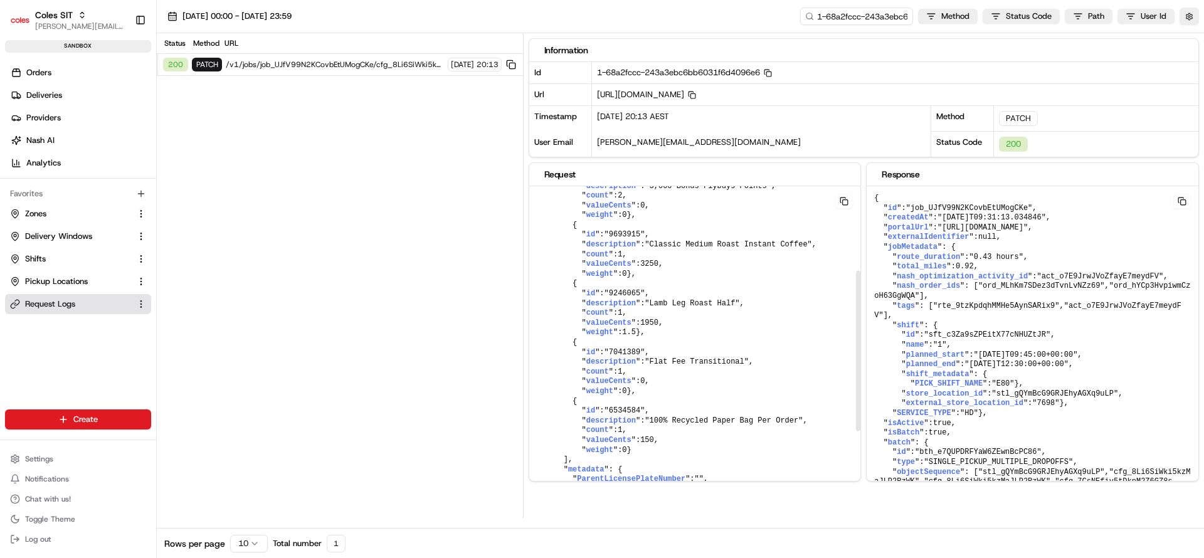
scroll to position [167, 0]
drag, startPoint x: 857, startPoint y: 358, endPoint x: 860, endPoint y: 285, distance: 73.4
click at [860, 285] on div at bounding box center [858, 351] width 4 height 161
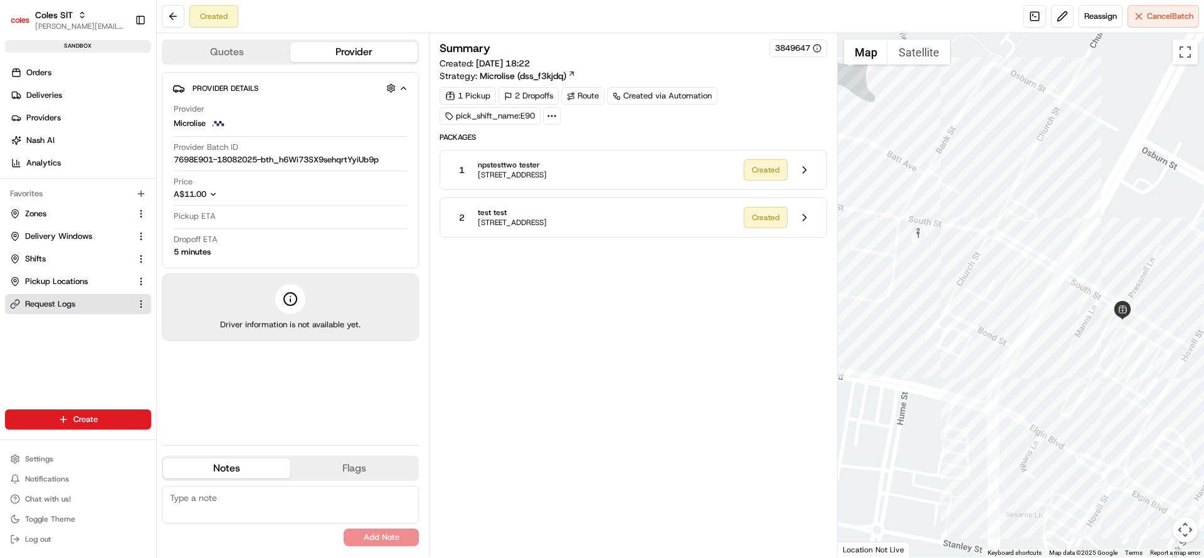
click at [40, 307] on span "Request Logs" at bounding box center [50, 304] width 50 height 11
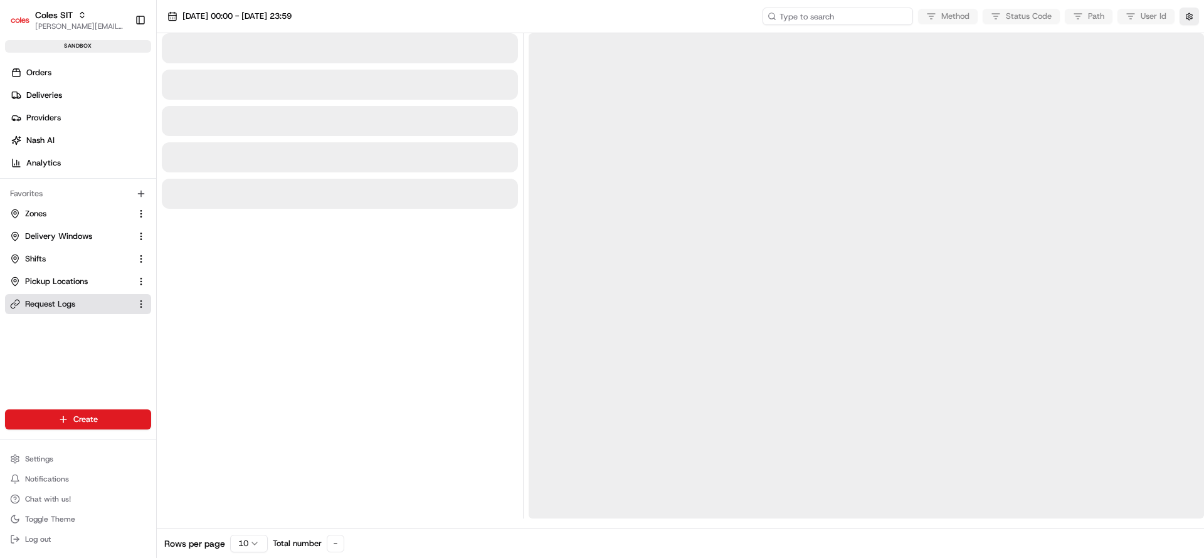
click at [871, 21] on input at bounding box center [838, 17] width 151 height 18
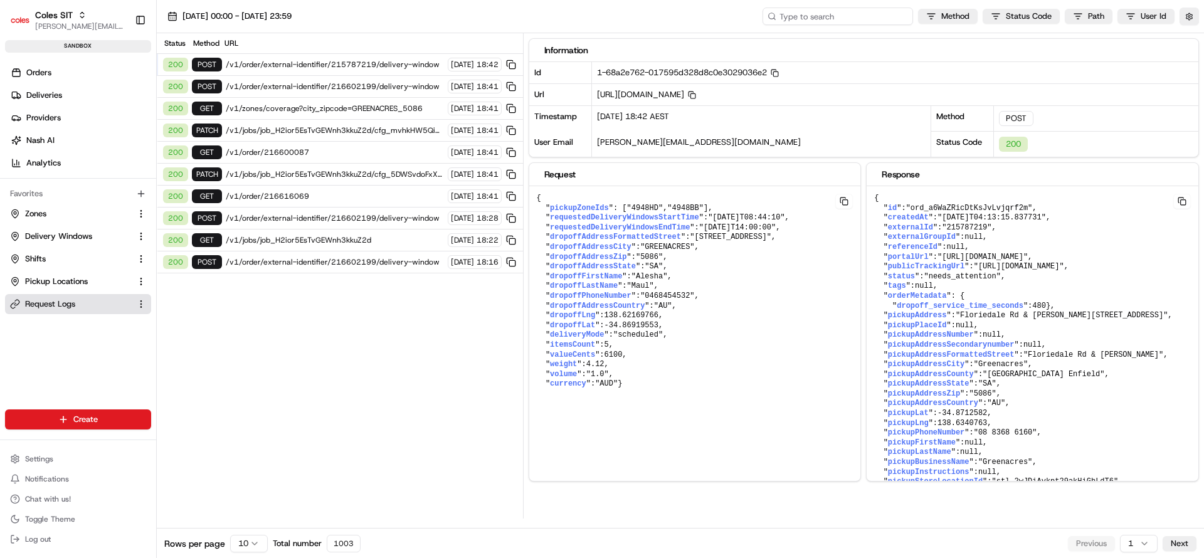
click at [848, 13] on input at bounding box center [838, 17] width 151 height 18
paste input "1-68a2e729-4addfe764e5c79563f00cca1"
type input "1-68a2e729-4addfe764e5c79563f00cca1"
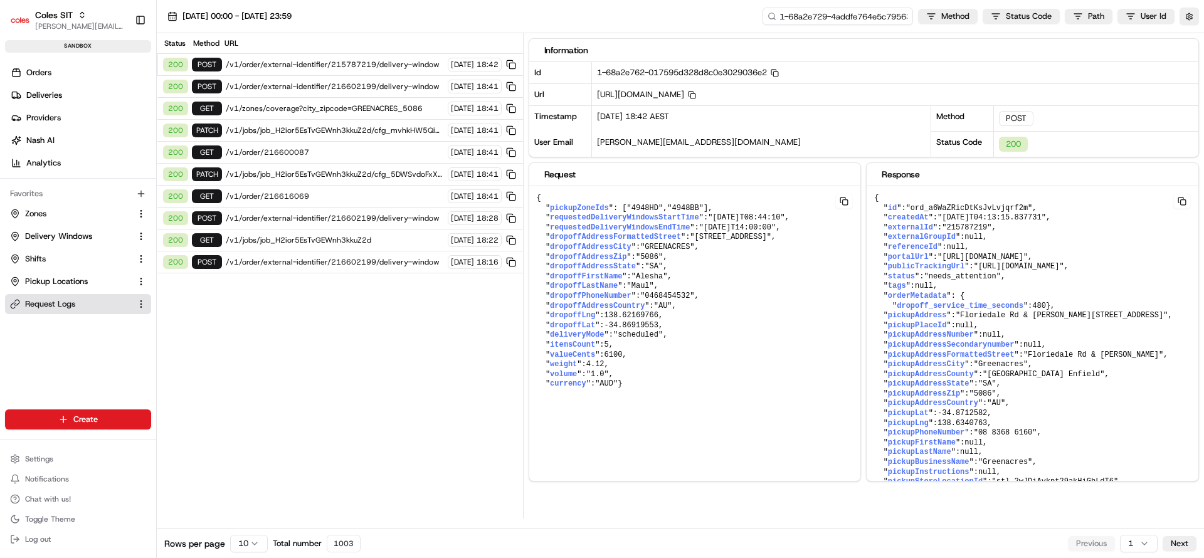
scroll to position [0, 52]
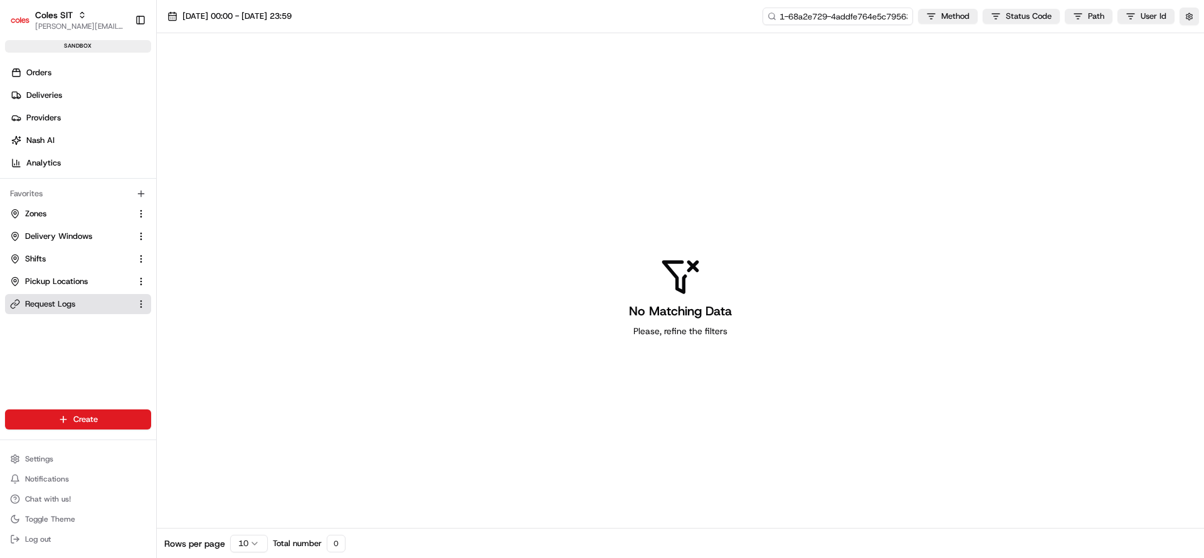
click at [848, 13] on input "1-68a2e729-4addfe764e5c79563f00cca1" at bounding box center [838, 17] width 151 height 18
type input "1-68a2e729-4addfe764e5c79563f00cca1"
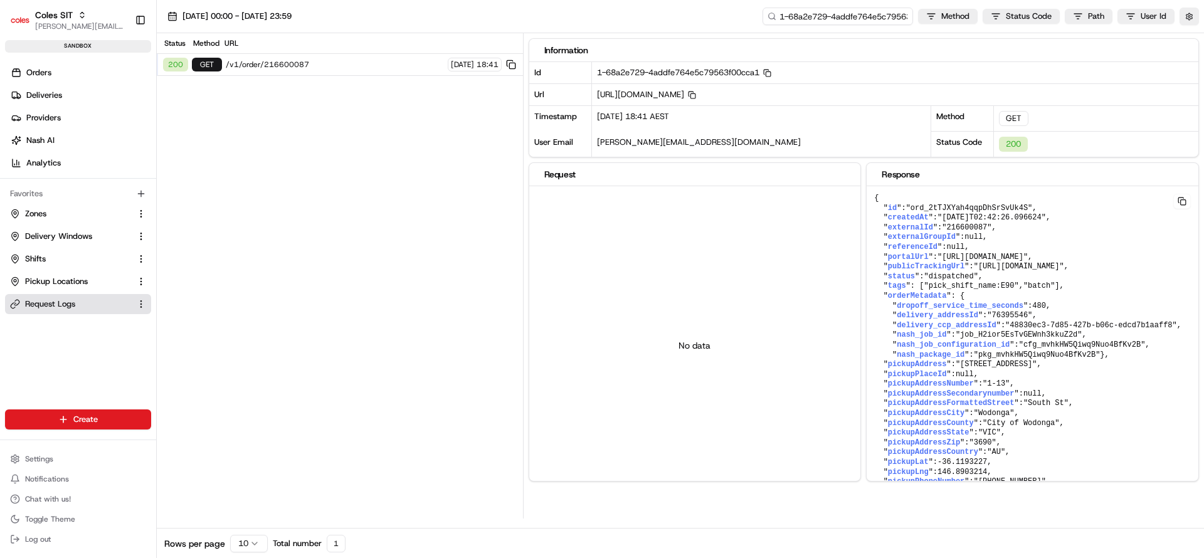
click at [825, 24] on input "1-68a2e729-4addfe764e5c79563f00cca1" at bounding box center [838, 17] width 151 height 18
paste input "a-12a829f22f46632213fec885"
type input "1-68a2e72a-12a829f22f46632213fec885"
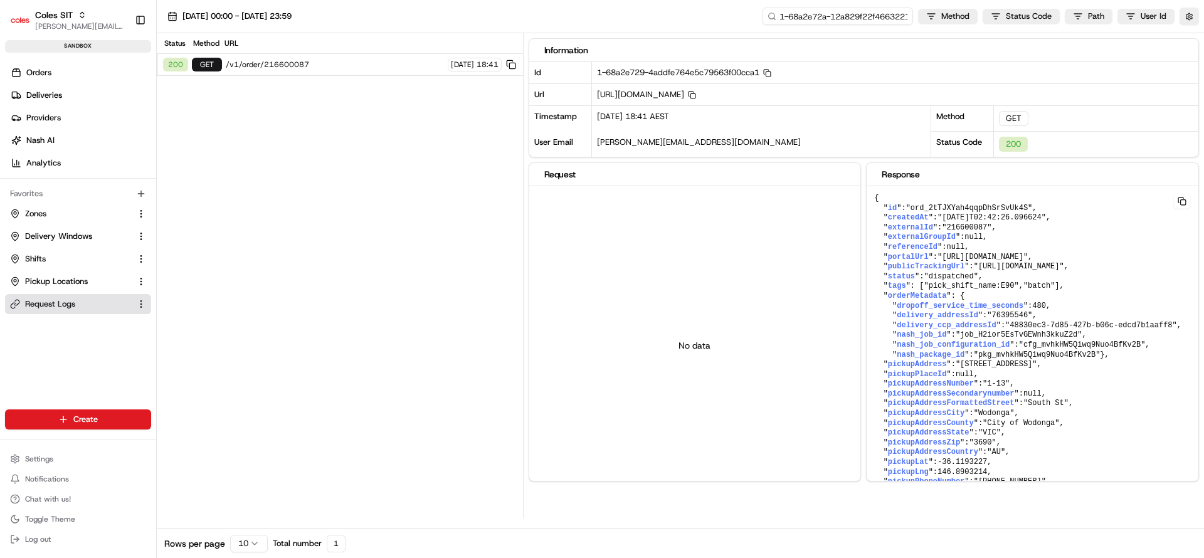
scroll to position [0, 52]
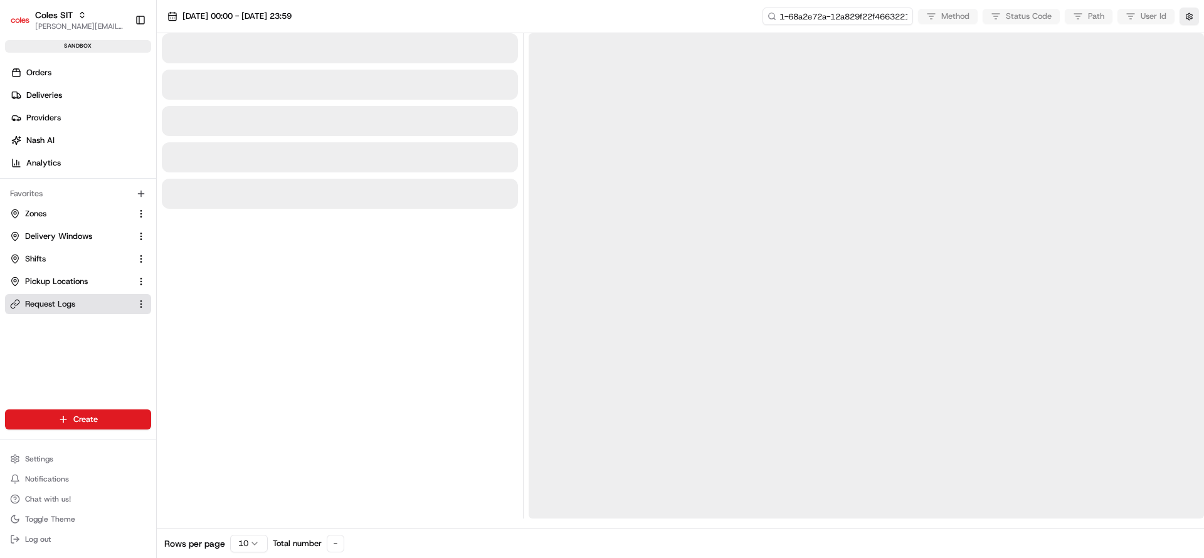
click at [825, 24] on input "1-68a2e72a-12a829f22f46632213fec885" at bounding box center [838, 17] width 151 height 18
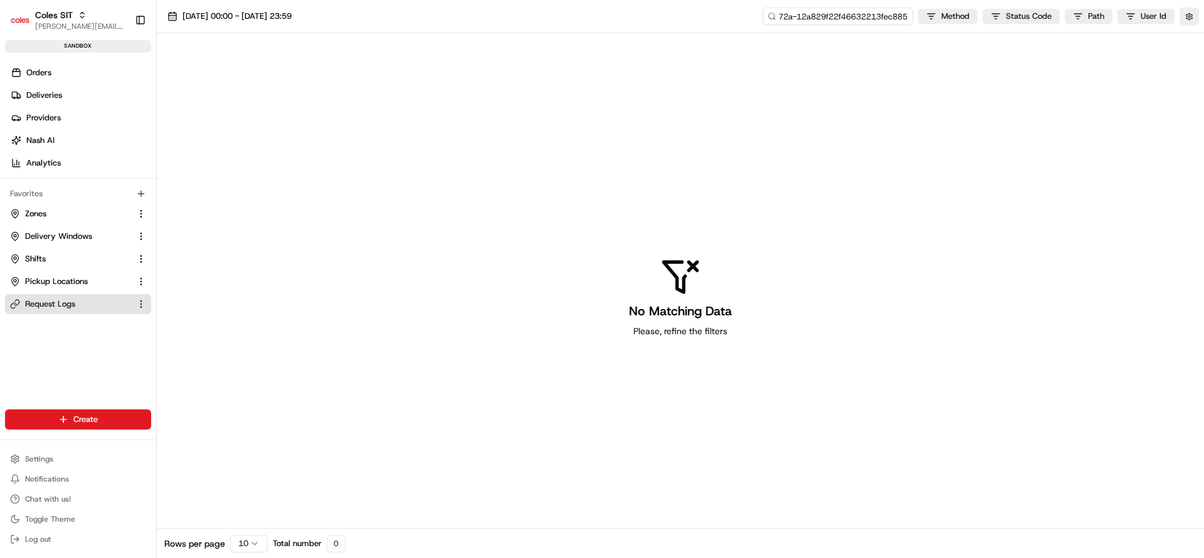
type input "1-68a2e72a-12a829f22f46632213fec885"
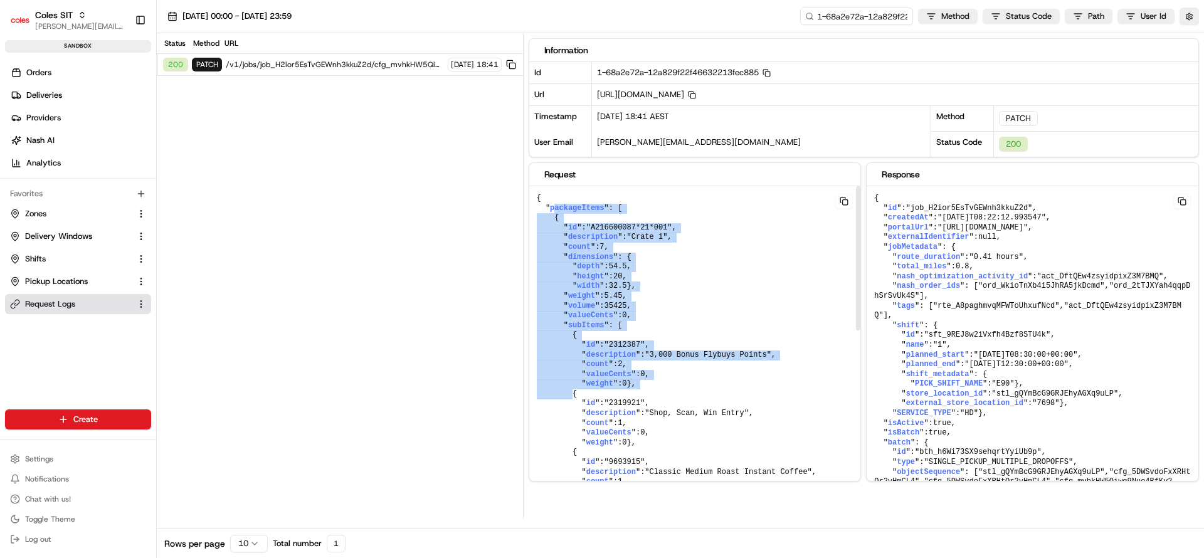
drag, startPoint x: 552, startPoint y: 205, endPoint x: 662, endPoint y: 397, distance: 220.7
click at [662, 397] on pre "{ " packageItems ": [ { " id ": "A216600087*21*001" , " description ": "Crate 1…" at bounding box center [695, 487] width 332 height 602
click at [653, 301] on pre "{ " packageItems ": [ { " id ": "A216600087*21*001" , " description ": "Crate 1…" at bounding box center [695, 487] width 332 height 602
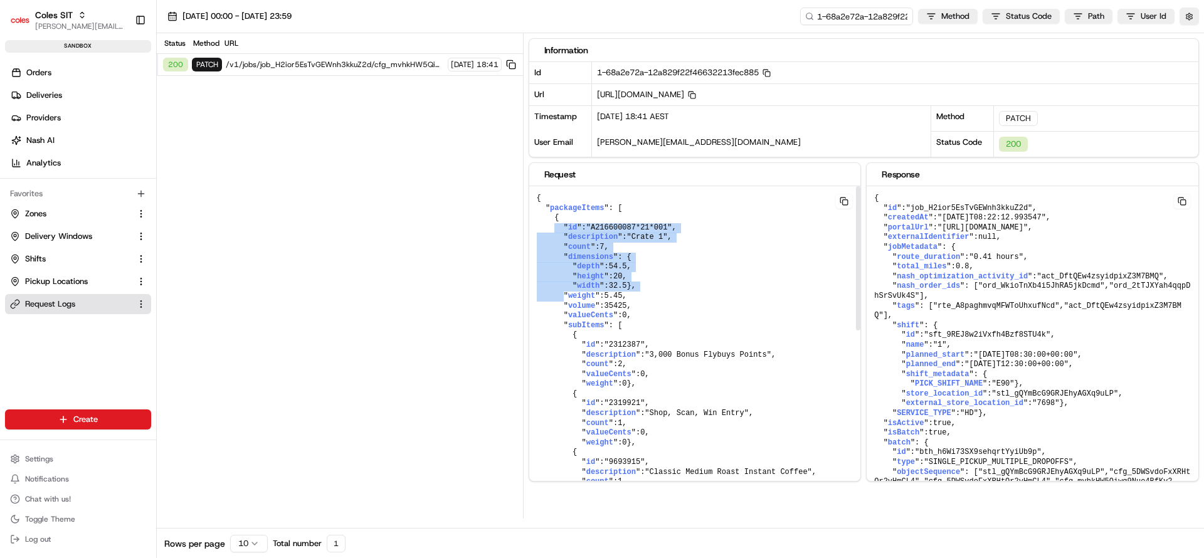
drag, startPoint x: 553, startPoint y: 226, endPoint x: 637, endPoint y: 298, distance: 110.7
click at [637, 298] on pre "{ " packageItems ": [ { " id ": "A216600087*21*001" , " description ": "Crate 1…" at bounding box center [695, 487] width 332 height 602
click at [635, 345] on pre "{ " packageItems ": [ { " id ": "A216600087*21*001" , " description ": "Crate 1…" at bounding box center [695, 487] width 332 height 602
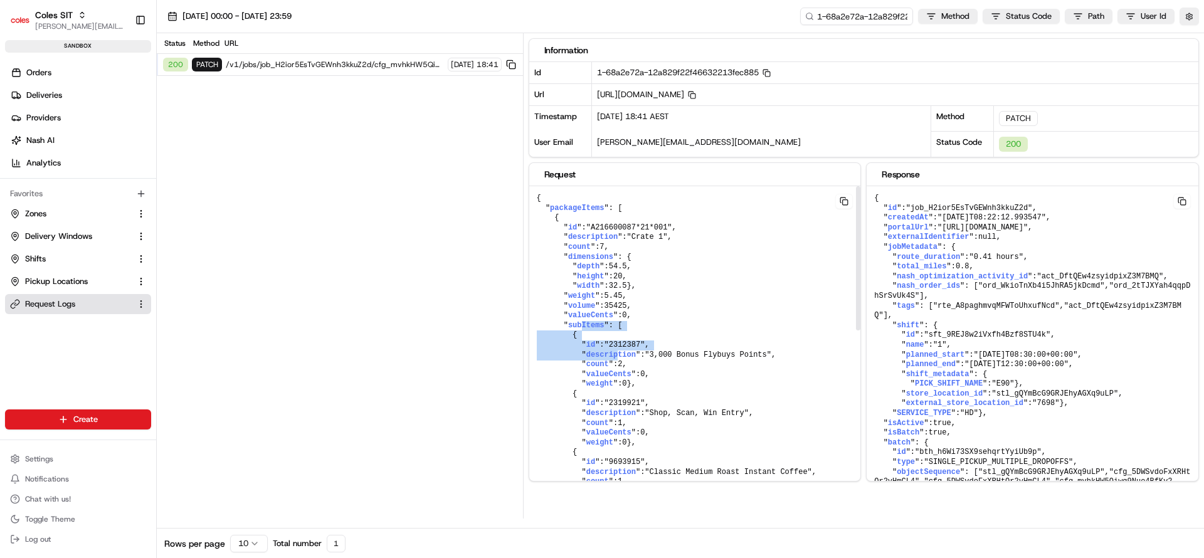
drag, startPoint x: 579, startPoint y: 332, endPoint x: 612, endPoint y: 365, distance: 47.0
click at [612, 365] on pre "{ " packageItems ": [ { " id ": "A216600087*21*001" , " description ": "Crate 1…" at bounding box center [695, 487] width 332 height 602
click at [670, 404] on pre "{ " packageItems ": [ { " id ": "A216600087*21*001" , " description ": "Crate 1…" at bounding box center [695, 487] width 332 height 602
drag, startPoint x: 572, startPoint y: 365, endPoint x: 584, endPoint y: 375, distance: 15.6
click at [584, 375] on pre "{ " packageItems ": [ { " id ": "A216600087*21*001" , " description ": "Crate 1…" at bounding box center [695, 487] width 332 height 602
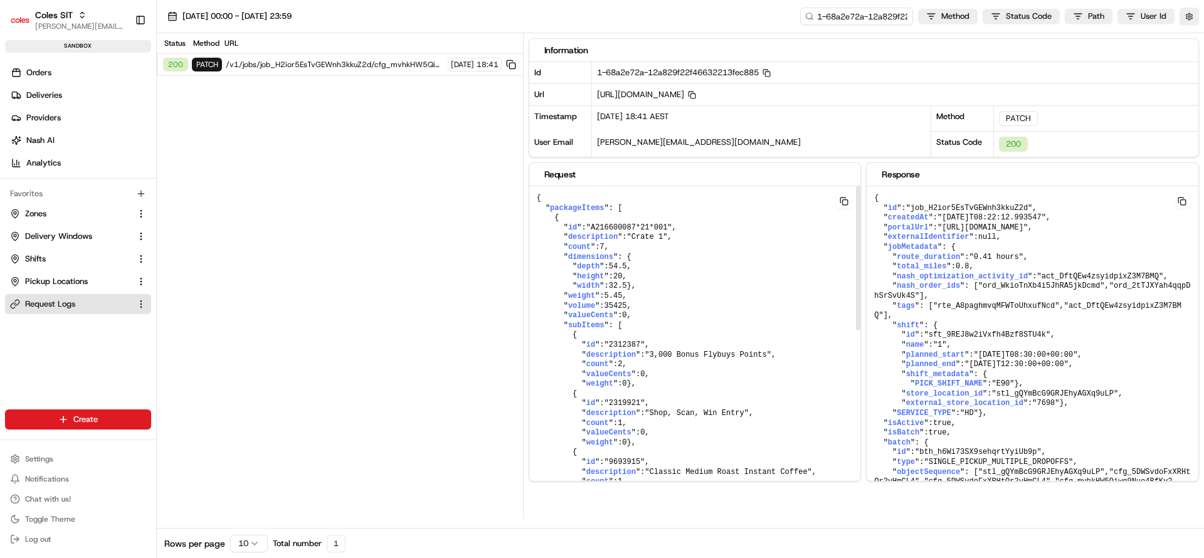
click at [637, 399] on pre "{ " packageItems ": [ { " id ": "A216600087*21*001" , " description ": "Crate 1…" at bounding box center [695, 487] width 332 height 602
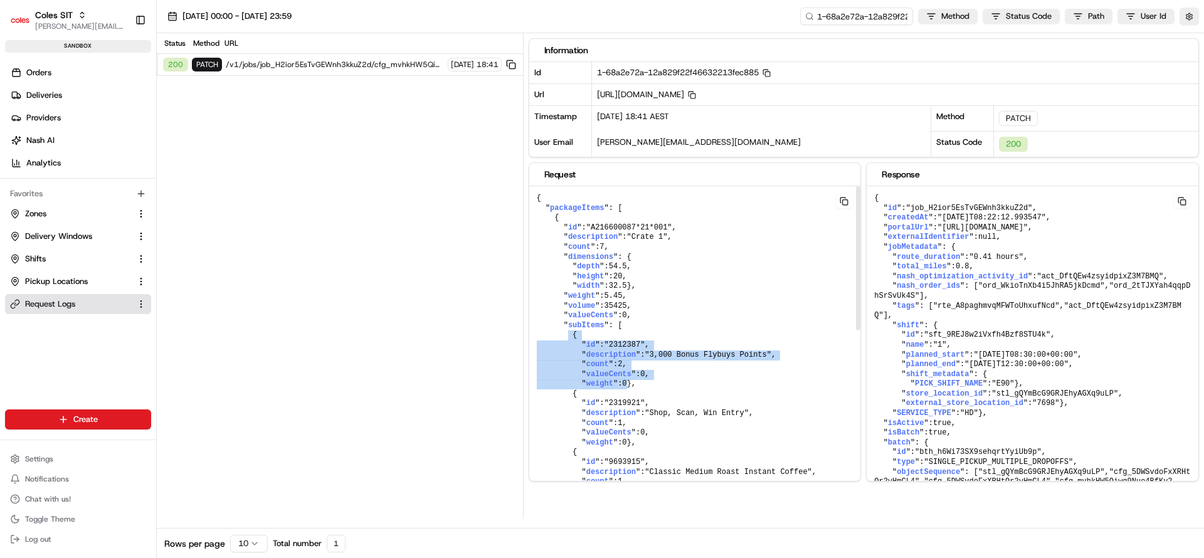
drag, startPoint x: 564, startPoint y: 344, endPoint x: 630, endPoint y: 391, distance: 81.3
click at [630, 391] on pre "{ " packageItems ": [ { " id ": "A216600087*21*001" , " description ": "Crate 1…" at bounding box center [695, 487] width 332 height 602
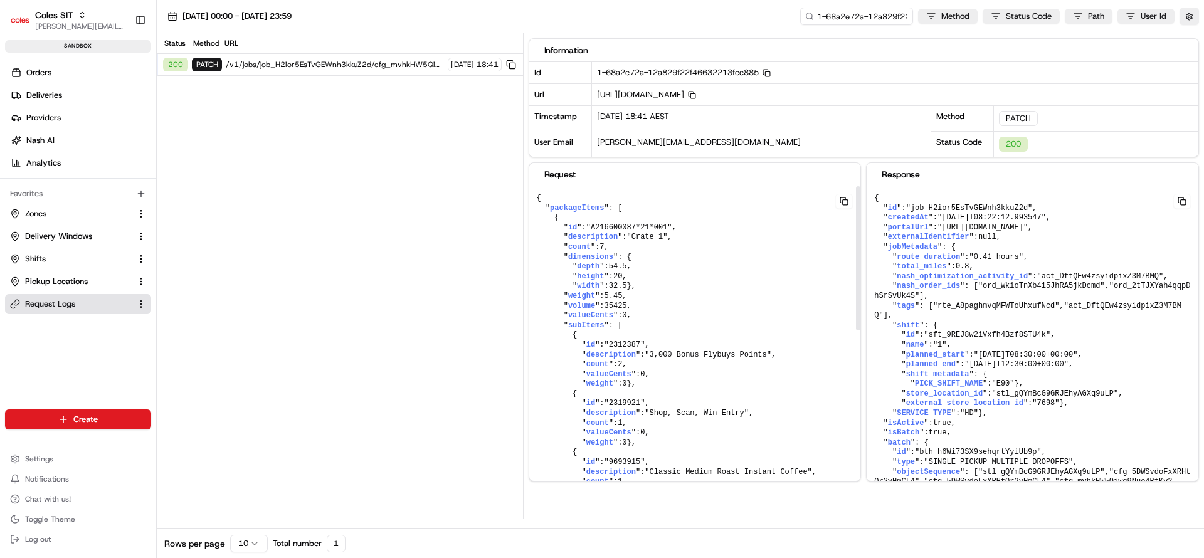
click at [694, 419] on pre "{ " packageItems ": [ { " id ": "A216600087*21*001" , " description ": "Crate 1…" at bounding box center [695, 487] width 332 height 602
drag, startPoint x: 862, startPoint y: 250, endPoint x: 857, endPoint y: 300, distance: 50.4
click at [857, 300] on div "Request { " packageItems ": [ { " id ": "A216600087*21*001" , " description ": …" at bounding box center [864, 321] width 671 height 319
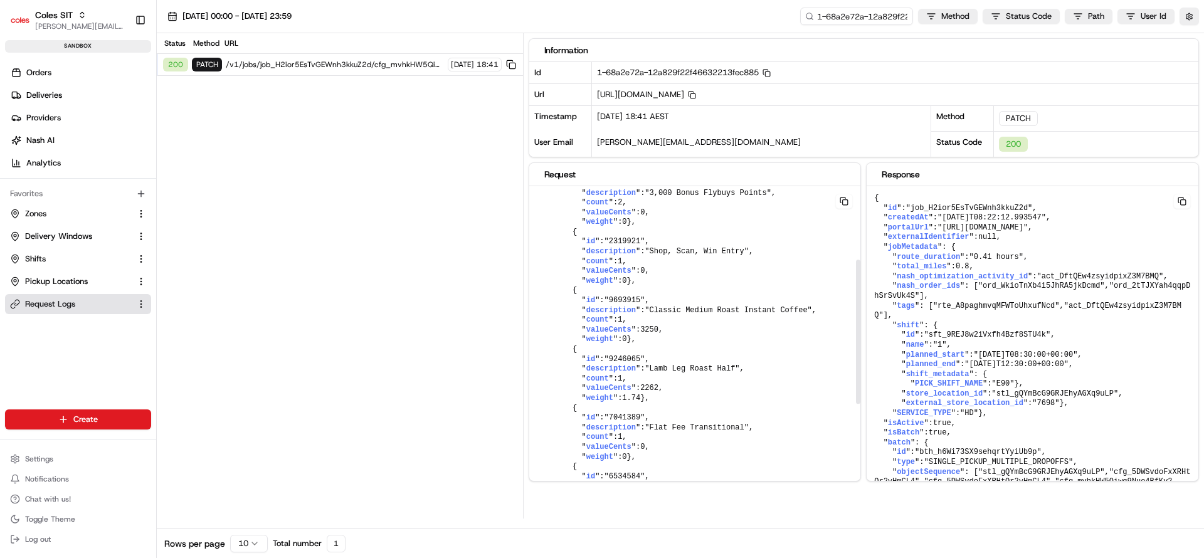
scroll to position [167, 0]
drag, startPoint x: 857, startPoint y: 300, endPoint x: 860, endPoint y: 376, distance: 75.9
click at [860, 376] on div at bounding box center [858, 332] width 4 height 144
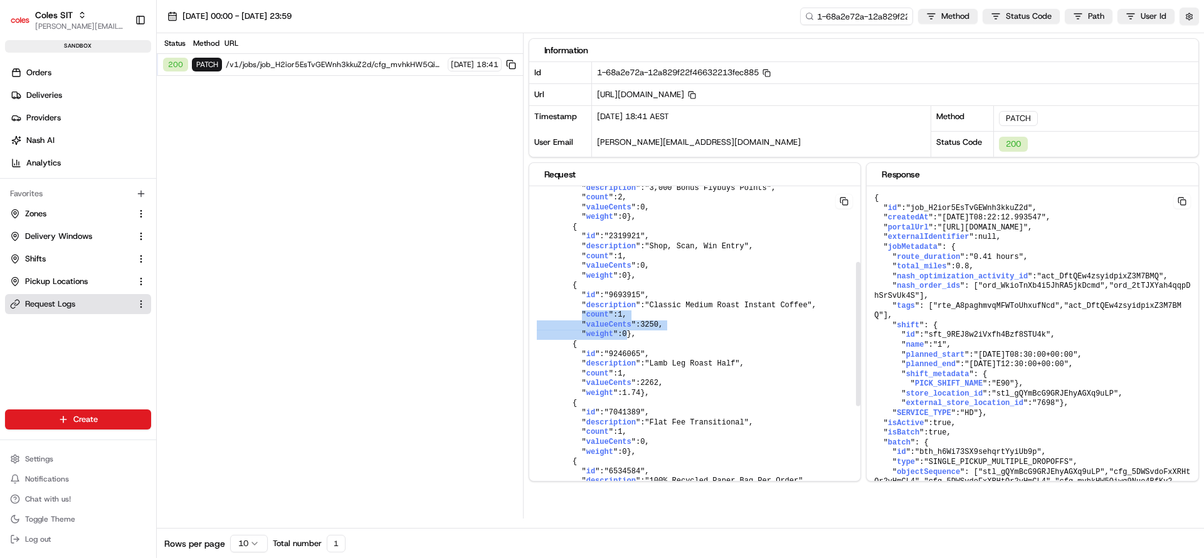
drag, startPoint x: 579, startPoint y: 346, endPoint x: 687, endPoint y: 366, distance: 109.8
click at [687, 366] on pre "{ " packageItems ": [ { " id ": "A216600087*21*001" , " description ": "Crate 1…" at bounding box center [695, 320] width 332 height 602
drag, startPoint x: 568, startPoint y: 441, endPoint x: 653, endPoint y: 436, distance: 85.5
click at [653, 436] on pre "{ " packageItems ": [ { " id ": "A216600087*21*001" , " description ": "Crate 1…" at bounding box center [695, 320] width 332 height 602
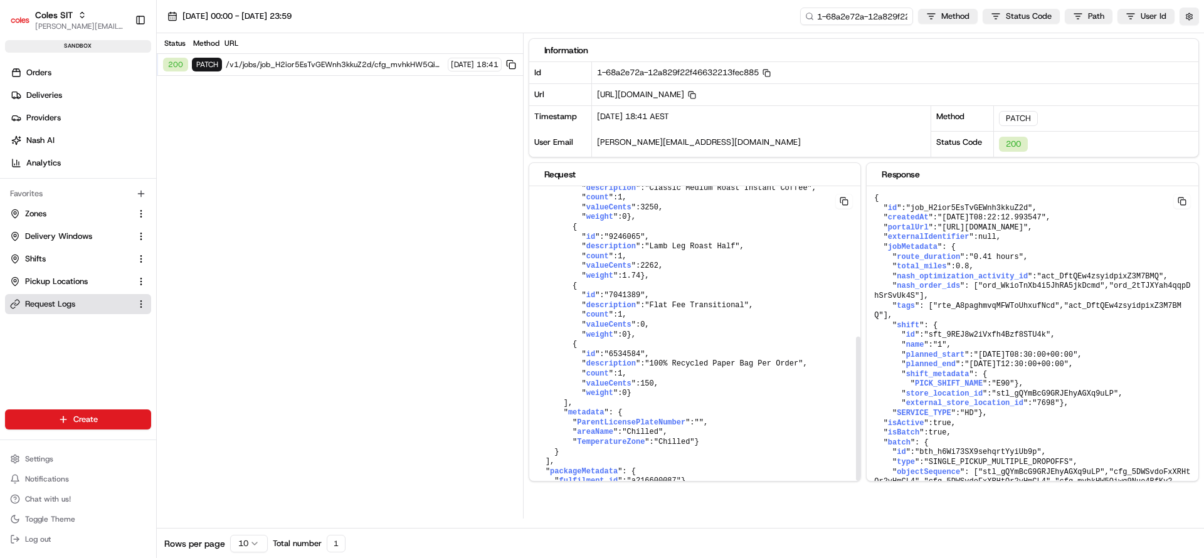
drag, startPoint x: 857, startPoint y: 384, endPoint x: 859, endPoint y: 462, distance: 78.4
click at [859, 462] on div at bounding box center [858, 409] width 4 height 144
drag, startPoint x: 593, startPoint y: 291, endPoint x: 665, endPoint y: 317, distance: 76.6
click at [665, 317] on pre "{ " packageItems ": [ { " id ": "A216600087*21*001" , " description ": "Crate 1…" at bounding box center [695, 203] width 332 height 602
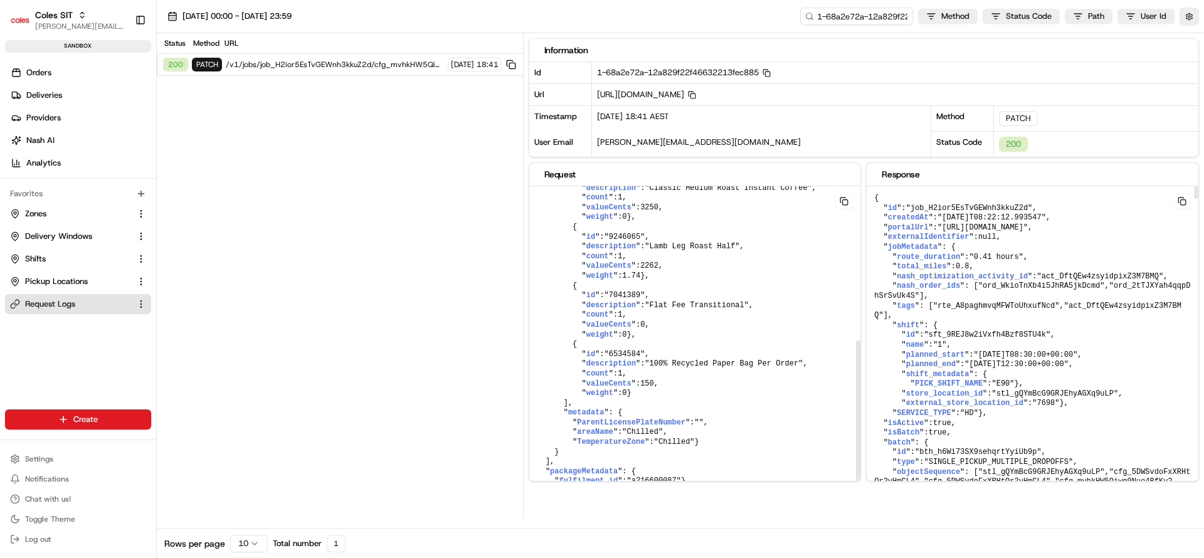
click at [549, 463] on pre "{ " packageItems ": [ { " id ": "A216600087*21*001" , " description ": "Crate 1…" at bounding box center [695, 203] width 332 height 602
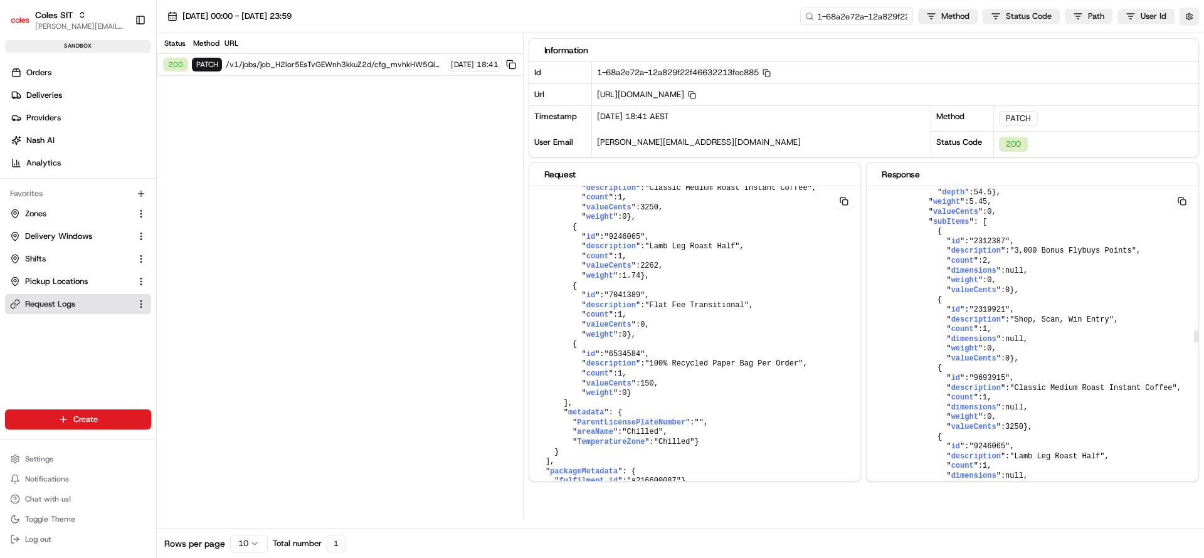
drag, startPoint x: 1196, startPoint y: 315, endPoint x: 1185, endPoint y: 401, distance: 86.6
click at [1193, 401] on div at bounding box center [1195, 345] width 5 height 318
drag, startPoint x: 1185, startPoint y: 401, endPoint x: 1187, endPoint y: 463, distance: 62.7
click at [861, 463] on pre "{ " id ": "job_H2ior5EsTvGEWnh3kkuZ2d" , " createdAt ": "2025-08-18T08:22:12.99…" at bounding box center [695, 203] width 332 height 602
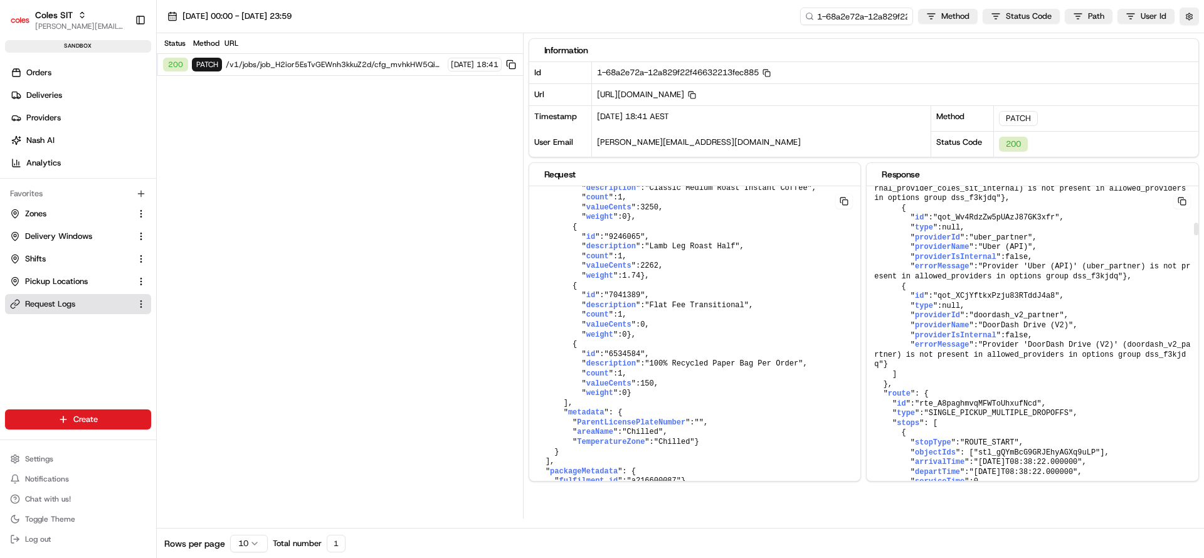
scroll to position [816, 0]
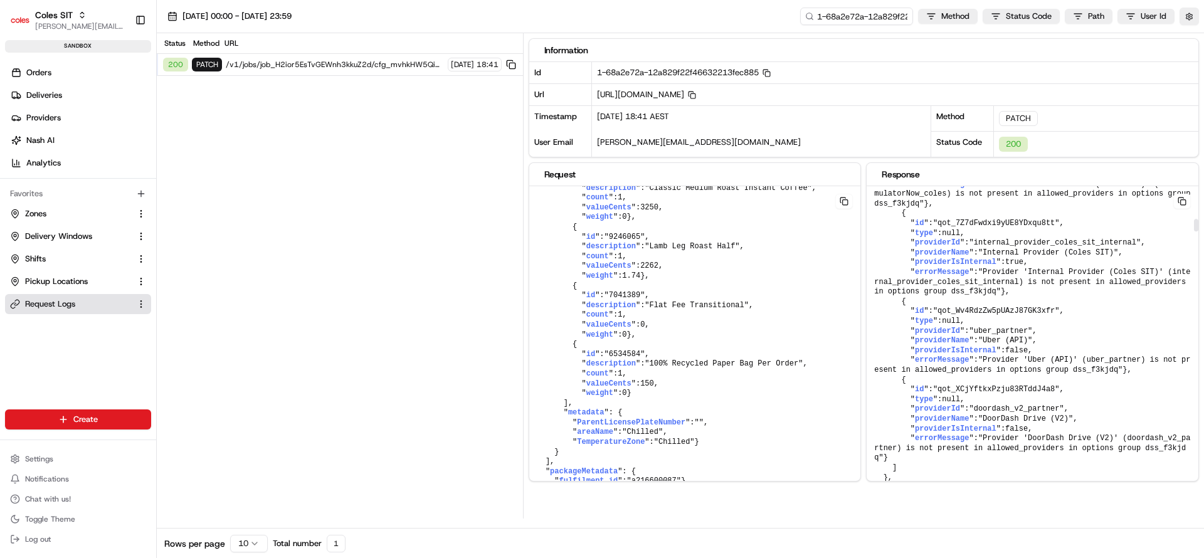
drag, startPoint x: 1195, startPoint y: 408, endPoint x: 1203, endPoint y: 225, distance: 182.7
click at [1198, 225] on div at bounding box center [1195, 345] width 5 height 318
click at [785, 294] on pre "{ " packageItems ": [ { " id ": "A216600087*21*001" , " description ": "Crate 1…" at bounding box center [695, 203] width 332 height 602
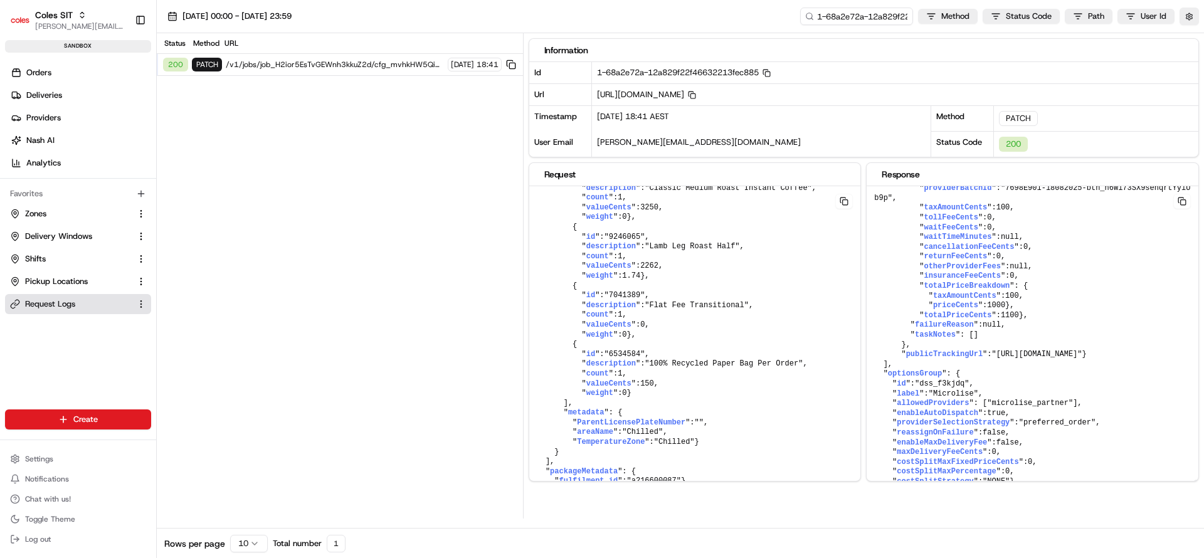
scroll to position [7589, 0]
drag, startPoint x: 1194, startPoint y: 221, endPoint x: 1187, endPoint y: 495, distance: 274.1
click at [1194, 495] on div at bounding box center [1196, 498] width 4 height 13
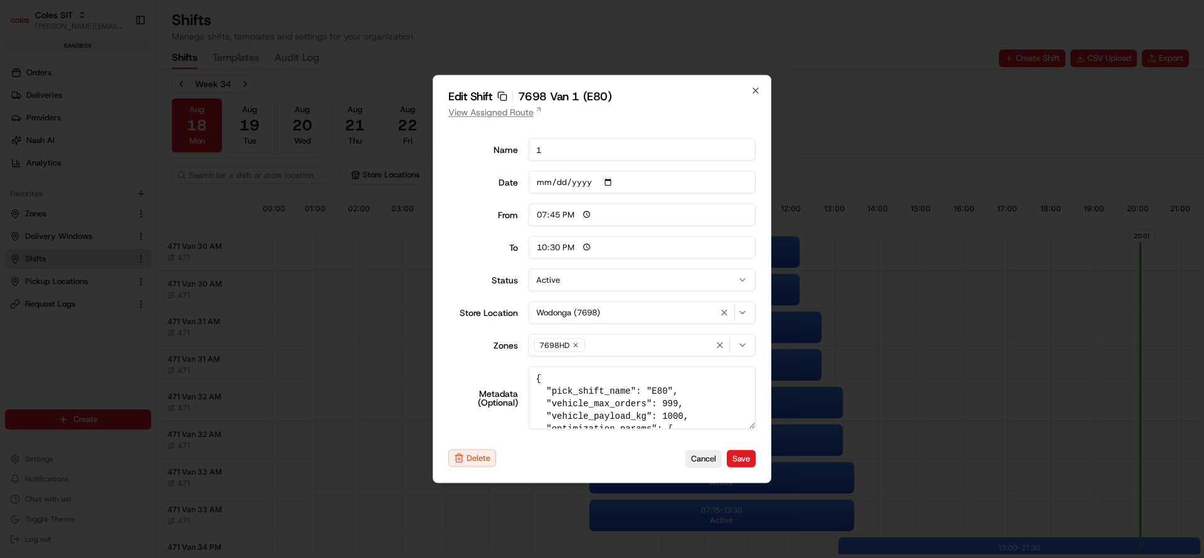
click at [508, 112] on link "View Assigned Route" at bounding box center [601, 112] width 307 height 13
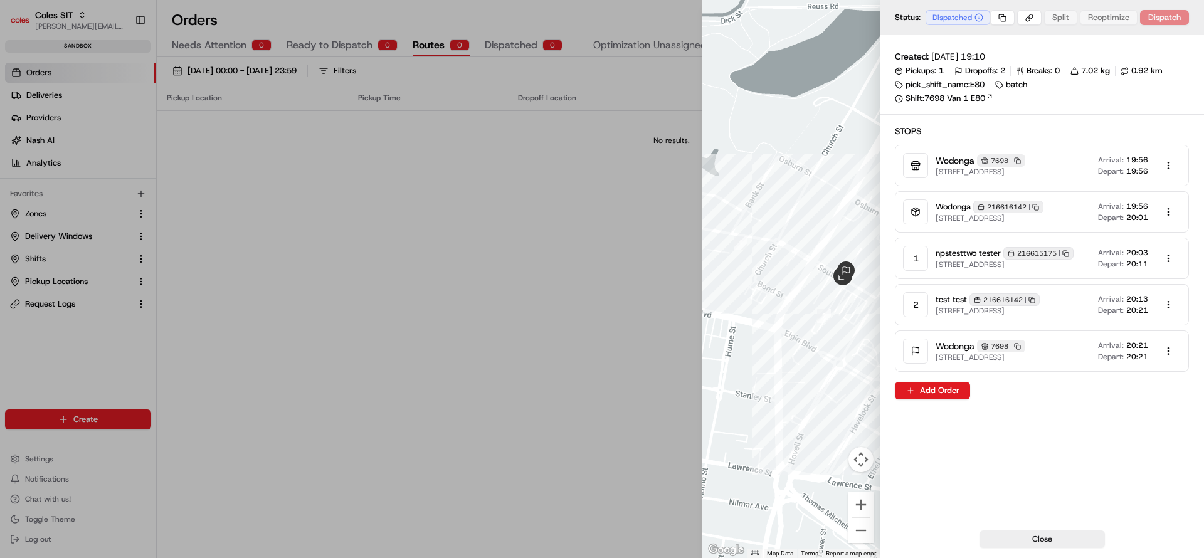
click at [1023, 548] on div "Close" at bounding box center [1042, 539] width 324 height 38
click at [610, 410] on div at bounding box center [602, 279] width 1204 height 558
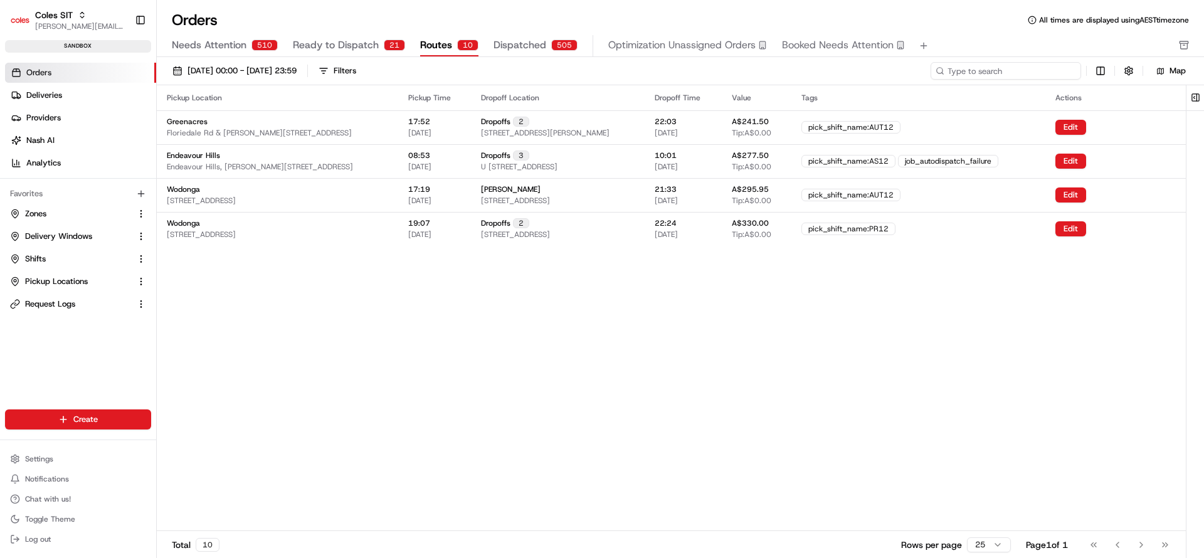
click at [1003, 77] on input at bounding box center [1006, 71] width 151 height 18
click at [534, 55] on button "Dispatched 505" at bounding box center [536, 45] width 84 height 21
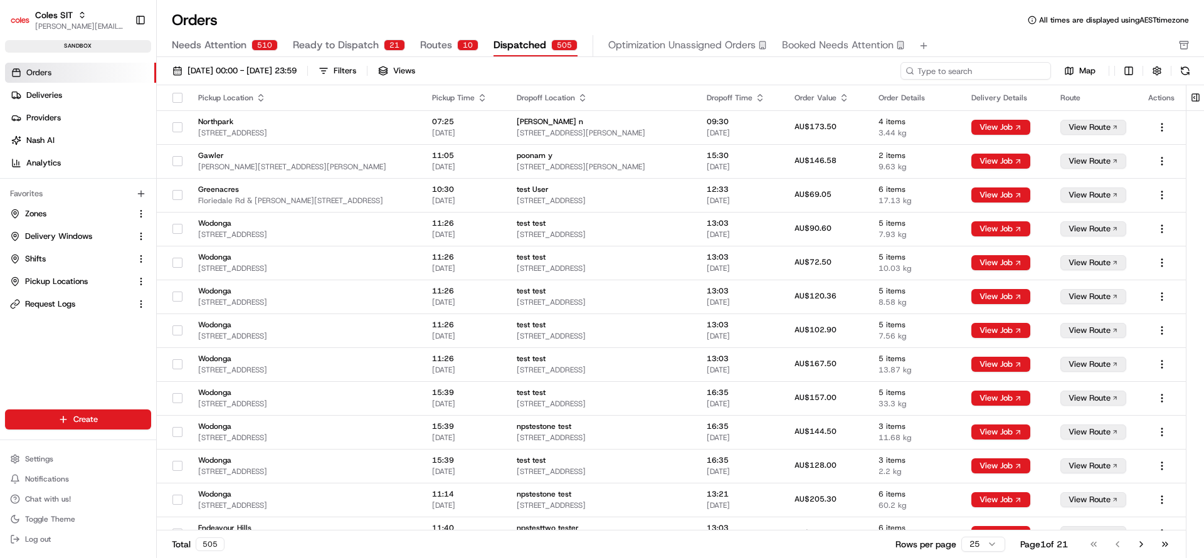
click at [1010, 68] on input at bounding box center [976, 71] width 151 height 18
paste input "a216616142"
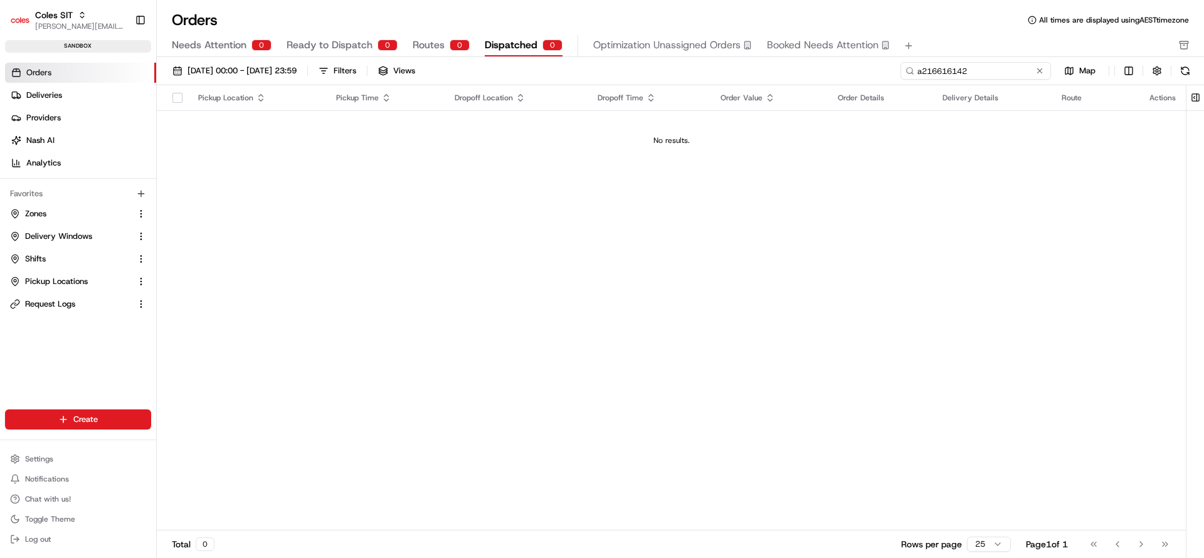
click at [924, 73] on input "a216616142" at bounding box center [976, 71] width 151 height 18
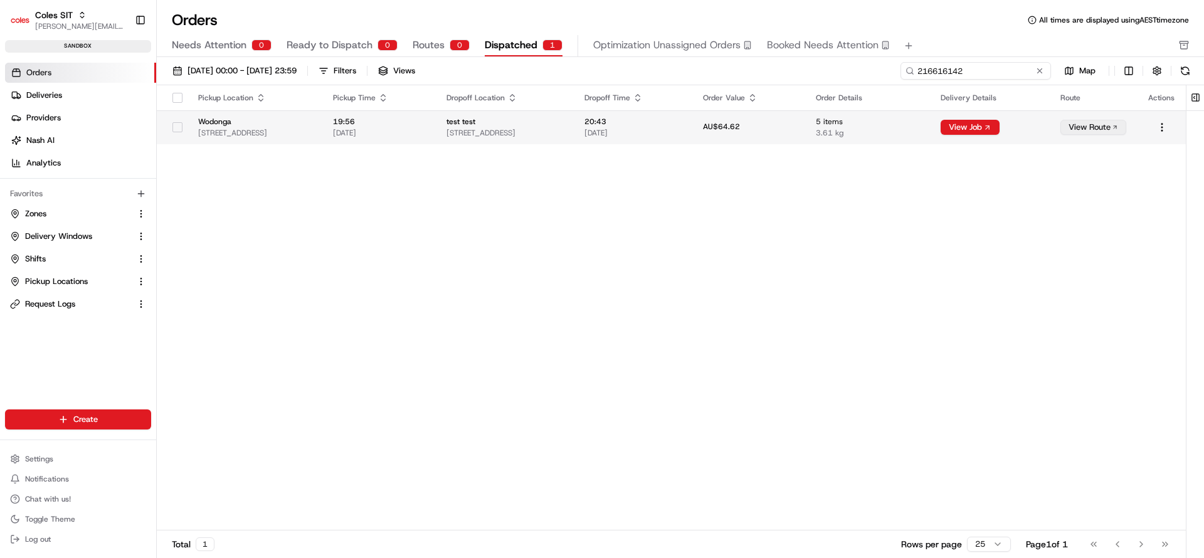
type input "216616142"
click at [806, 135] on td "AU$64.62" at bounding box center [749, 127] width 113 height 34
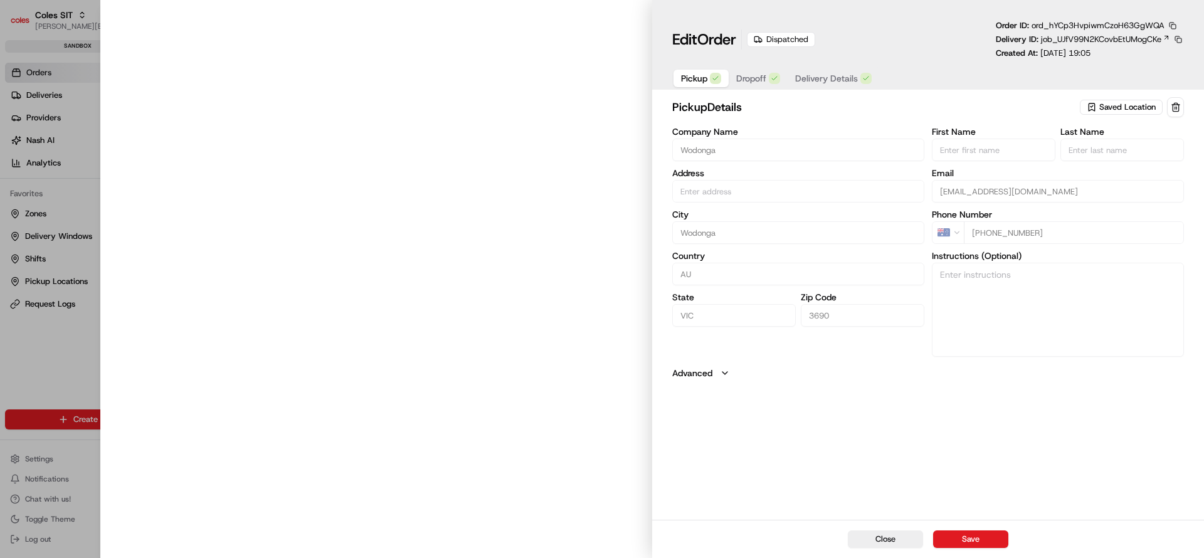
type input "1-13 South St, Wodonga VIC 3690, Australia"
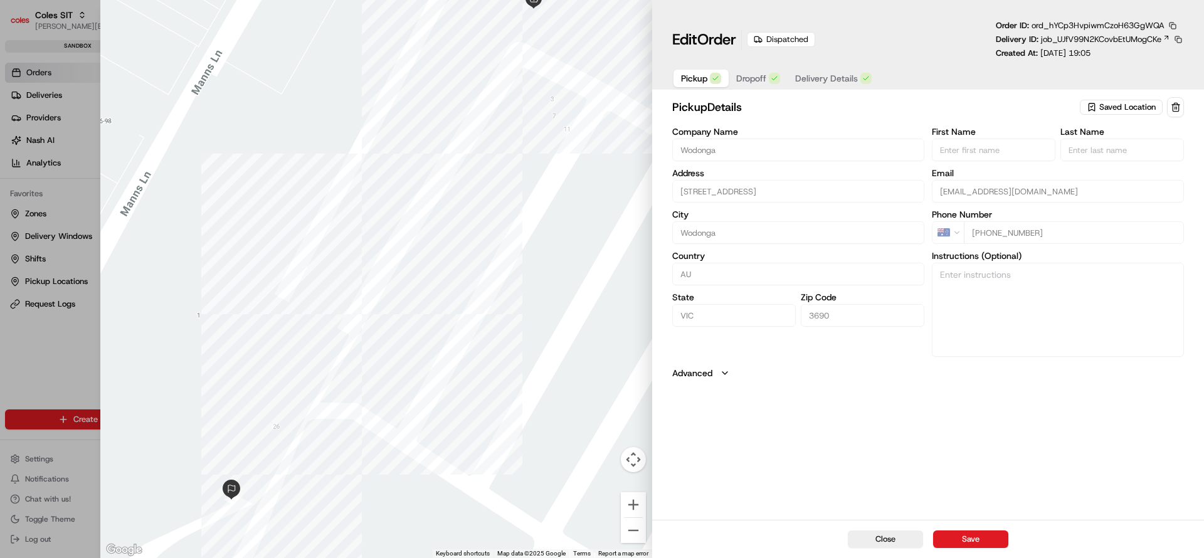
click at [751, 73] on span "Dropoff" at bounding box center [751, 78] width 30 height 13
click at [807, 80] on span "Delivery Details" at bounding box center [826, 78] width 63 height 13
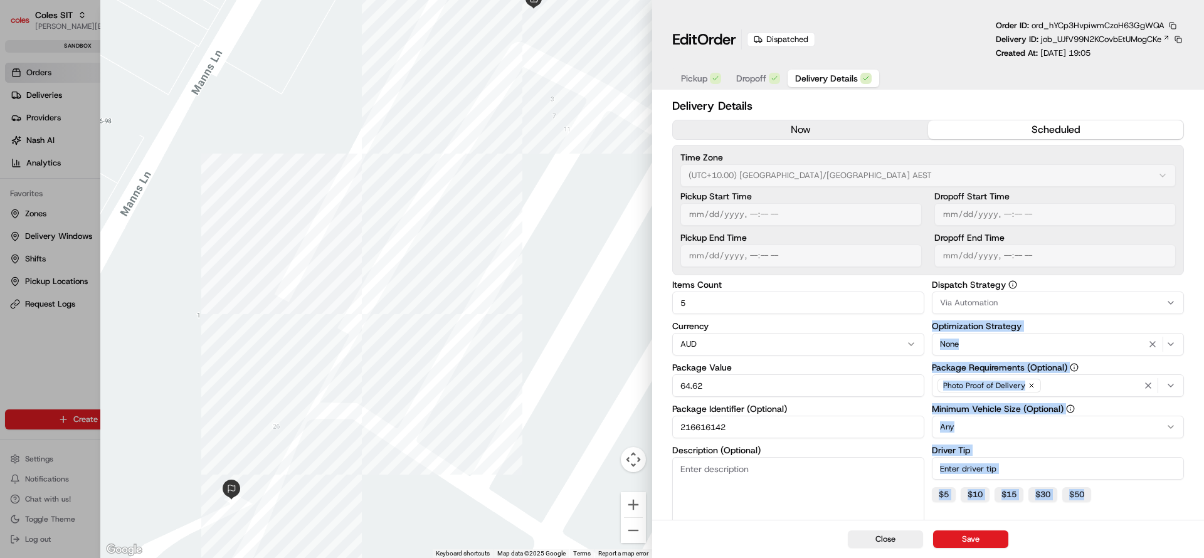
scroll to position [161, 0]
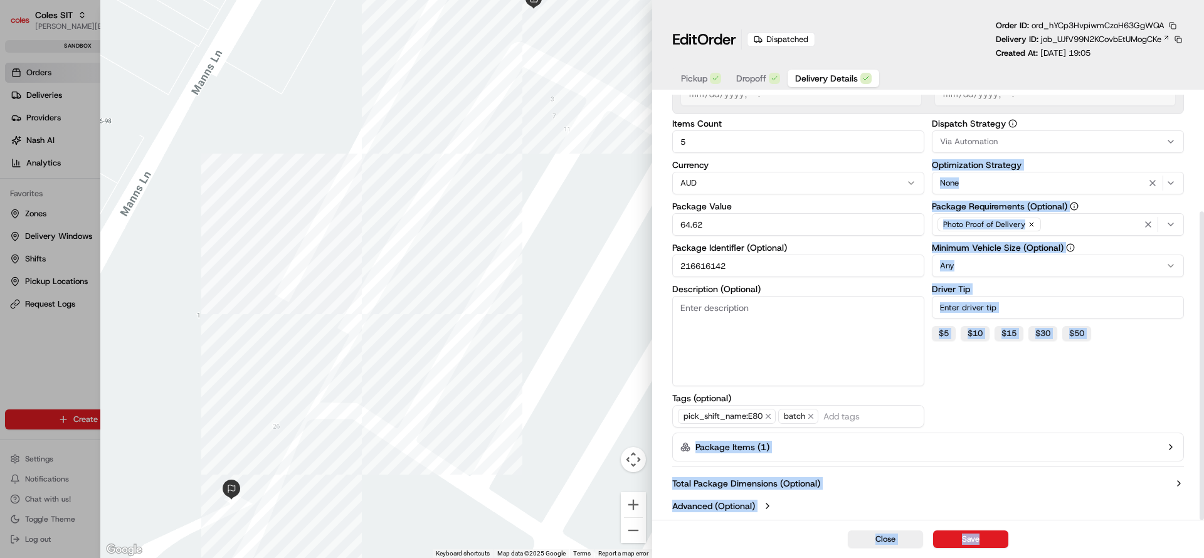
drag, startPoint x: 1203, startPoint y: 296, endPoint x: 1203, endPoint y: 546, distance: 250.2
click at [1203, 546] on div "Edit Order Dispatched Order ID: ord_hYCp3HvpiwmCzoH63GgWQA Delivery ID: job_UJf…" at bounding box center [928, 279] width 552 height 558
click at [816, 448] on button "Package Items ( 1 )" at bounding box center [928, 447] width 512 height 29
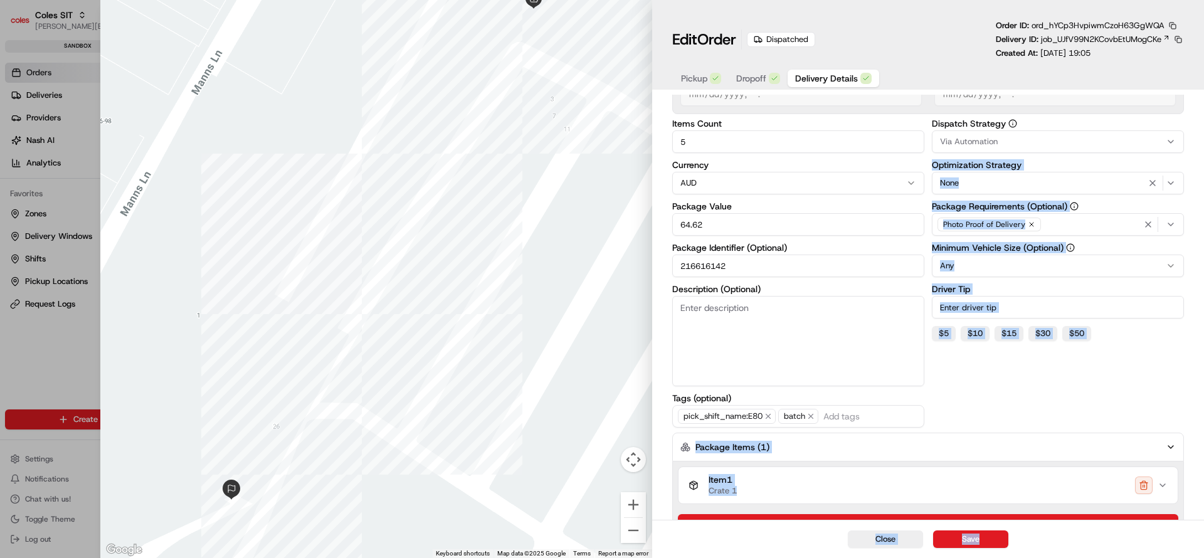
click at [1163, 489] on icon "button" at bounding box center [1163, 485] width 10 height 10
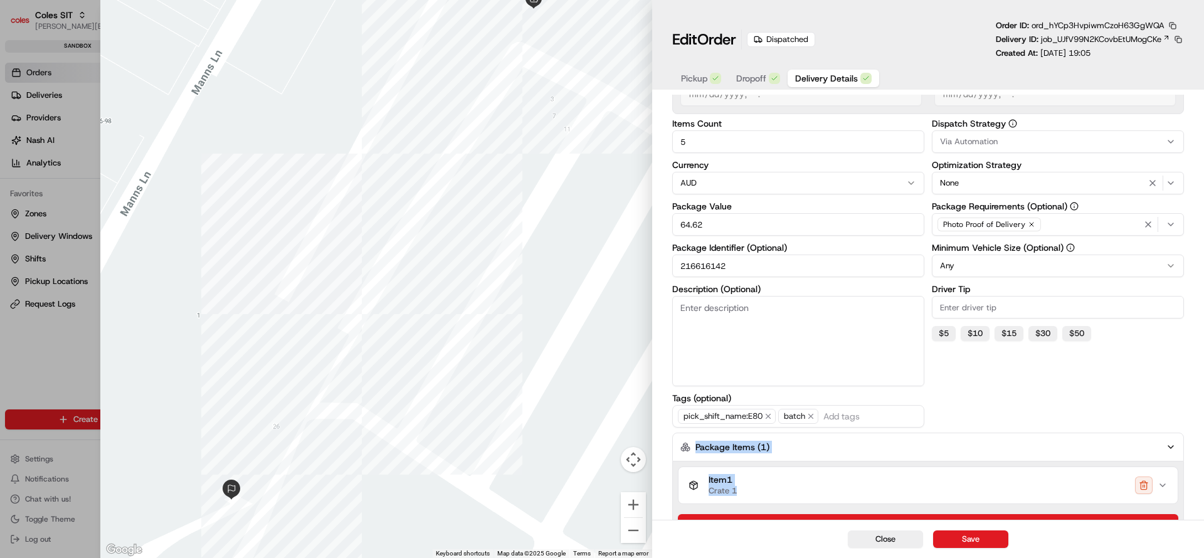
drag, startPoint x: 1203, startPoint y: 376, endPoint x: 1203, endPoint y: 482, distance: 106.0
click at [1203, 482] on div "Delivery Details now scheduled Time Zone (UTC+10.00) Australia/Sydney AEST Pick…" at bounding box center [928, 267] width 552 height 667
click at [1163, 478] on button "Item 1 Crate 1" at bounding box center [928, 485] width 499 height 36
click at [1166, 479] on button "Item 1 Crate 1" at bounding box center [928, 485] width 499 height 36
click at [1166, 491] on button "Item 1 Crate 1" at bounding box center [928, 485] width 499 height 36
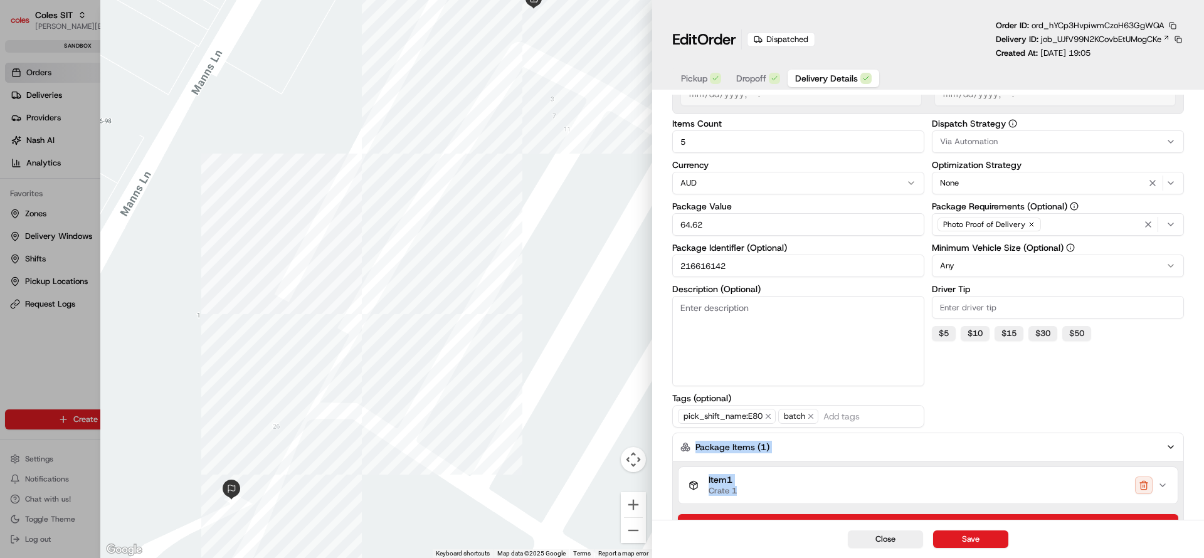
click at [1171, 440] on button "Package Items ( 1 )" at bounding box center [928, 447] width 512 height 29
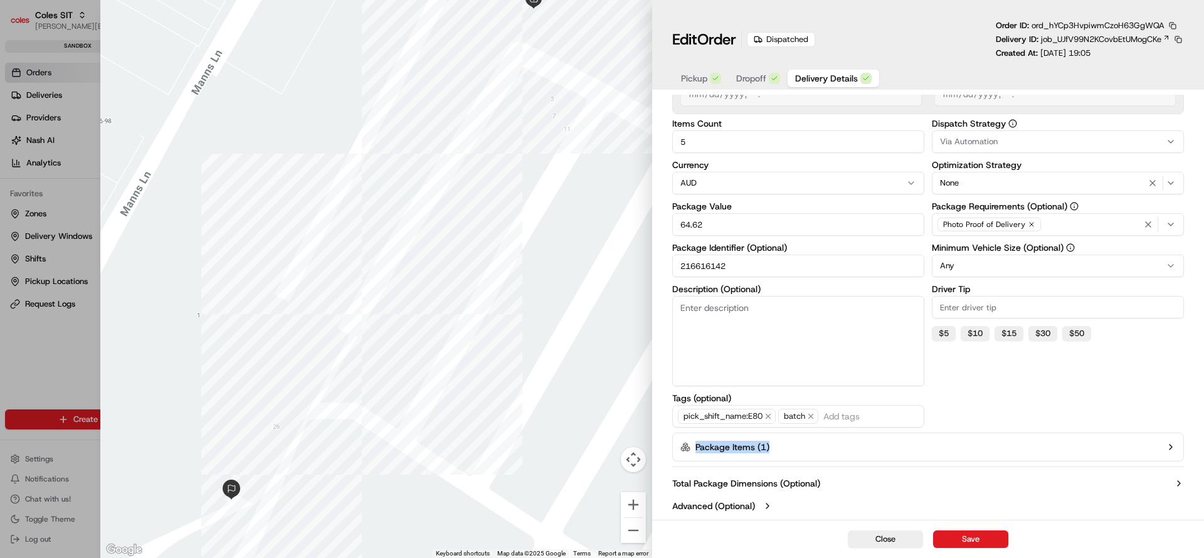
click at [1172, 448] on icon "button" at bounding box center [1171, 447] width 10 height 10
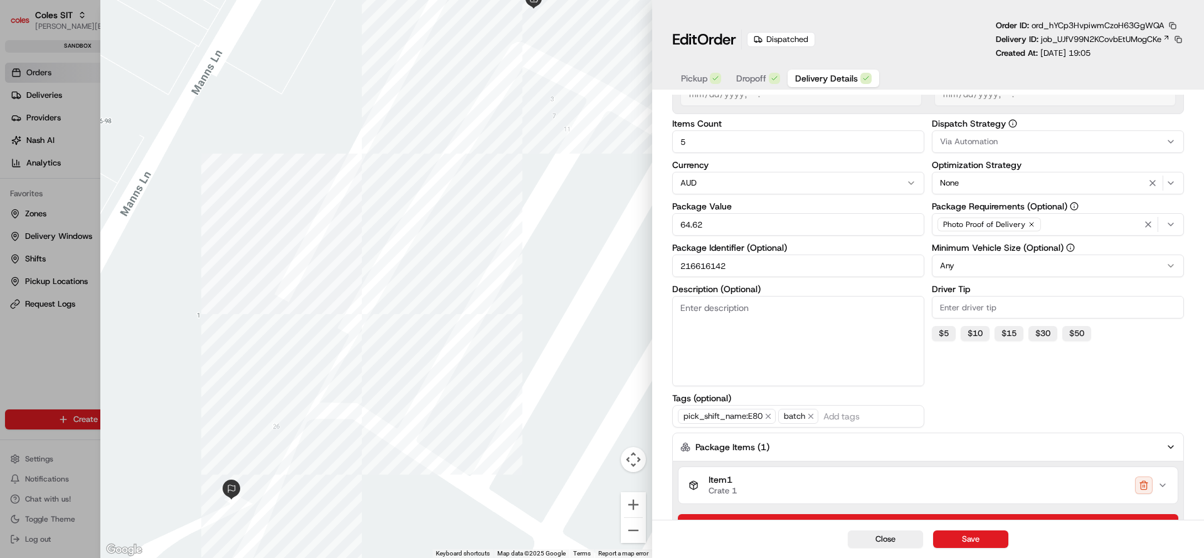
click at [1163, 490] on icon "button" at bounding box center [1163, 485] width 10 height 10
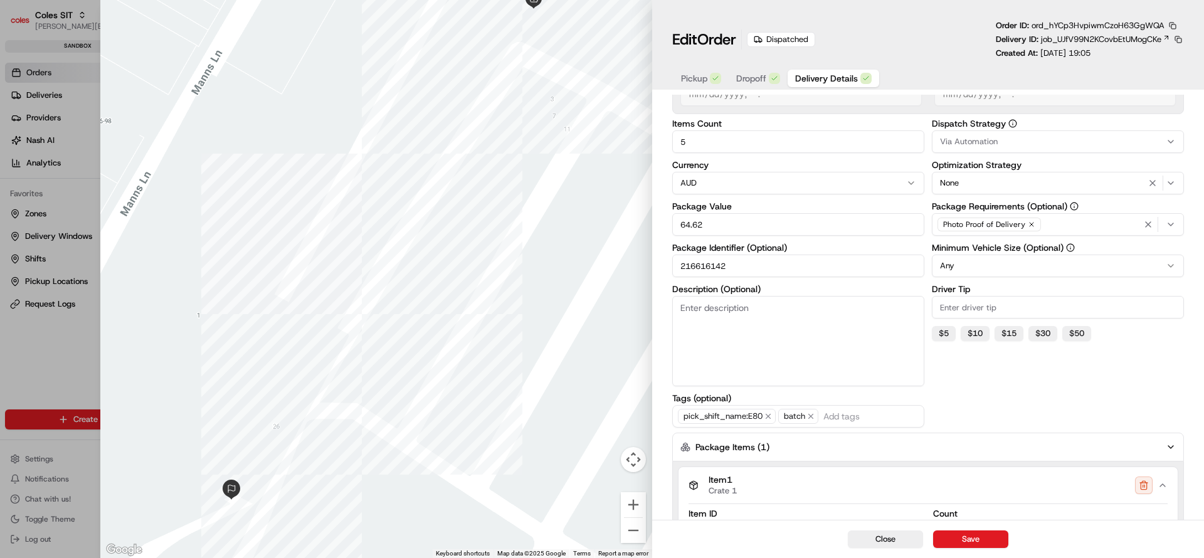
scroll to position [235, 0]
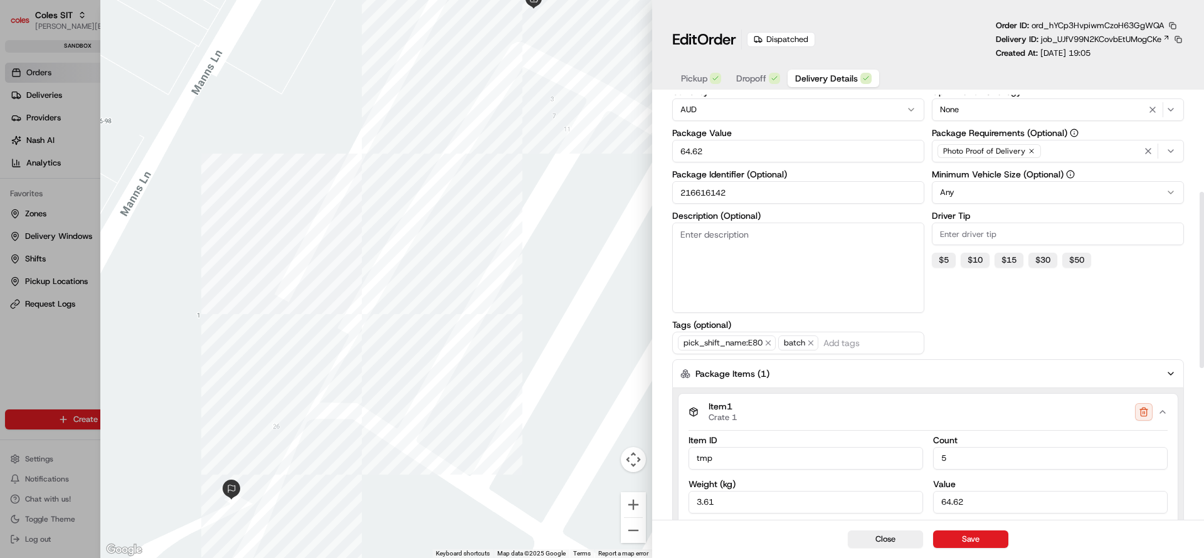
type input "6"
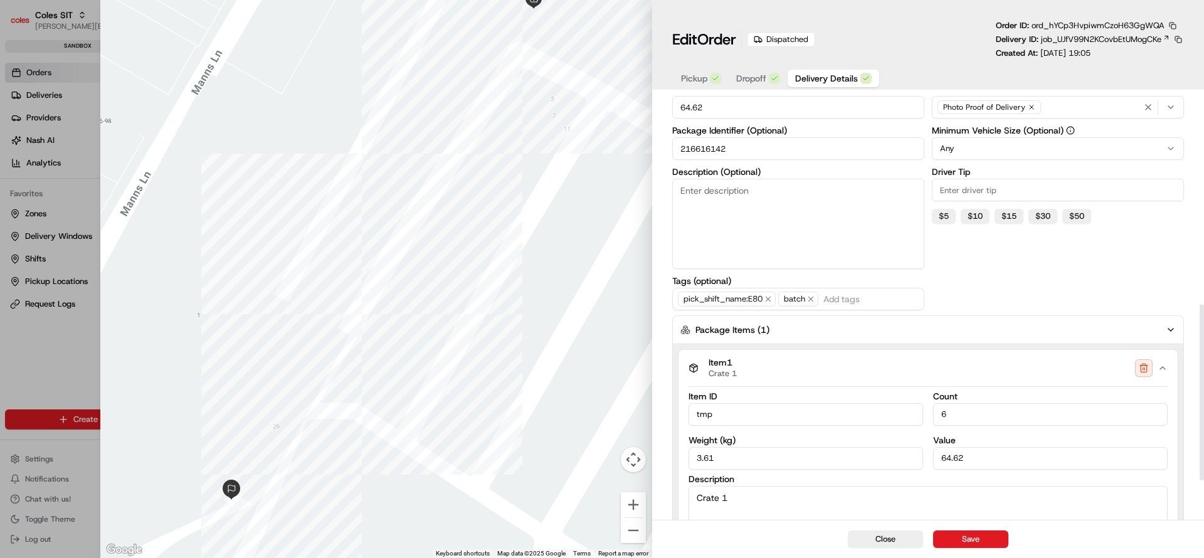
scroll to position [506, 0]
